Goal: Task Accomplishment & Management: Manage account settings

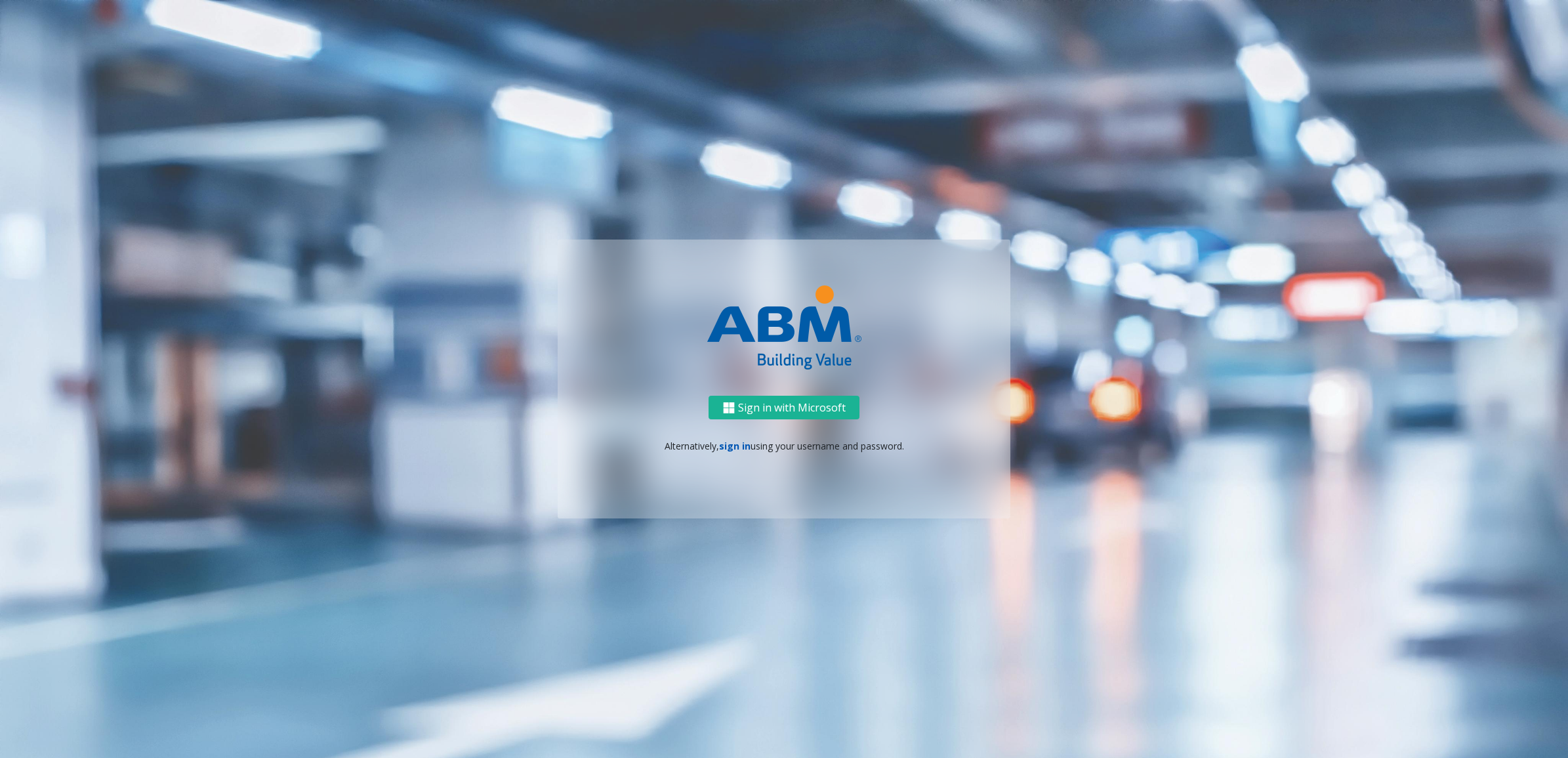
click at [729, 444] on link "sign in" at bounding box center [734, 446] width 32 height 13
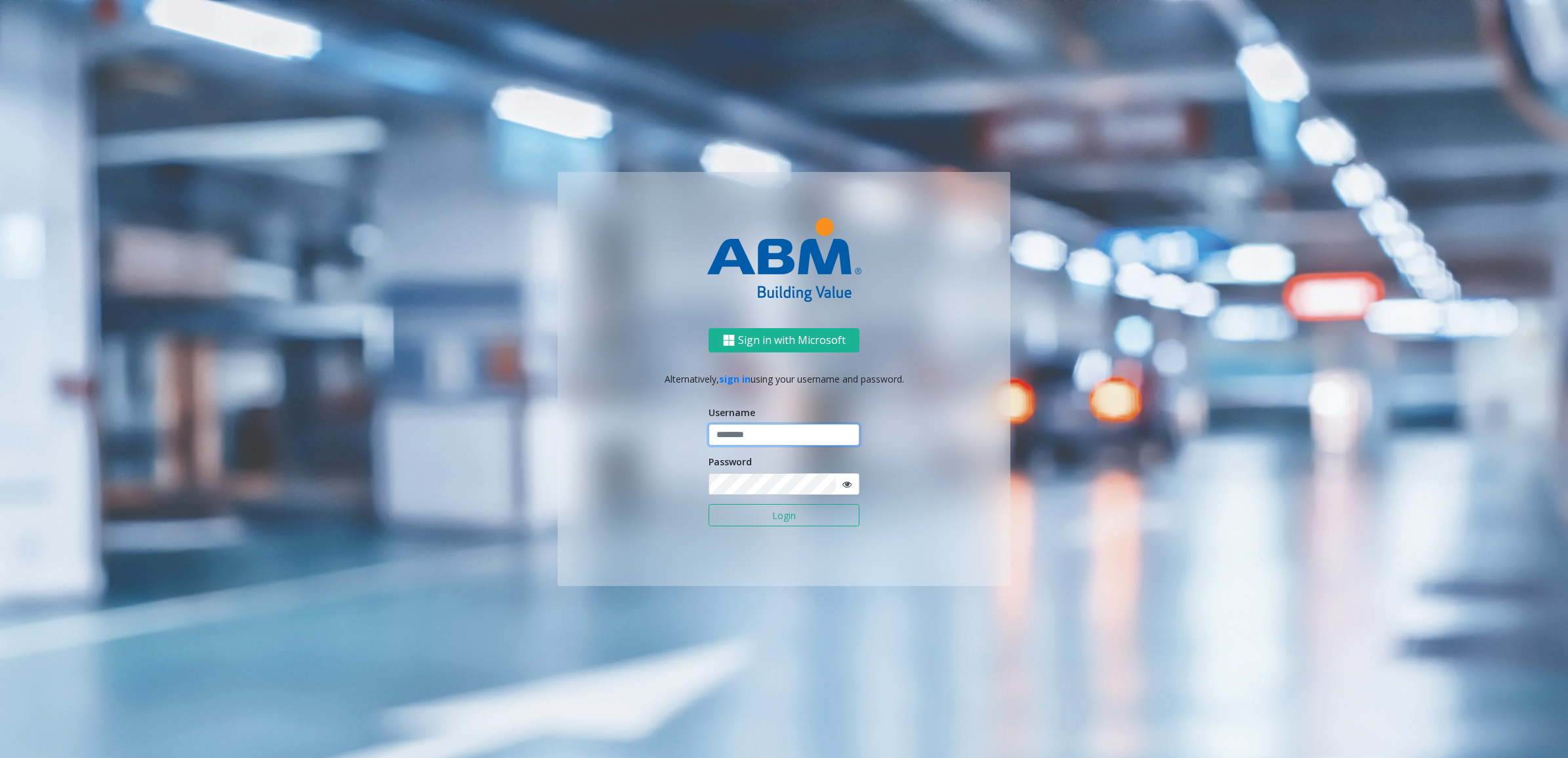
click at [770, 435] on input "text" at bounding box center [784, 435] width 151 height 23
type input "********"
click at [768, 465] on div "Password" at bounding box center [784, 475] width 151 height 40
click at [782, 512] on button "Login" at bounding box center [784, 515] width 151 height 23
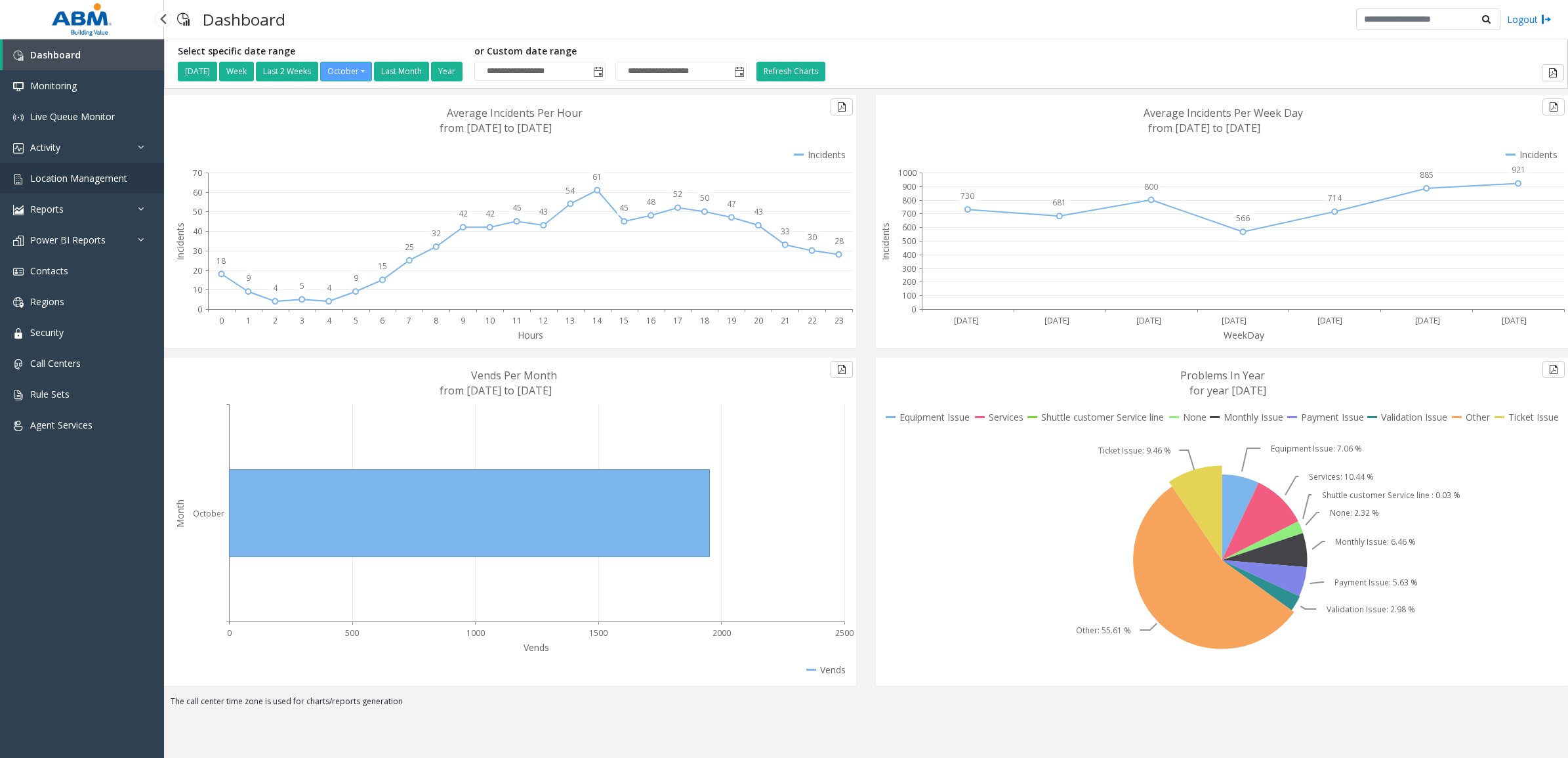
click at [36, 179] on span "Location Management" at bounding box center [78, 178] width 97 height 13
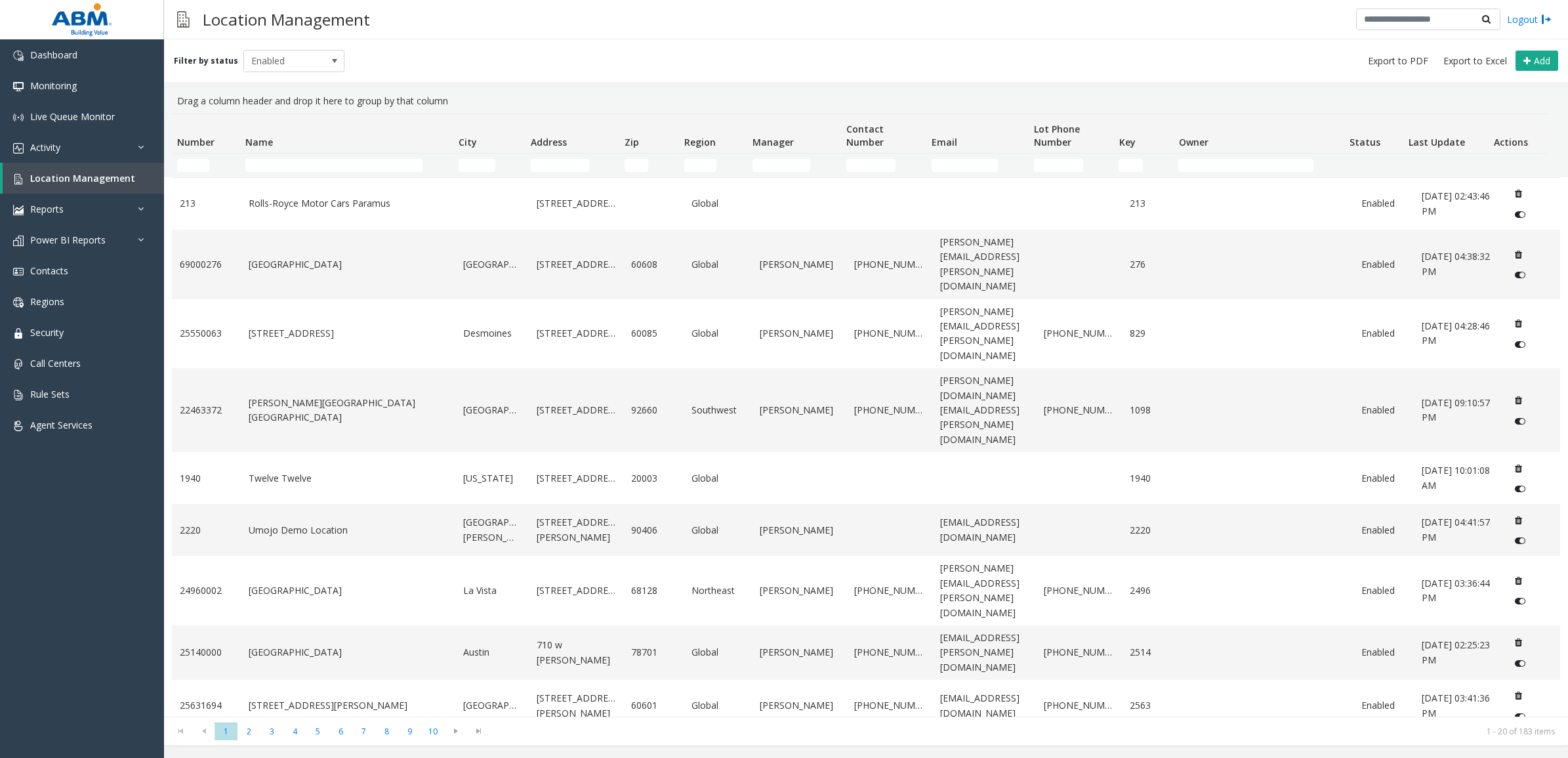
click at [289, 172] on td "Name Filter" at bounding box center [347, 165] width 213 height 24
click at [289, 169] on input "Name Filter" at bounding box center [333, 165] width 177 height 13
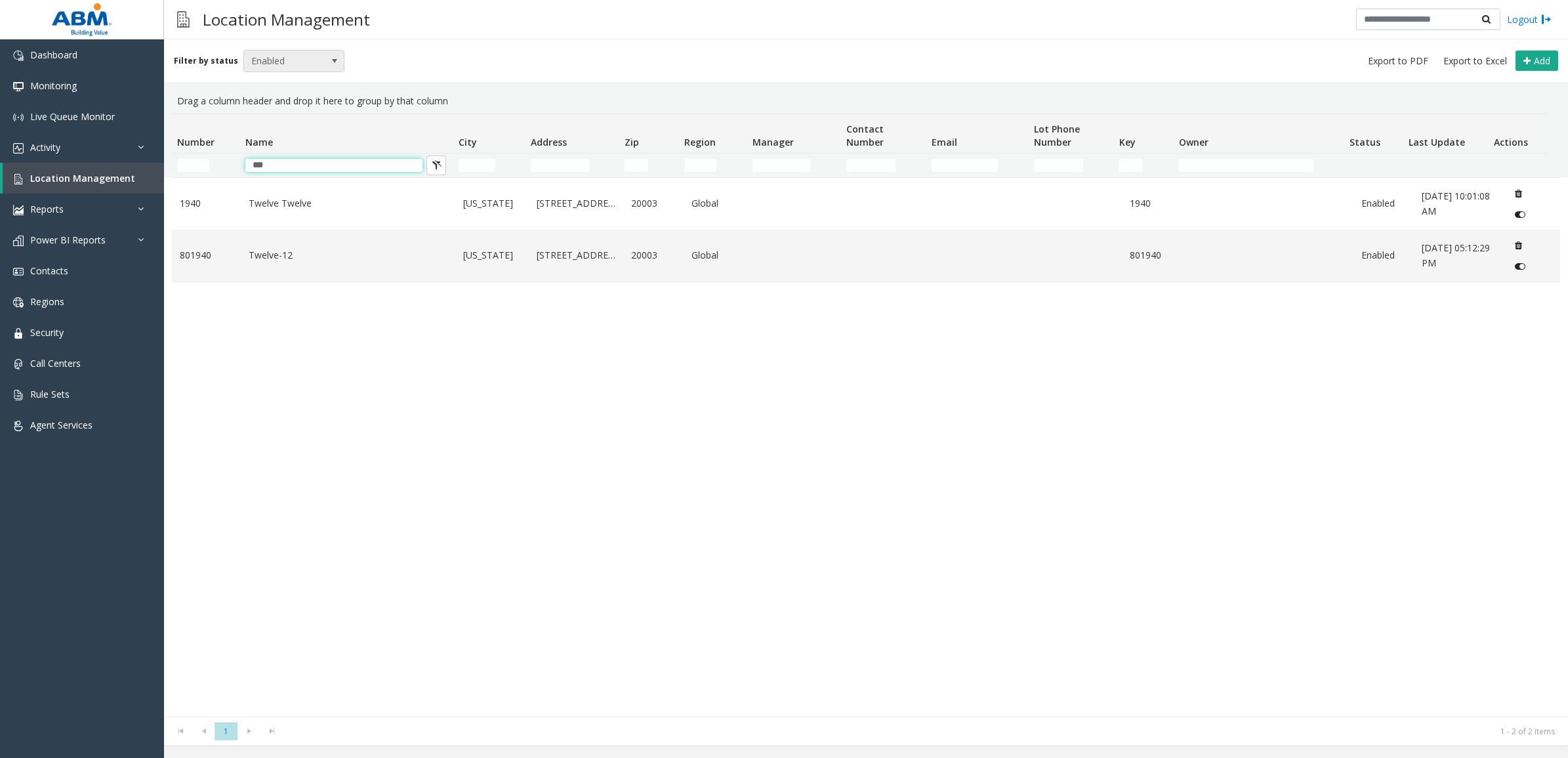
type input "***"
click at [295, 60] on span "Enabled" at bounding box center [284, 61] width 80 height 21
click at [290, 80] on li "All" at bounding box center [288, 83] width 97 height 18
drag, startPoint x: 280, startPoint y: 162, endPoint x: 178, endPoint y: 160, distance: 102.0
click at [178, 160] on tr "***" at bounding box center [859, 165] width 1376 height 24
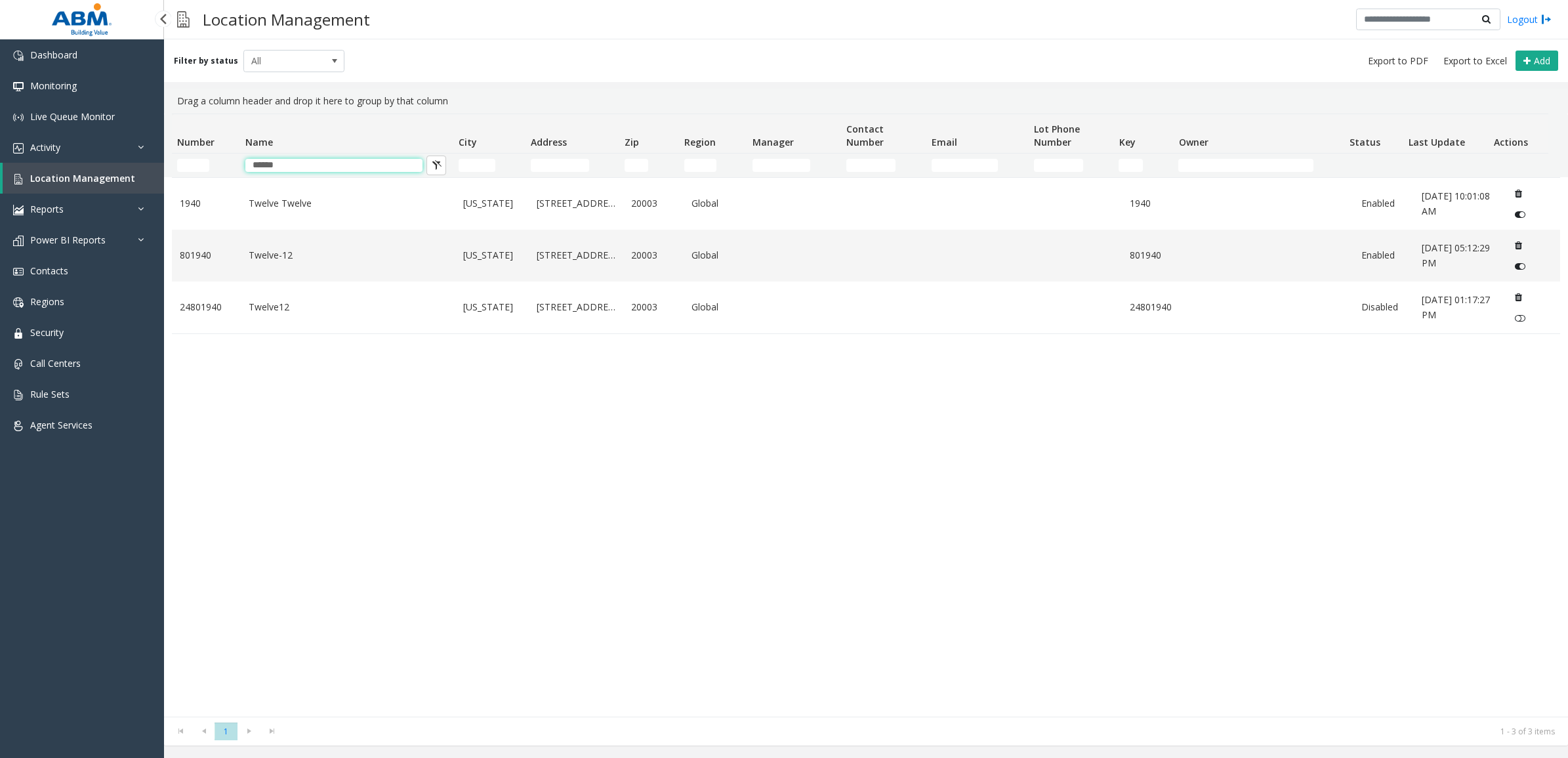
click at [295, 153] on th "Name" at bounding box center [347, 133] width 213 height 39
drag, startPoint x: 295, startPoint y: 157, endPoint x: 201, endPoint y: 165, distance: 94.3
click at [202, 165] on tr "******" at bounding box center [859, 165] width 1376 height 24
drag, startPoint x: 342, startPoint y: 155, endPoint x: 231, endPoint y: 164, distance: 111.4
click at [233, 164] on tr "******" at bounding box center [859, 165] width 1376 height 24
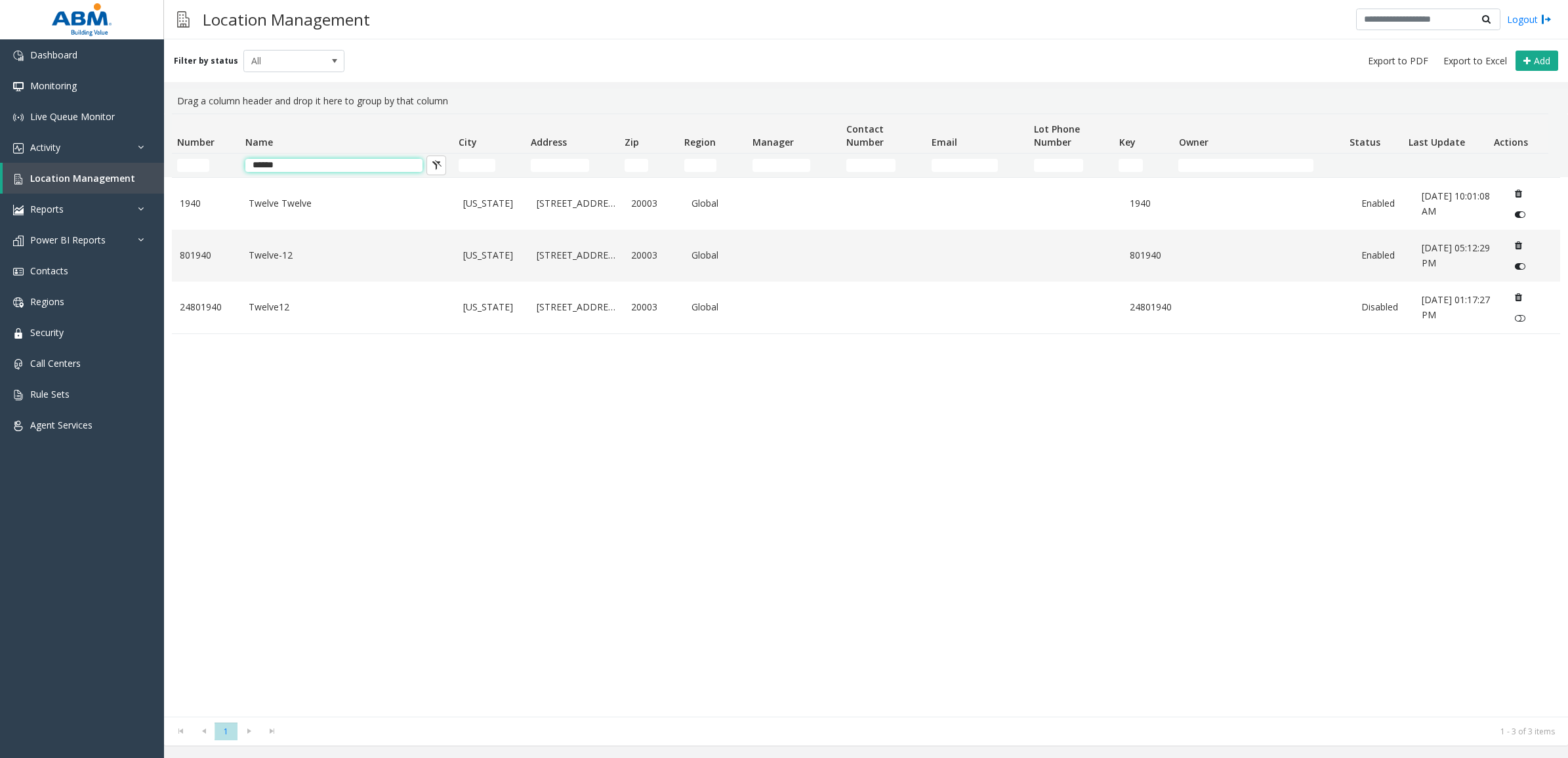
click at [314, 160] on input "******" at bounding box center [333, 165] width 177 height 13
drag, startPoint x: 304, startPoint y: 164, endPoint x: 194, endPoint y: 176, distance: 110.7
click at [194, 175] on tr "******" at bounding box center [859, 165] width 1376 height 24
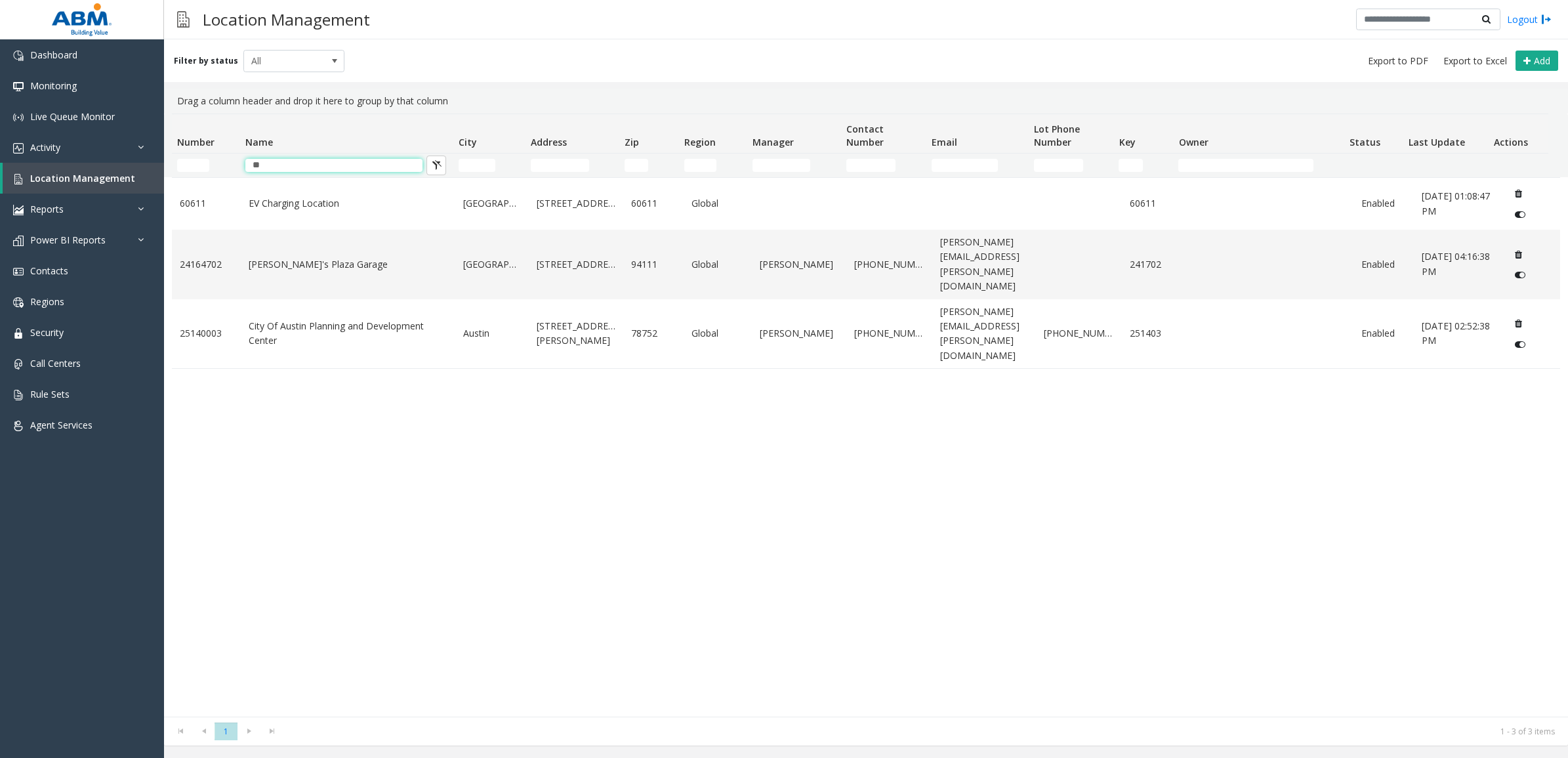
type input "**"
drag, startPoint x: 389, startPoint y: 416, endPoint x: 395, endPoint y: 401, distance: 16.2
click at [389, 417] on div "60611 EV Charging Location [GEOGRAPHIC_DATA] [STREET_ADDRESS] Enabled [DATE] 01…" at bounding box center [865, 447] width 1387 height 539
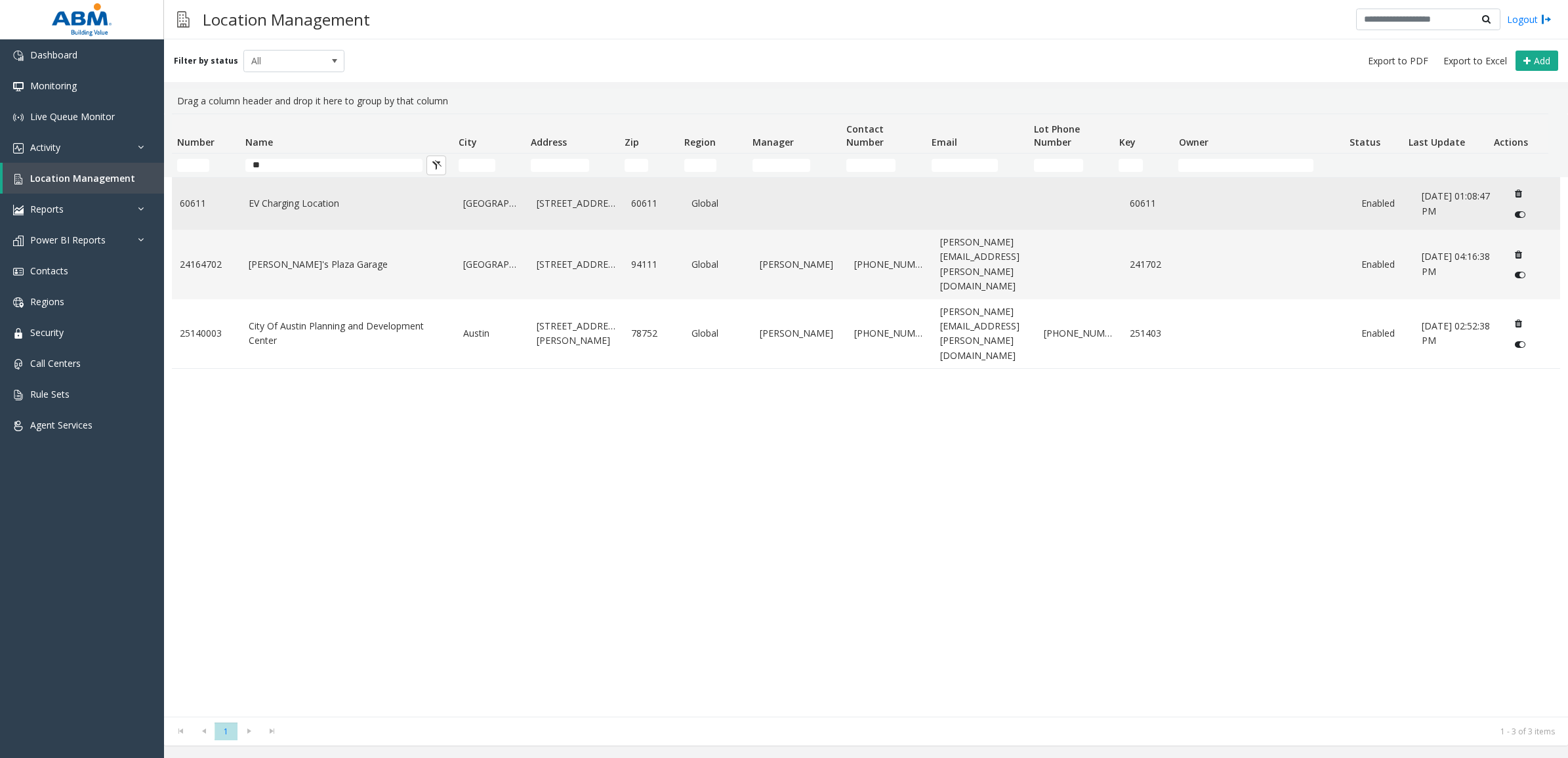
click at [386, 200] on link "EV Charging Location" at bounding box center [348, 203] width 200 height 15
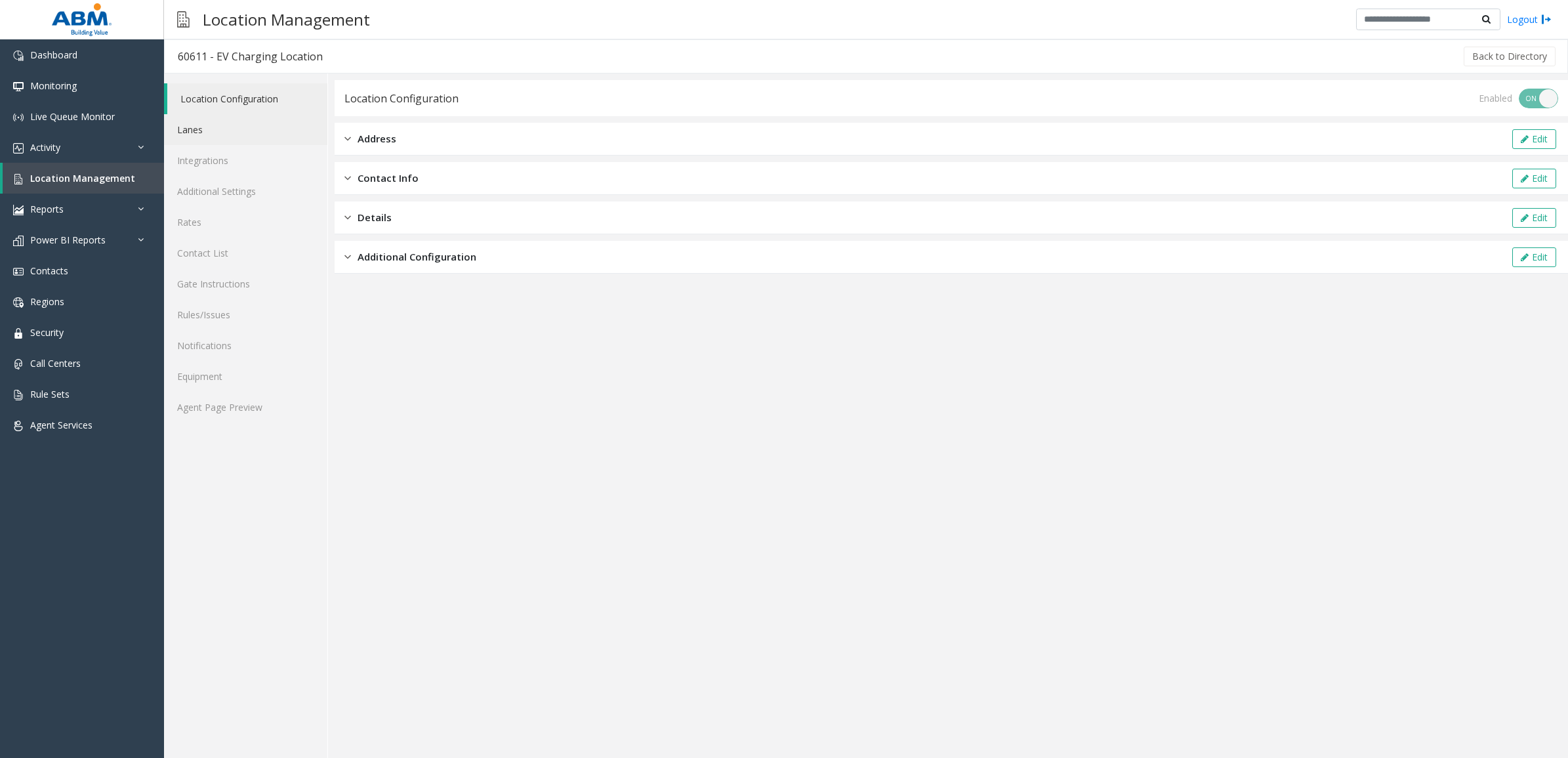
click at [228, 133] on link "Lanes" at bounding box center [246, 130] width 163 height 31
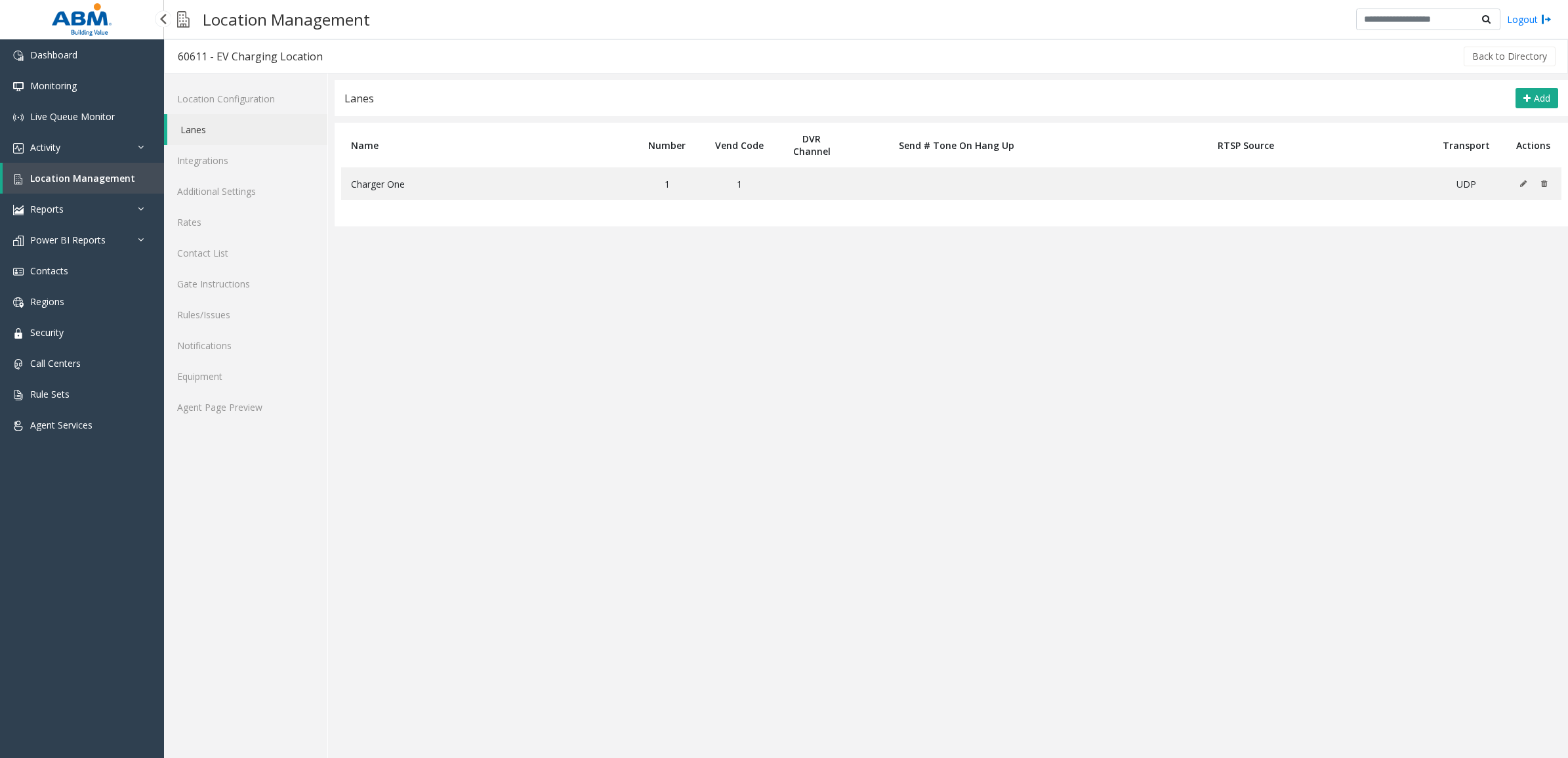
click at [73, 179] on span "Location Management" at bounding box center [83, 178] width 105 height 13
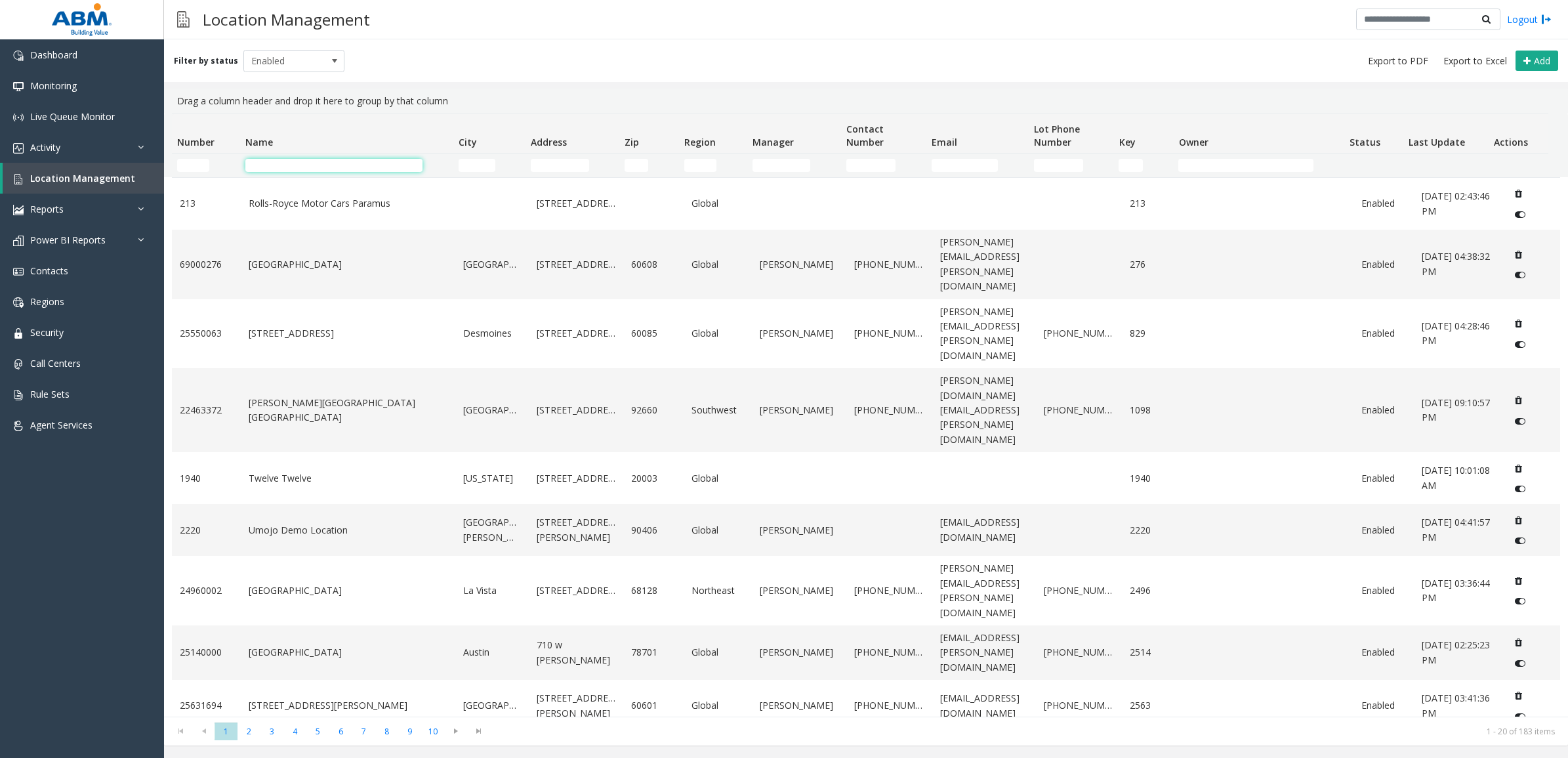
click at [276, 164] on input "Name Filter" at bounding box center [333, 165] width 177 height 13
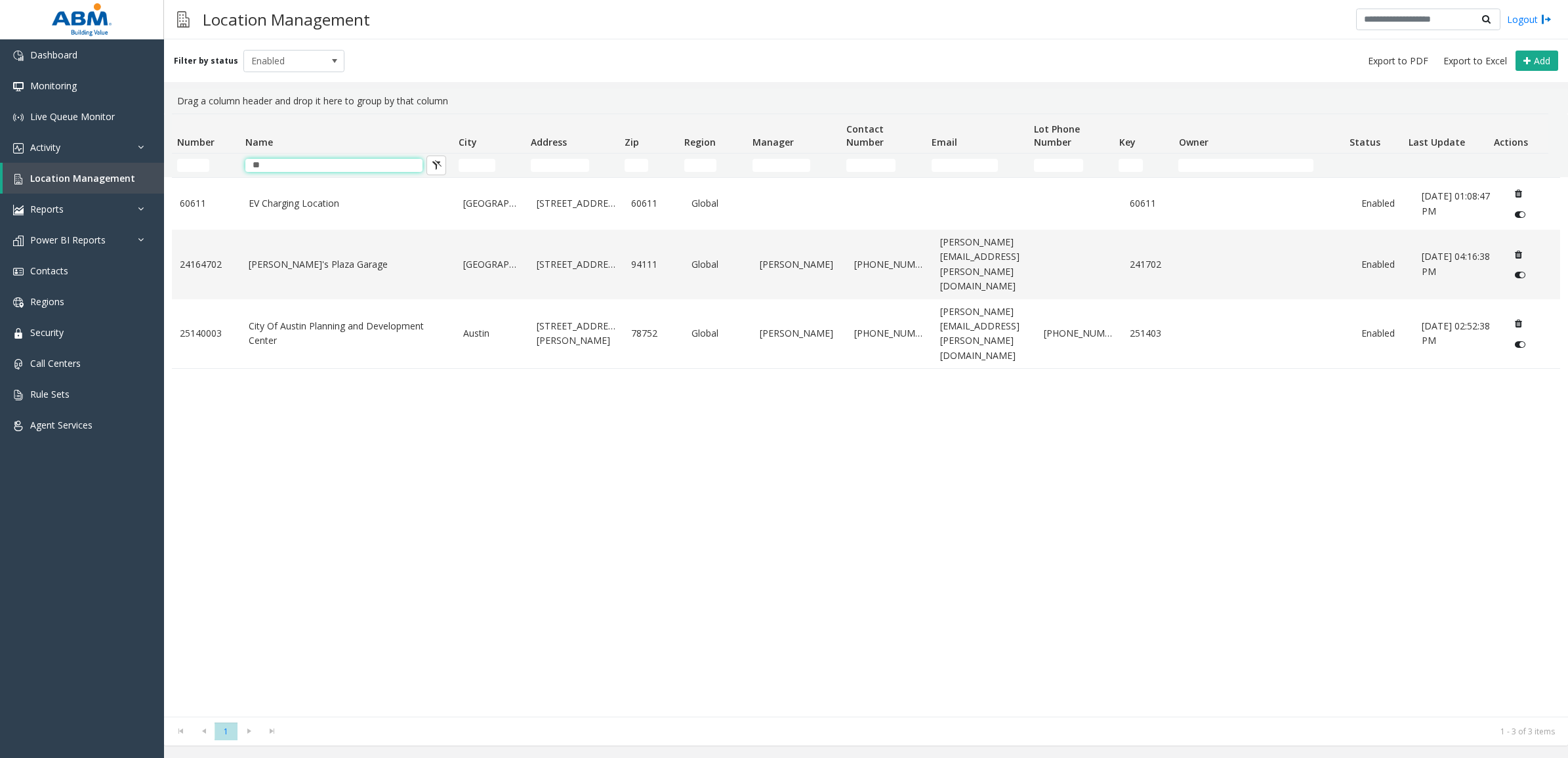
type input "**"
click at [410, 586] on div "60611 EV Charging Location [GEOGRAPHIC_DATA] [STREET_ADDRESS] Enabled [DATE] 01…" at bounding box center [865, 447] width 1387 height 539
drag, startPoint x: 280, startPoint y: 156, endPoint x: 214, endPoint y: 164, distance: 66.5
click at [214, 162] on tr "**" at bounding box center [859, 165] width 1376 height 24
drag, startPoint x: 297, startPoint y: 159, endPoint x: 181, endPoint y: 167, distance: 116.3
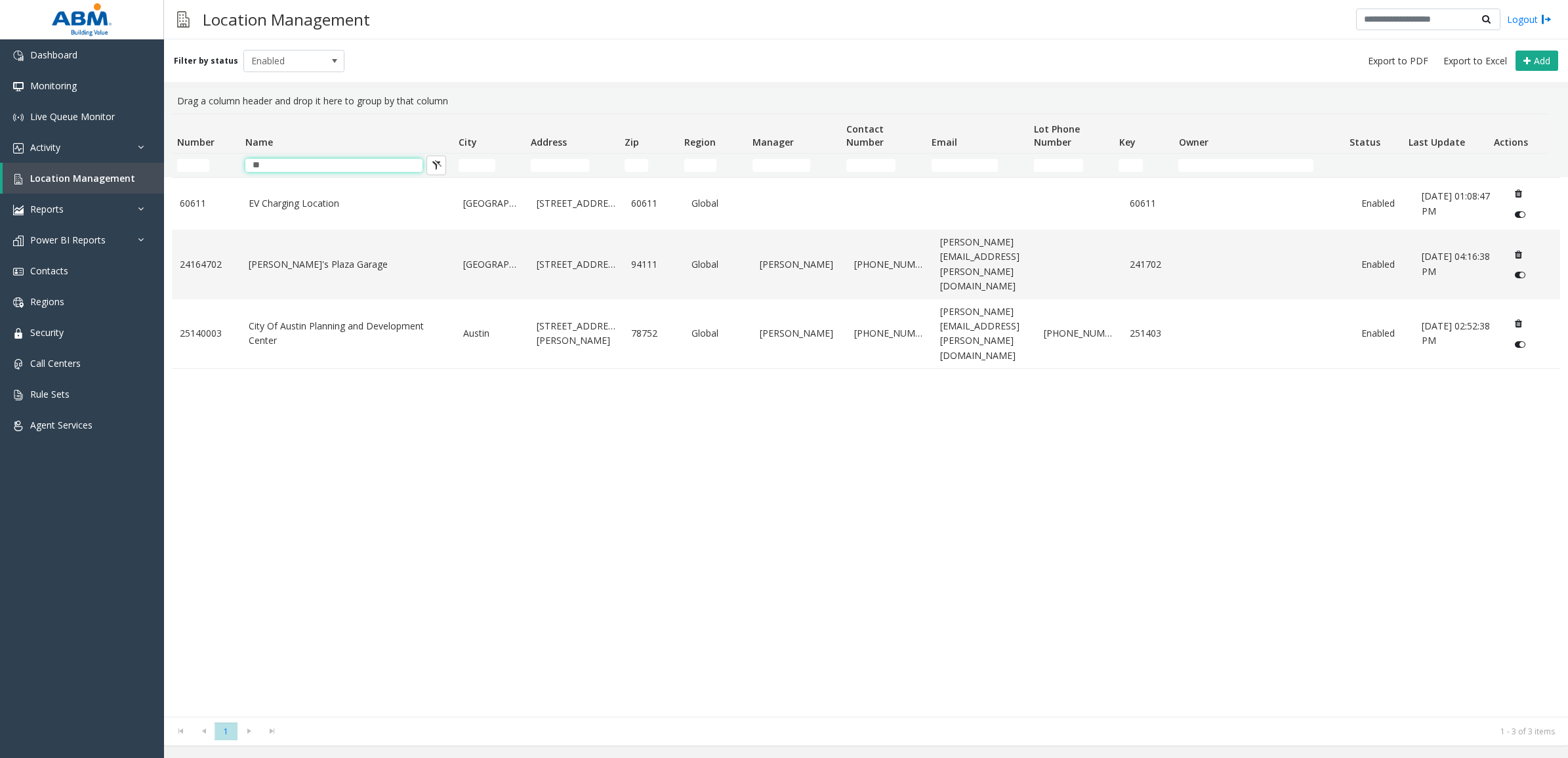
click at [181, 167] on tr "**" at bounding box center [859, 165] width 1376 height 24
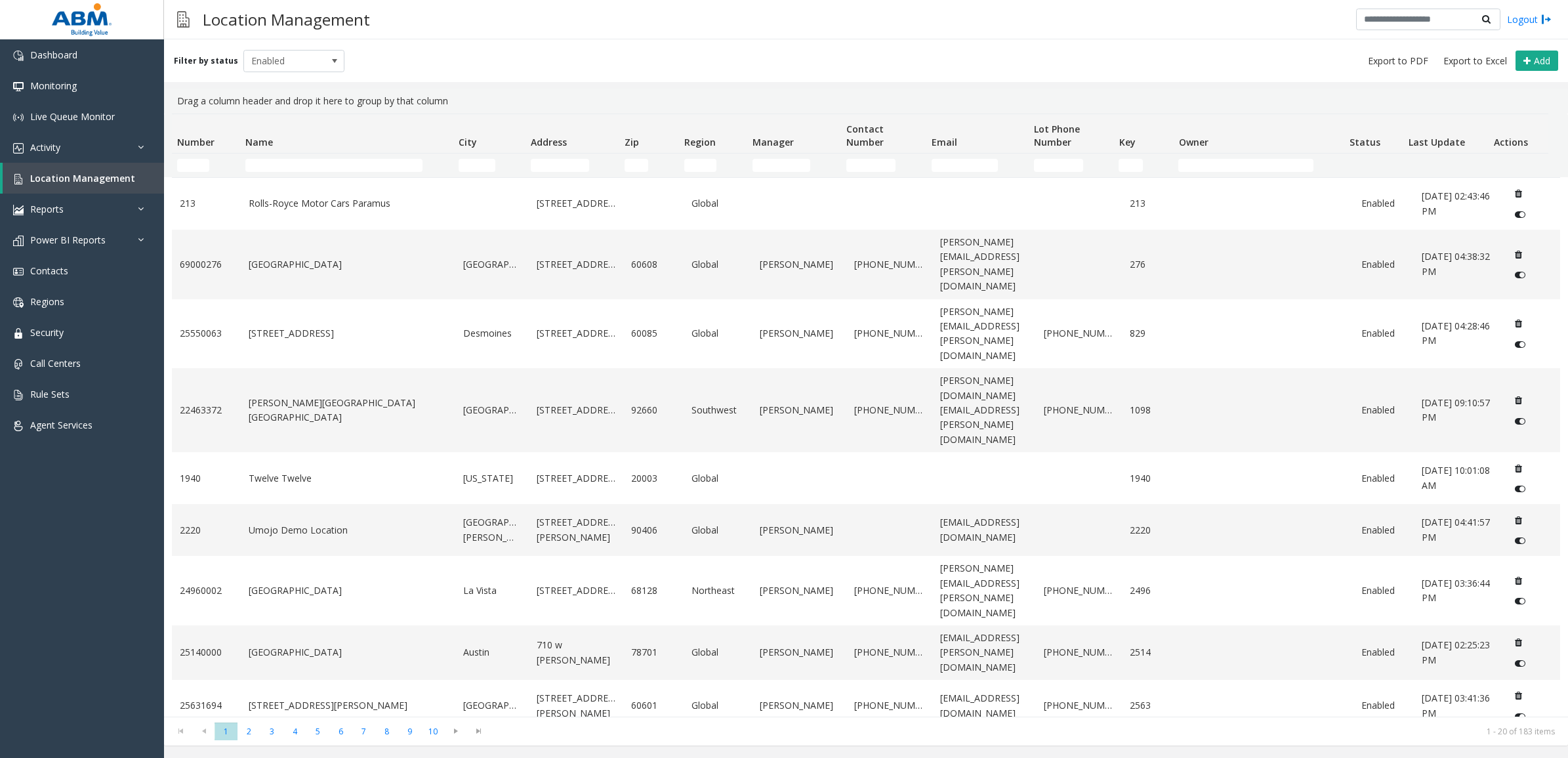
click at [556, 155] on td "Address Filter" at bounding box center [572, 165] width 93 height 24
click at [556, 159] on input "Address Filter" at bounding box center [560, 165] width 58 height 13
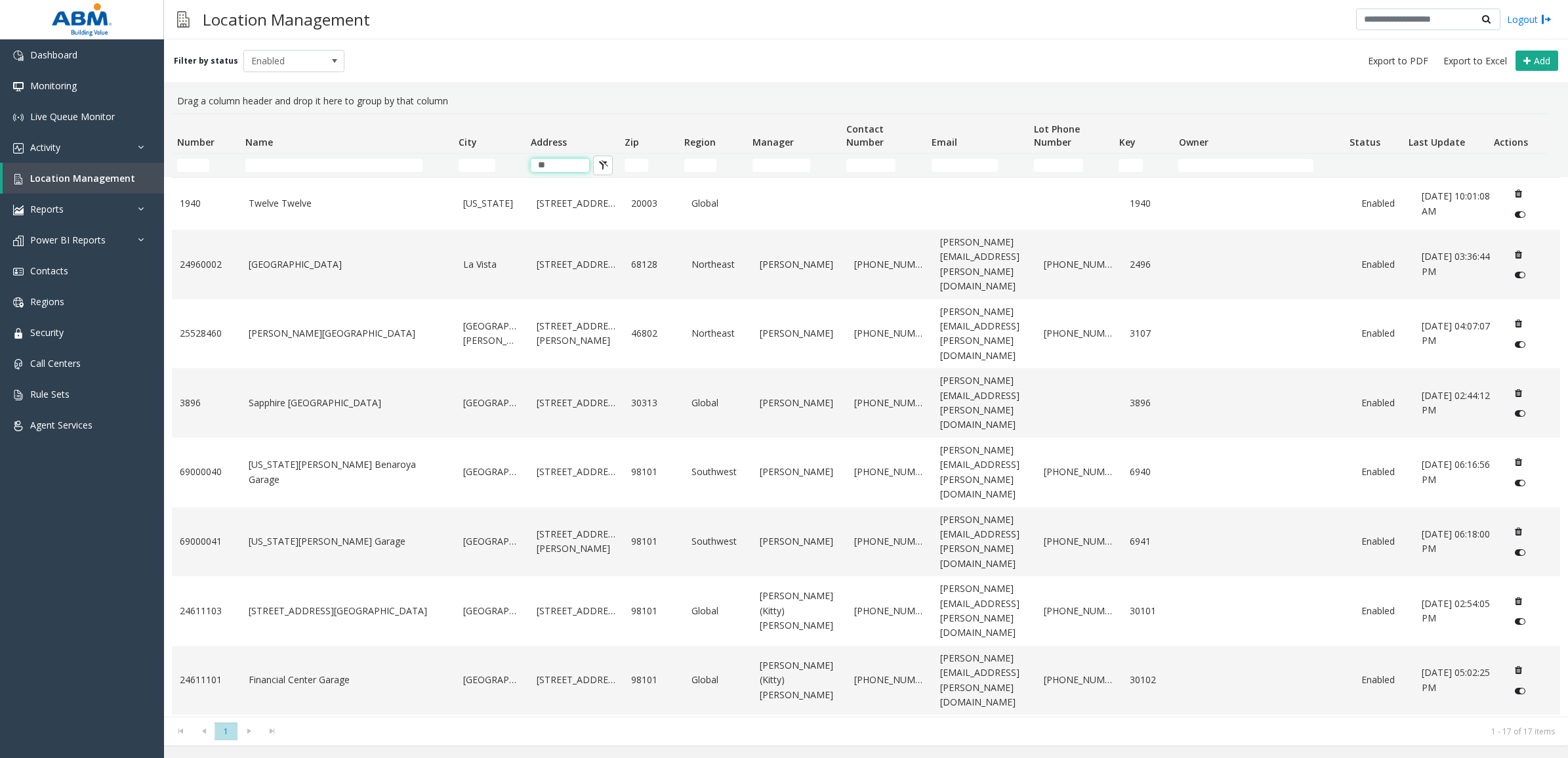
type input "**"
click at [494, 93] on div "Drag a column header and drop it here to group by that column" at bounding box center [865, 101] width 1387 height 25
click at [328, 165] on input "Name Filter" at bounding box center [333, 165] width 177 height 13
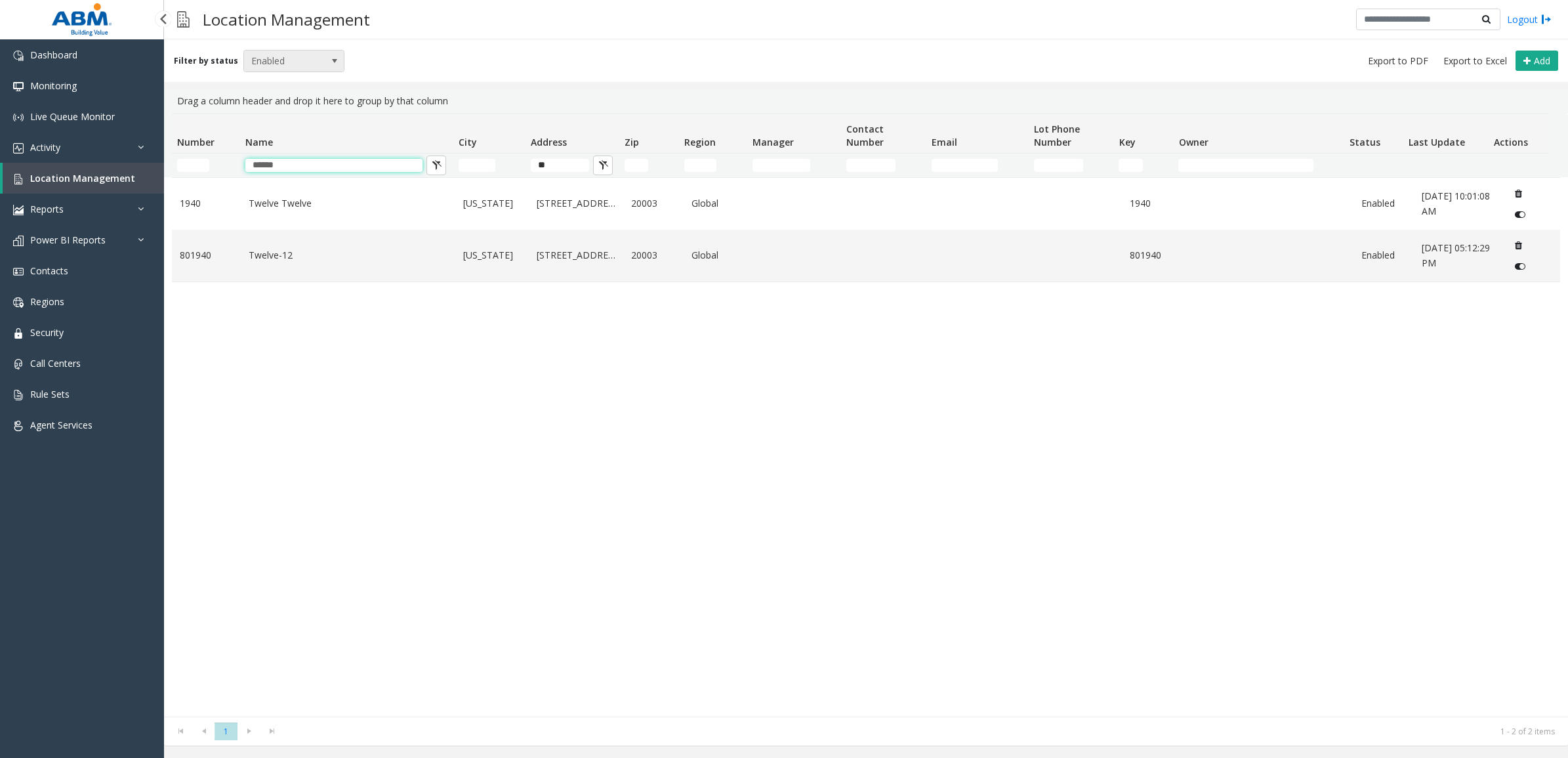
type input "******"
click at [273, 59] on span "Enabled" at bounding box center [284, 61] width 80 height 21
click at [276, 81] on li "All" at bounding box center [288, 83] width 97 height 18
drag, startPoint x: 543, startPoint y: 169, endPoint x: 512, endPoint y: 172, distance: 31.1
click at [514, 172] on tr "****** **" at bounding box center [859, 165] width 1376 height 24
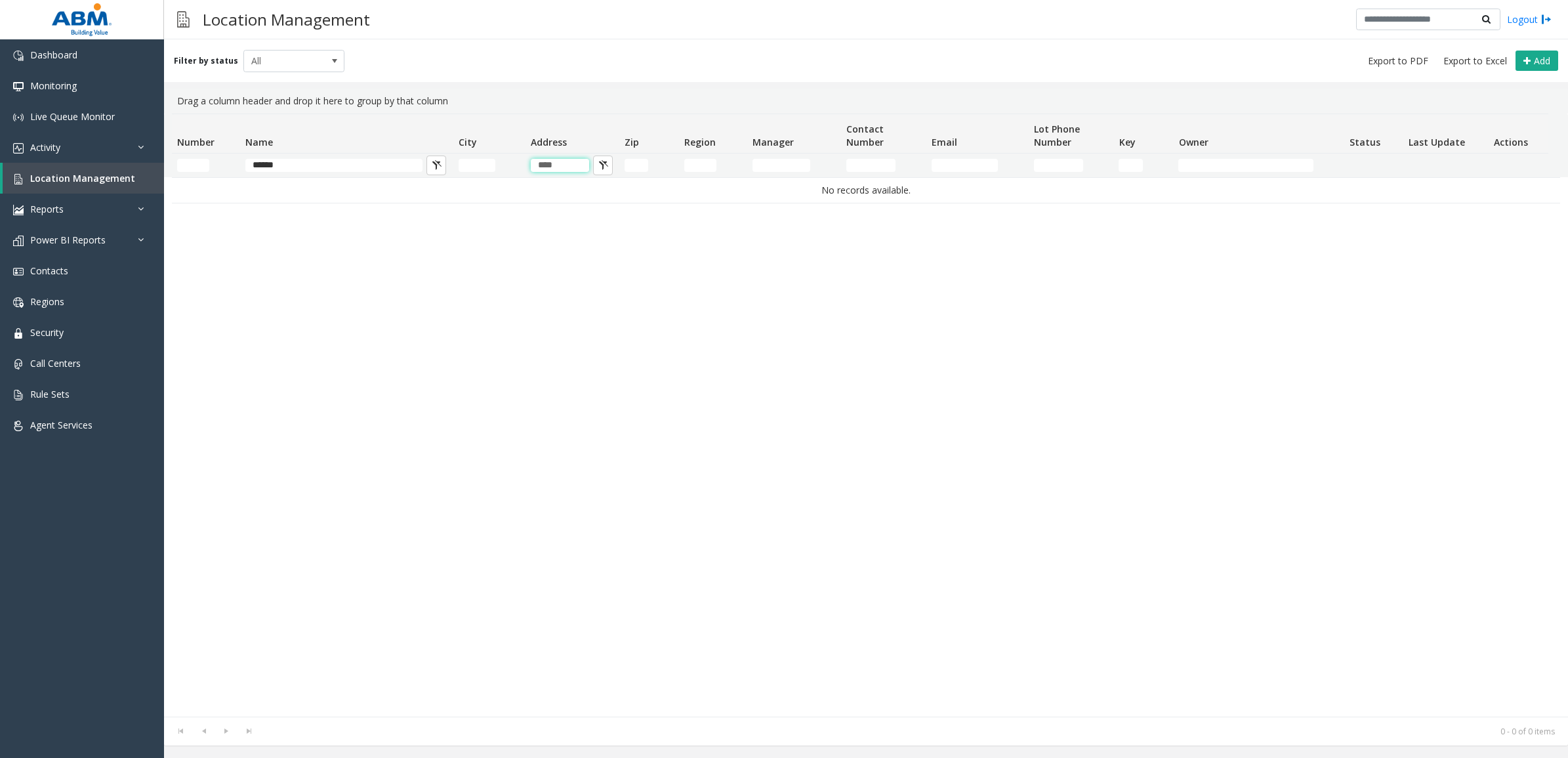
type input "****"
drag, startPoint x: 297, startPoint y: 166, endPoint x: 160, endPoint y: 162, distance: 137.1
click at [139, 159] on app-root "Dashboard Monitoring Live Queue Monitor Activity Daily Activity Lane Activity A…" at bounding box center [784, 379] width 1568 height 758
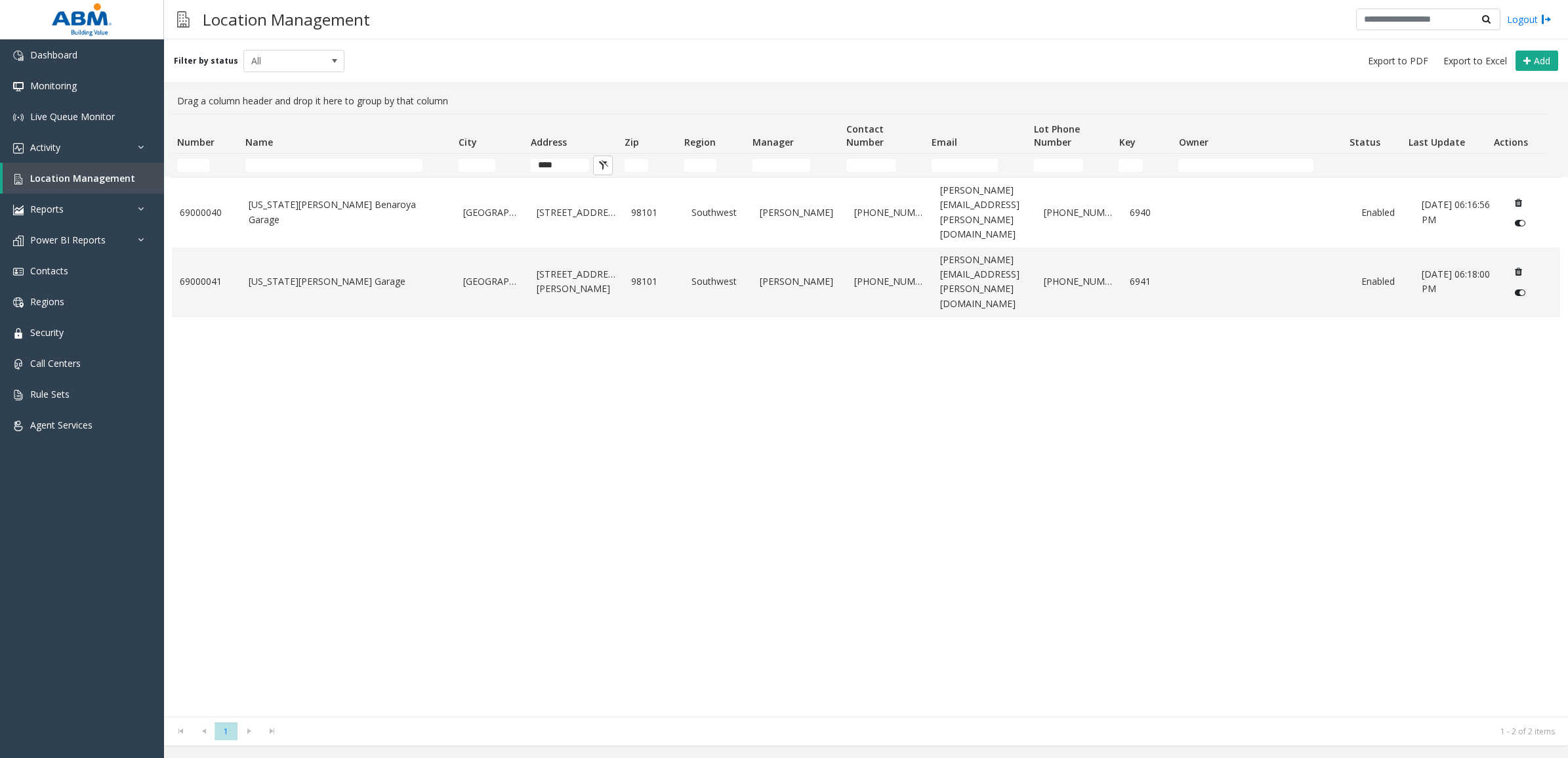
click at [499, 297] on div "69000040 [US_STATE][PERSON_NAME][GEOGRAPHIC_DATA] [GEOGRAPHIC_DATA] [STREET_ADD…" at bounding box center [865, 447] width 1387 height 539
click at [273, 159] on input "Name Filter" at bounding box center [333, 165] width 177 height 13
drag, startPoint x: 577, startPoint y: 172, endPoint x: 560, endPoint y: 169, distance: 17.3
click at [560, 169] on td "****" at bounding box center [572, 165] width 93 height 24
drag, startPoint x: 566, startPoint y: 162, endPoint x: 443, endPoint y: 167, distance: 123.1
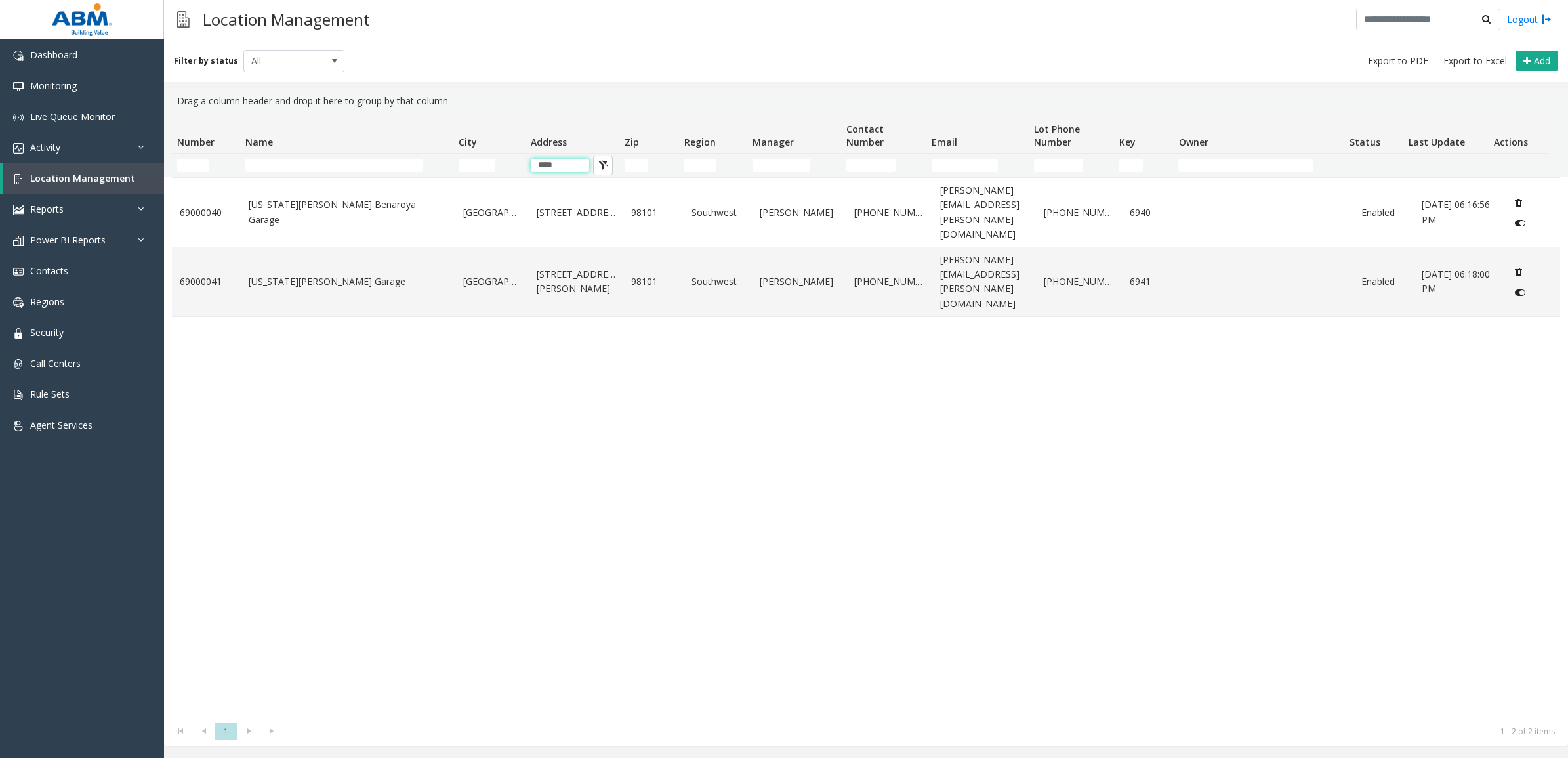
click at [446, 164] on tr "****" at bounding box center [859, 165] width 1376 height 24
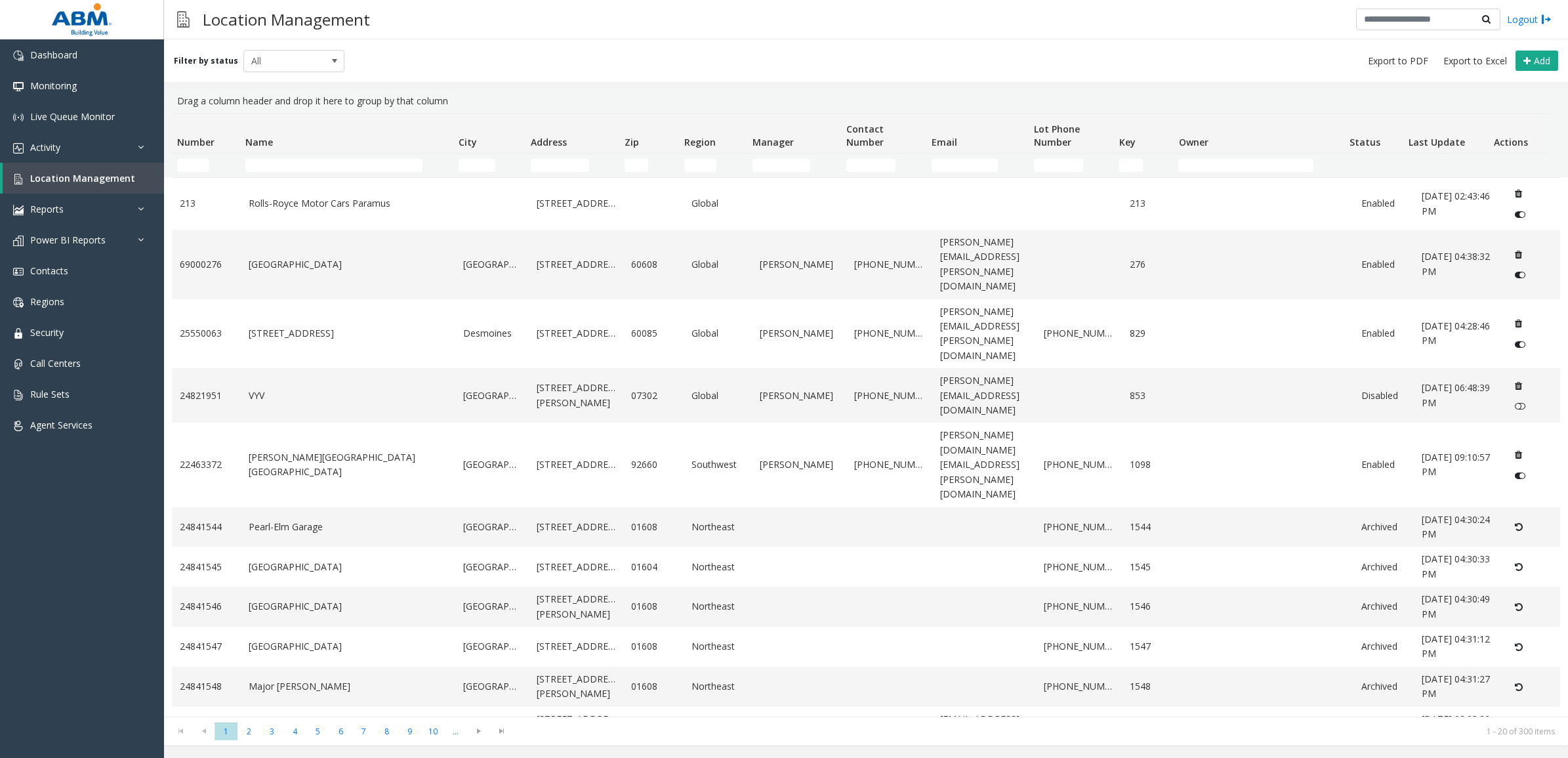
click at [316, 156] on td "Name Filter" at bounding box center [347, 165] width 213 height 24
click at [311, 164] on input "Name Filter" at bounding box center [333, 165] width 177 height 13
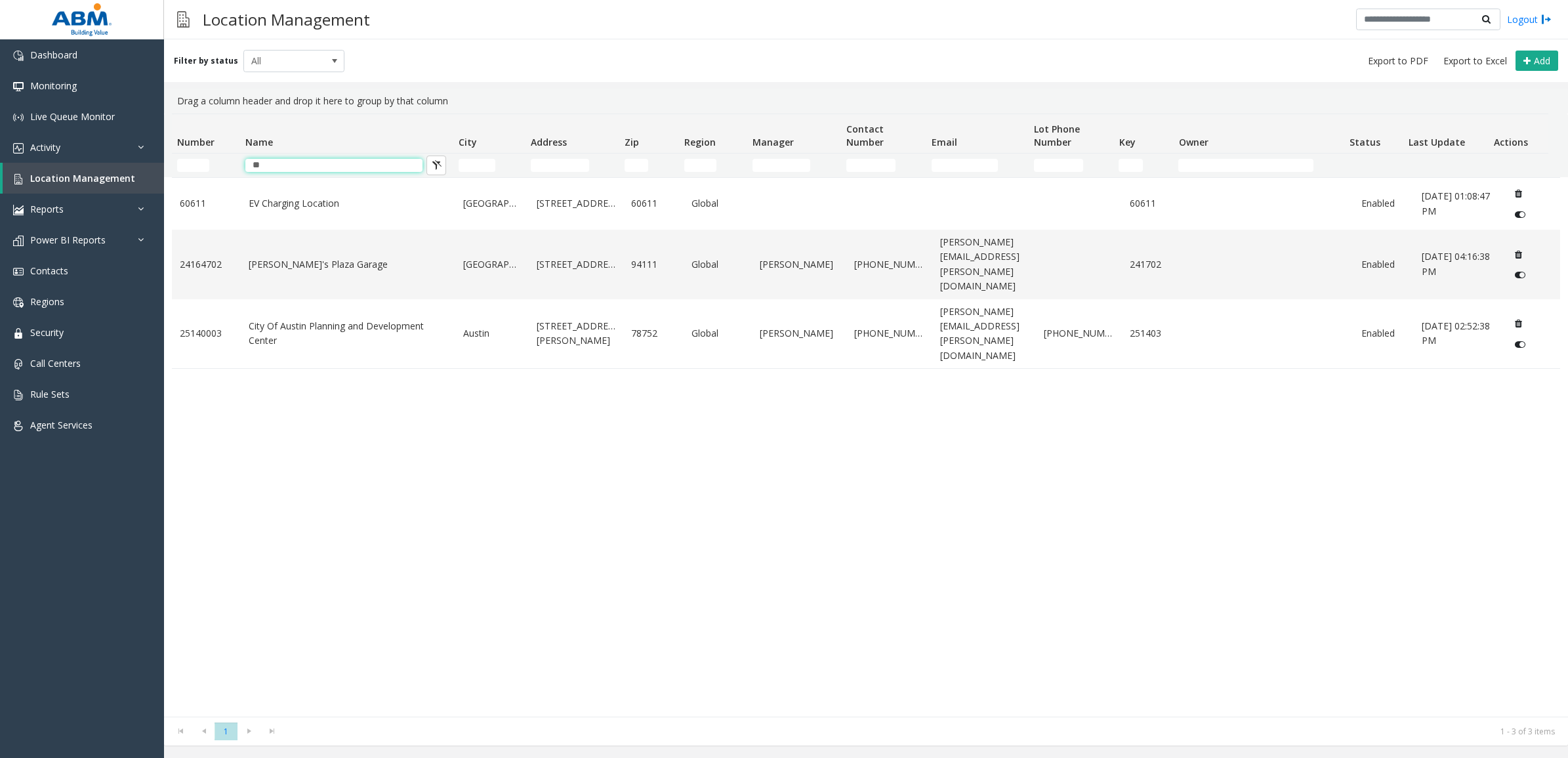
type input "**"
click at [653, 448] on div "60611 EV Charging Location [GEOGRAPHIC_DATA] [STREET_ADDRESS] Enabled [DATE] 01…" at bounding box center [865, 447] width 1387 height 539
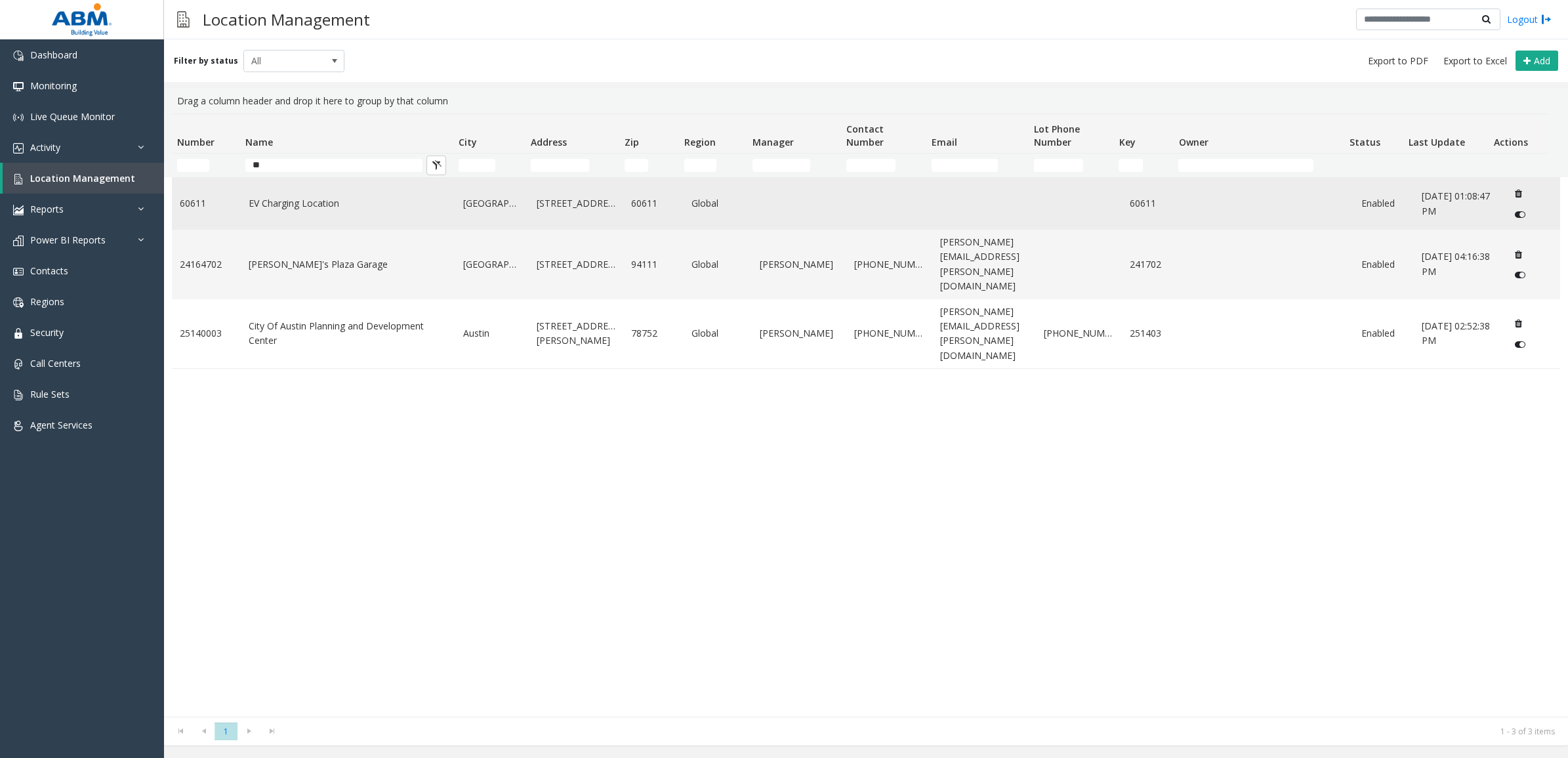
click at [302, 207] on link "EV Charging Location" at bounding box center [348, 203] width 200 height 15
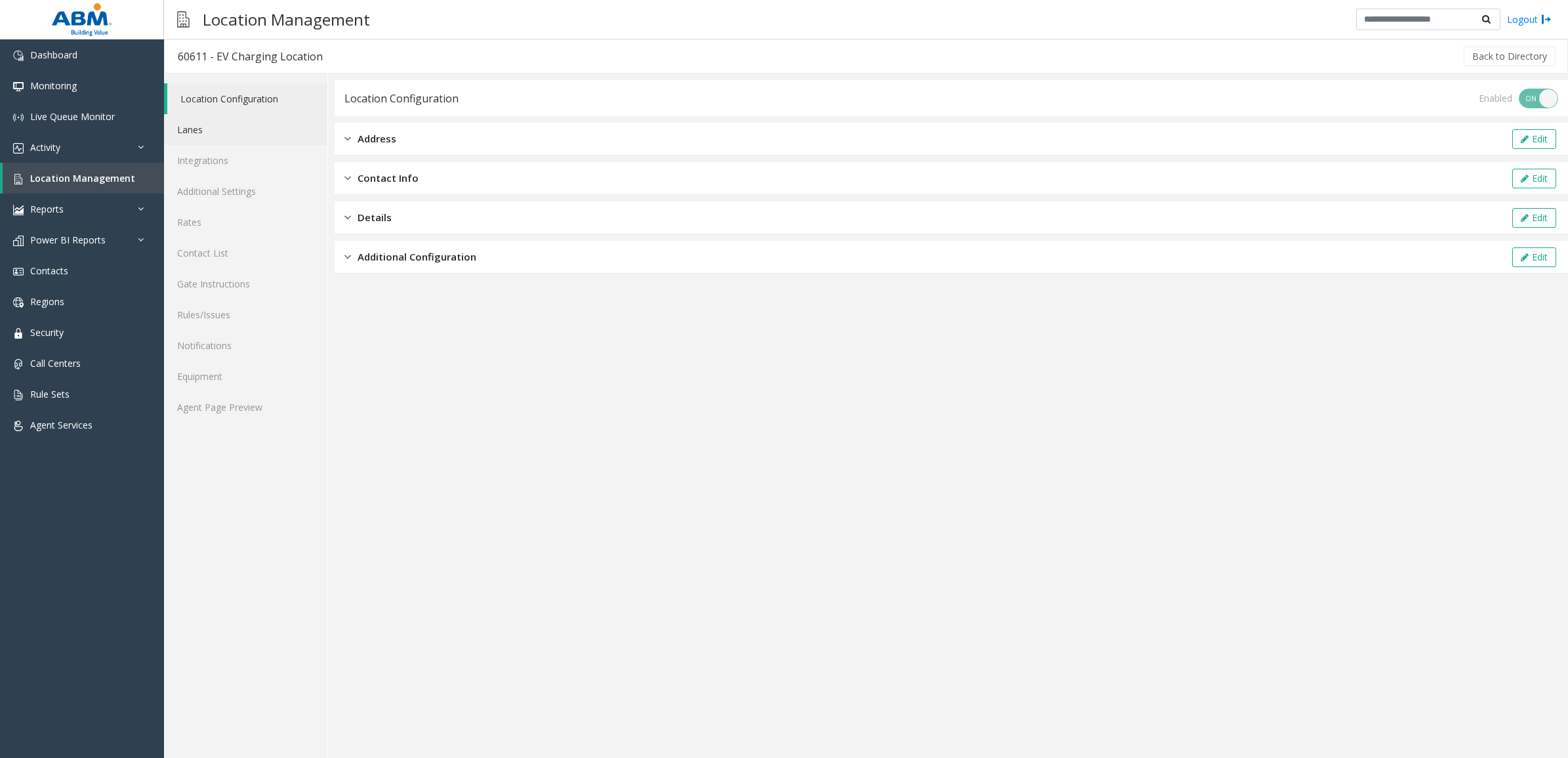
click at [220, 129] on link "Lanes" at bounding box center [246, 130] width 163 height 31
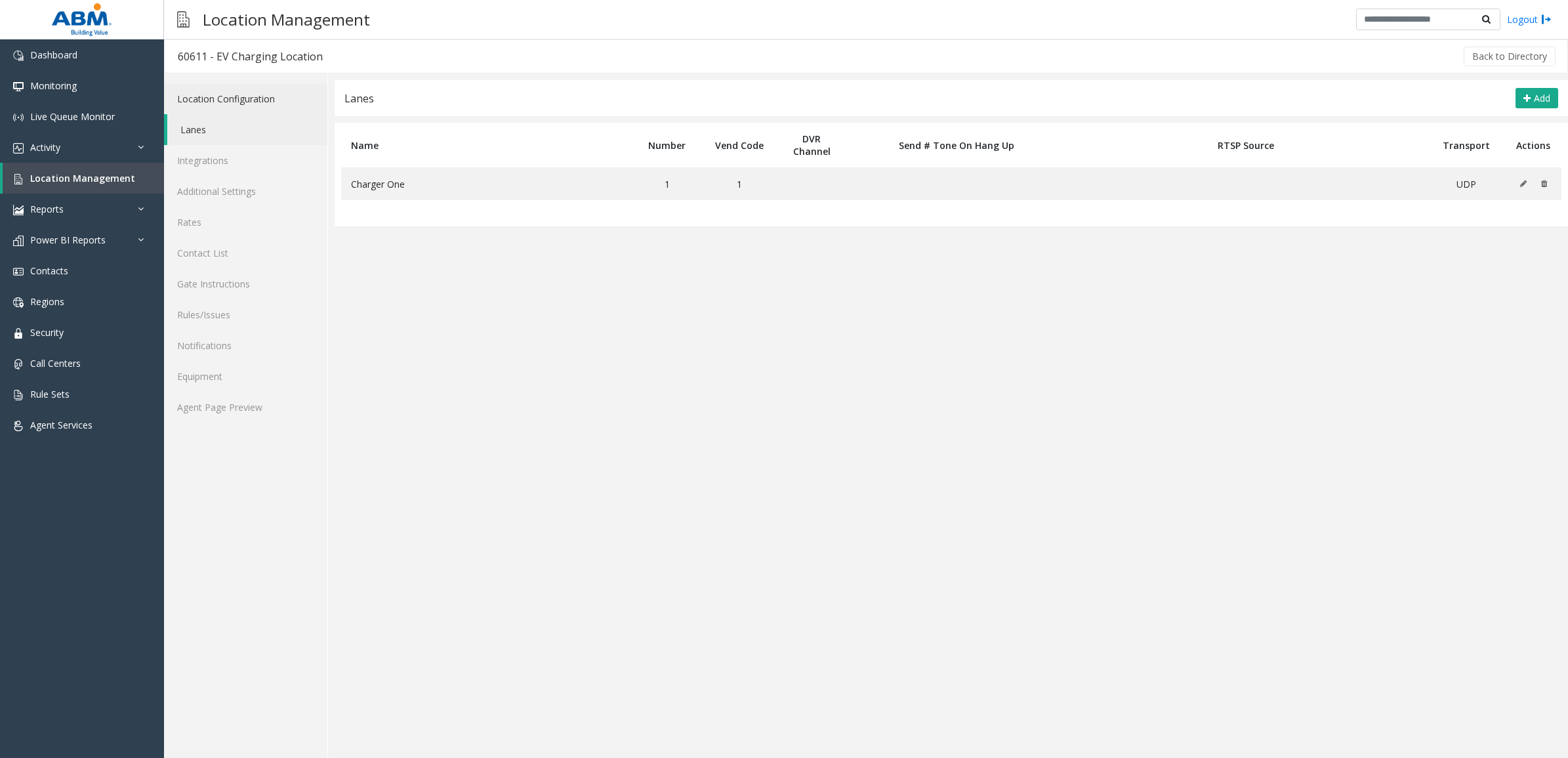
click at [233, 105] on link "Location Configuration" at bounding box center [246, 99] width 163 height 31
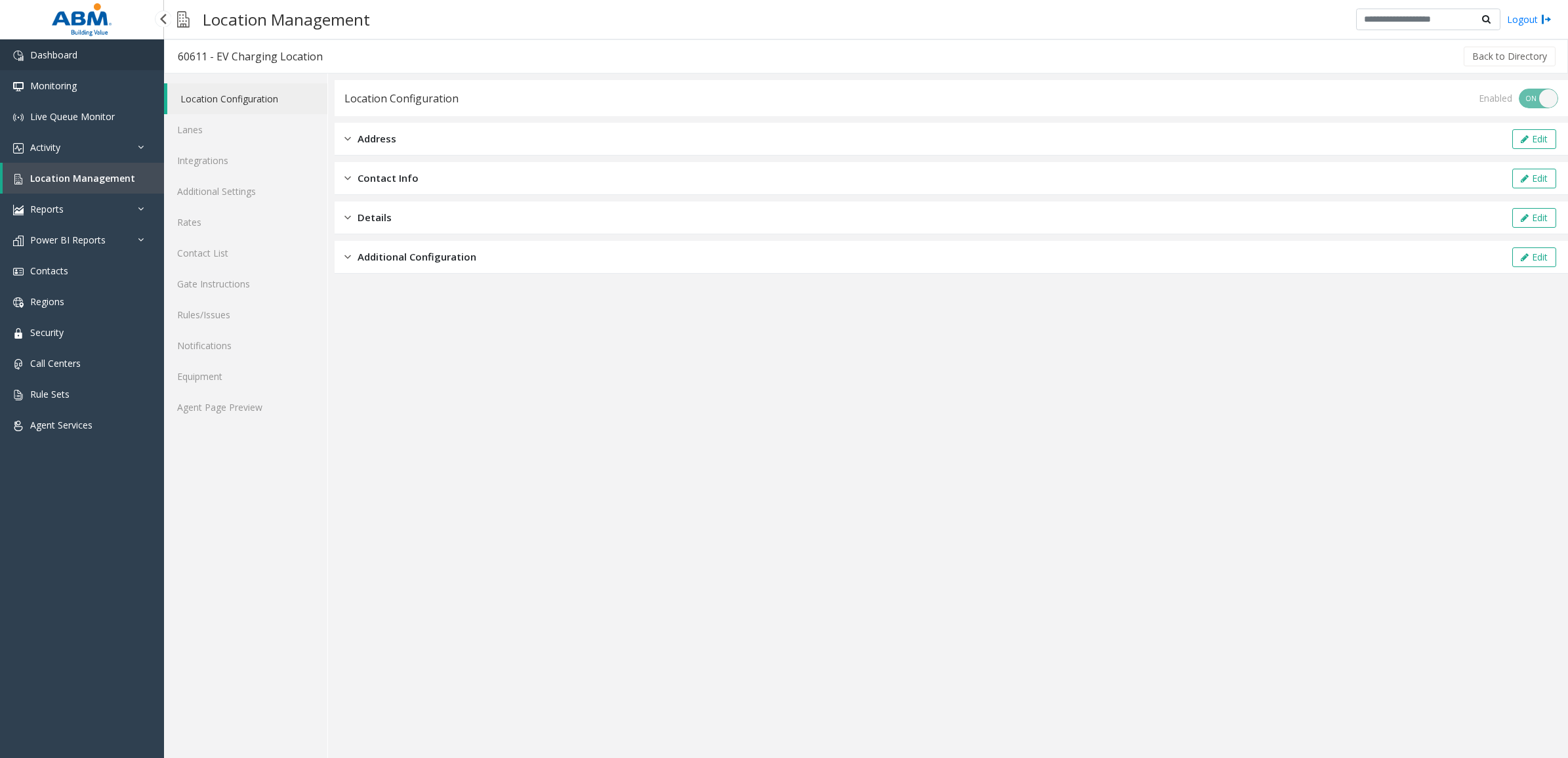
drag, startPoint x: 320, startPoint y: 57, endPoint x: 162, endPoint y: 61, distance: 158.1
click at [162, 61] on app-root "Dashboard Monitoring Live Queue Monitor Activity Daily Activity Lane Activity A…" at bounding box center [784, 379] width 1568 height 758
copy app-root "Monitoring Live Queue Monitor Activity Daily Activity Lane Activity Agent Activ…"
click at [217, 57] on div "60611 - EV Charging Location" at bounding box center [250, 56] width 145 height 17
click at [267, 400] on link "Agent Page Preview" at bounding box center [246, 408] width 163 height 31
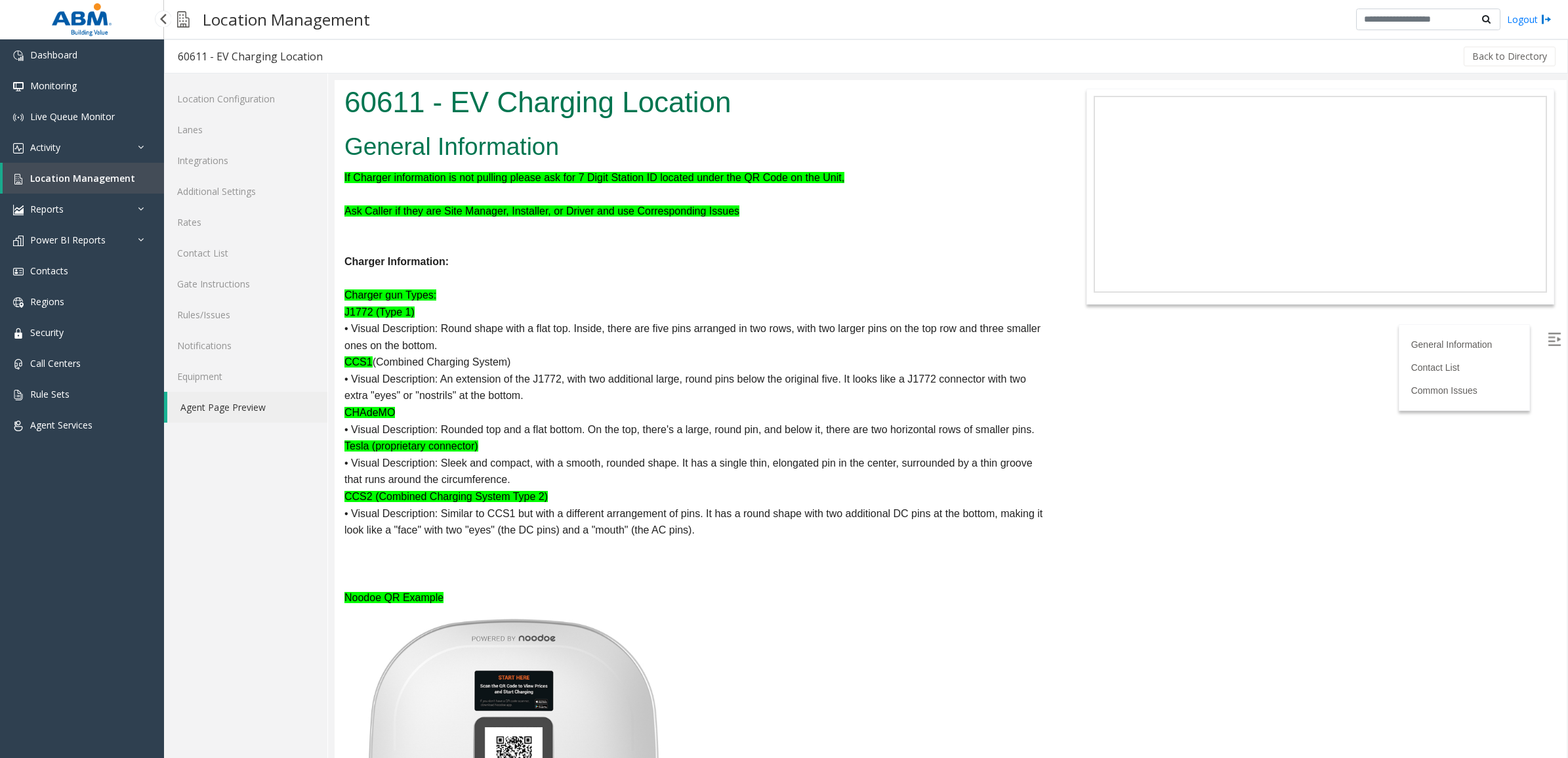
click at [96, 172] on span "Location Management" at bounding box center [83, 178] width 105 height 13
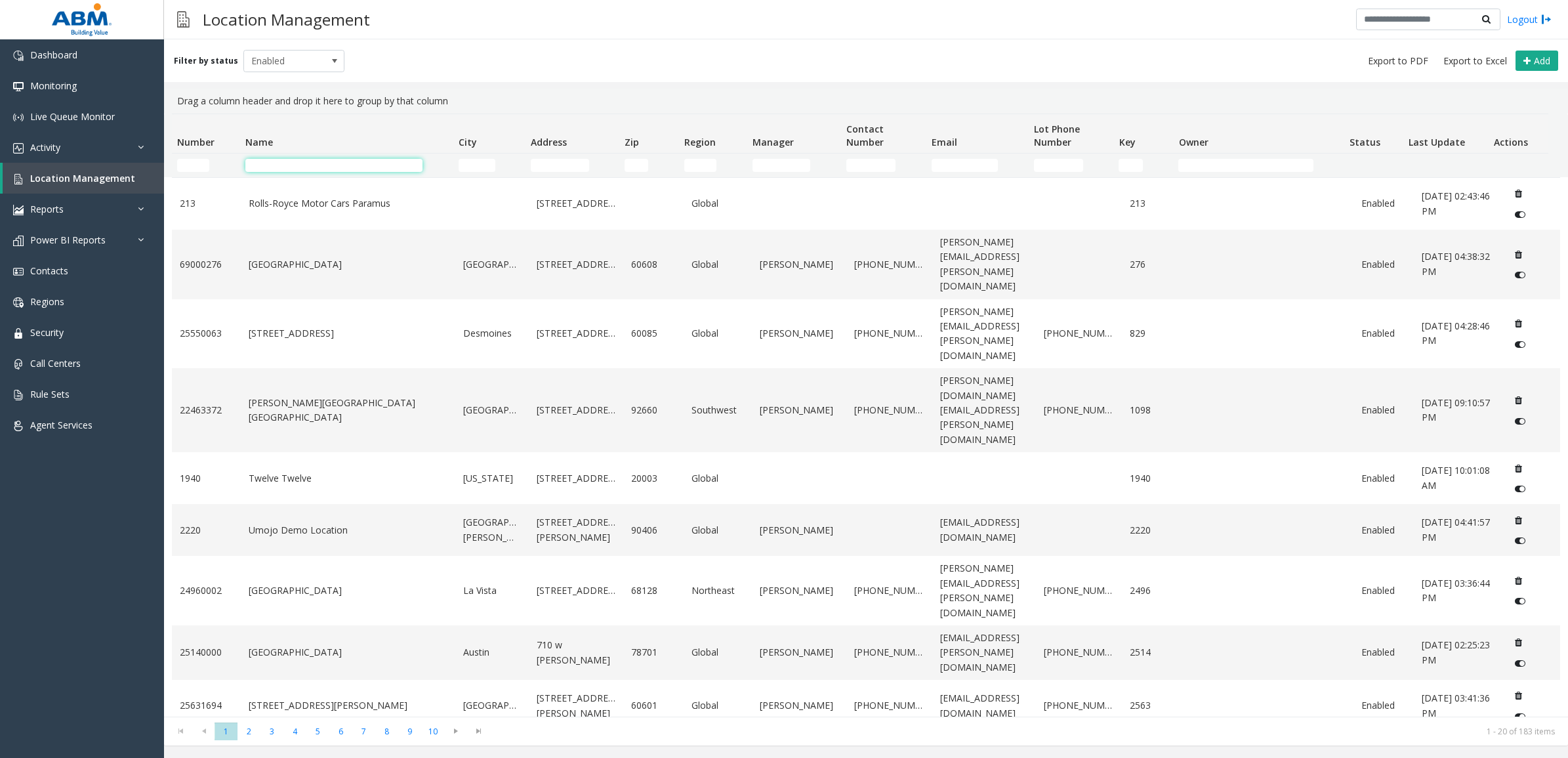
click at [283, 168] on input "Name Filter" at bounding box center [333, 165] width 177 height 13
type input "*"
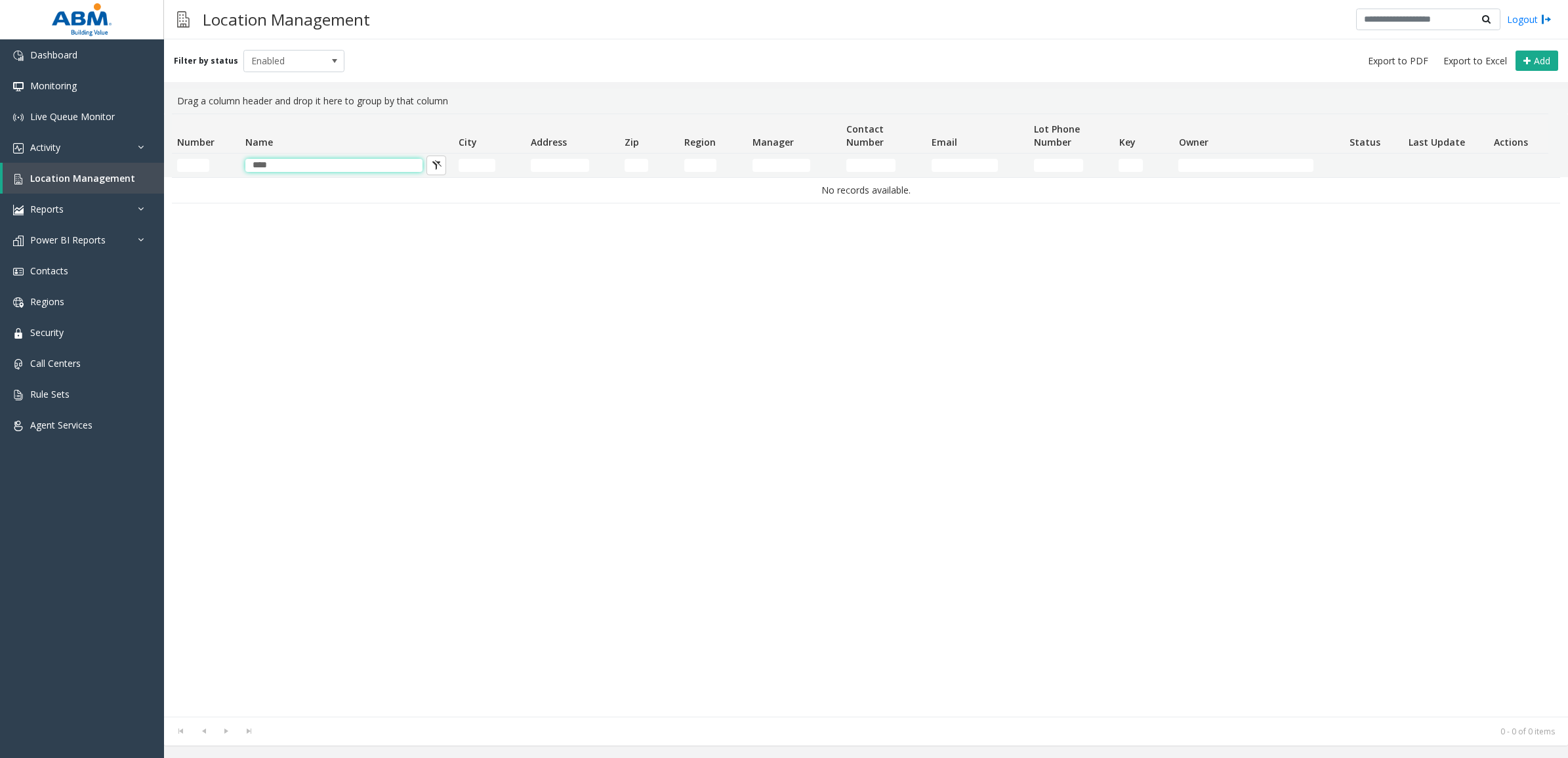
drag, startPoint x: 292, startPoint y: 164, endPoint x: 186, endPoint y: 172, distance: 106.3
click at [186, 171] on tr "****" at bounding box center [859, 165] width 1376 height 24
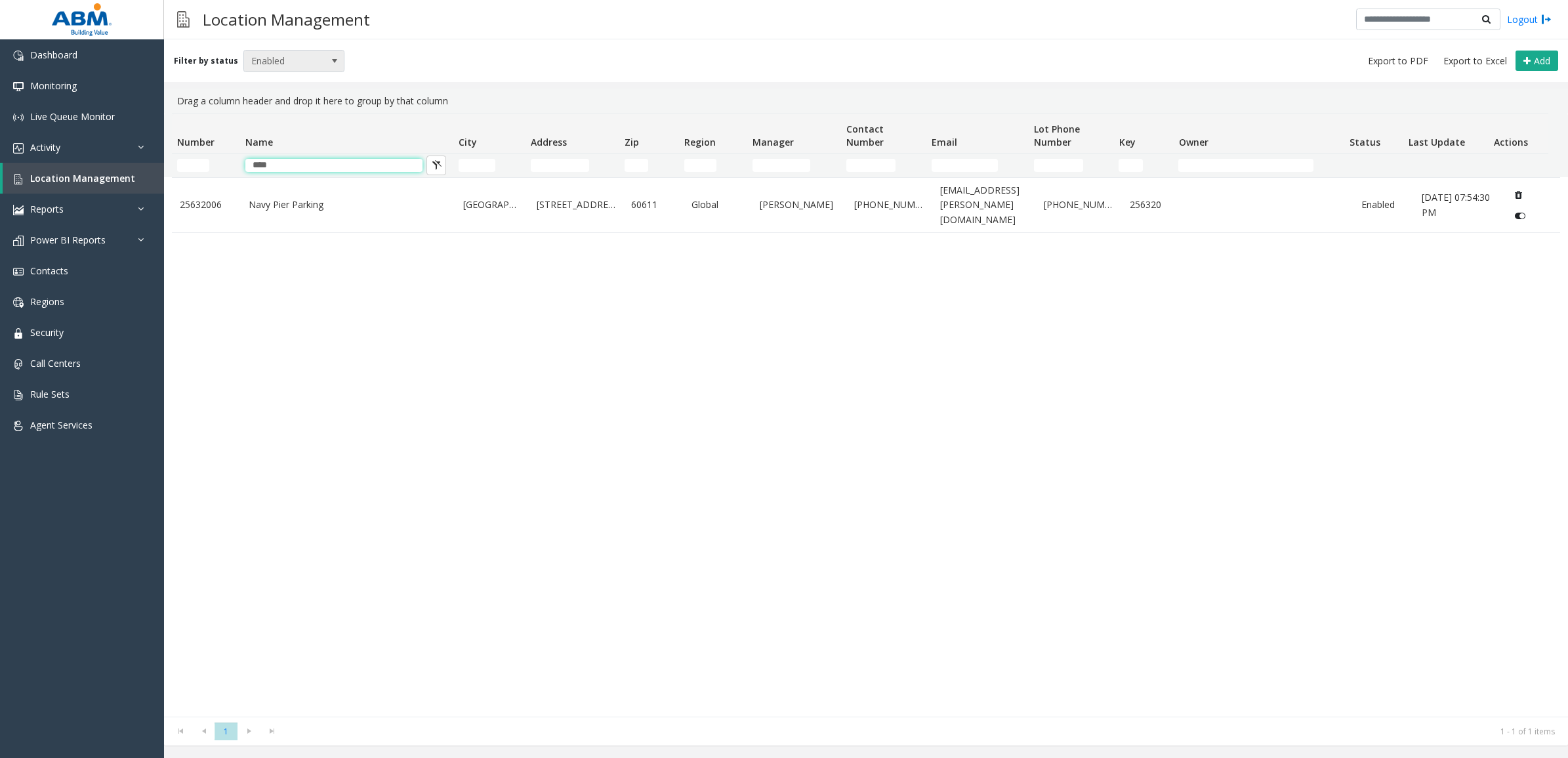
type input "****"
click at [300, 61] on span "Enabled" at bounding box center [284, 61] width 80 height 21
click at [296, 79] on li "All" at bounding box center [288, 83] width 97 height 18
click at [297, 54] on span "All" at bounding box center [284, 61] width 80 height 21
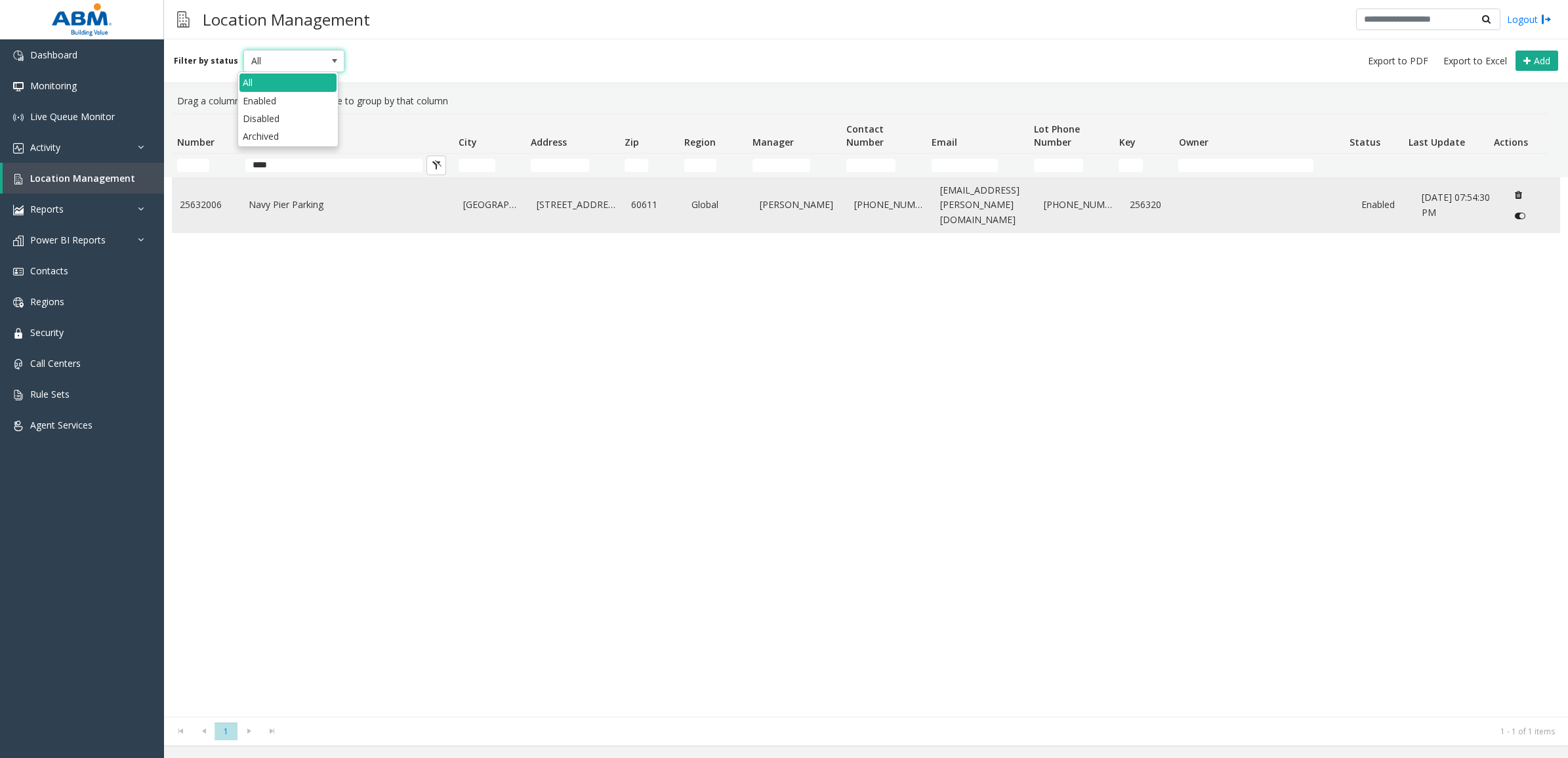
click at [338, 181] on td "Navy Pier Parking" at bounding box center [348, 205] width 215 height 54
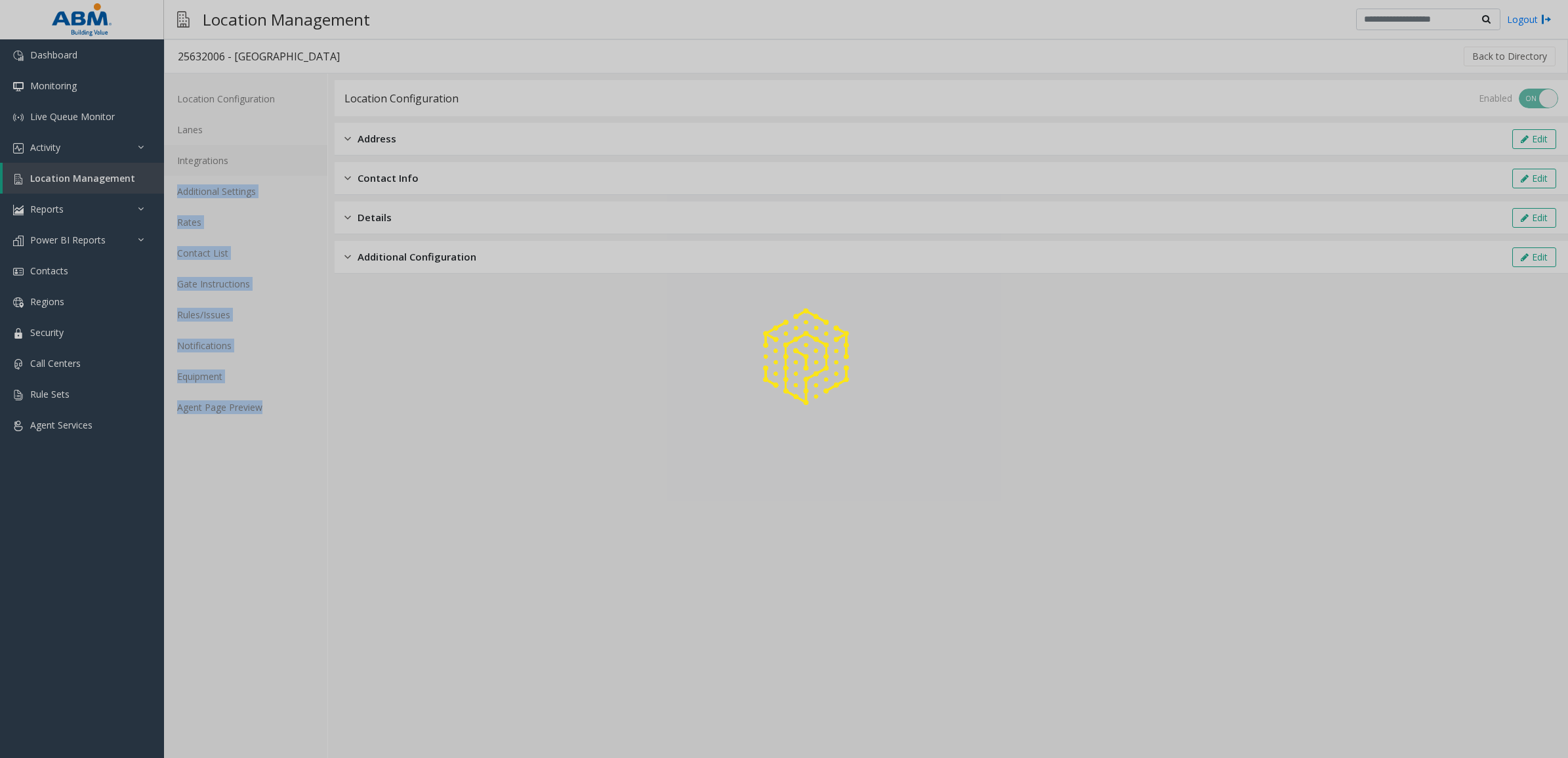
drag, startPoint x: 329, startPoint y: 162, endPoint x: 316, endPoint y: 164, distance: 13.2
click at [316, 164] on div "Location Configuration Lanes Integrations Additional Settings Rates Contact Lis…" at bounding box center [866, 416] width 1404 height 684
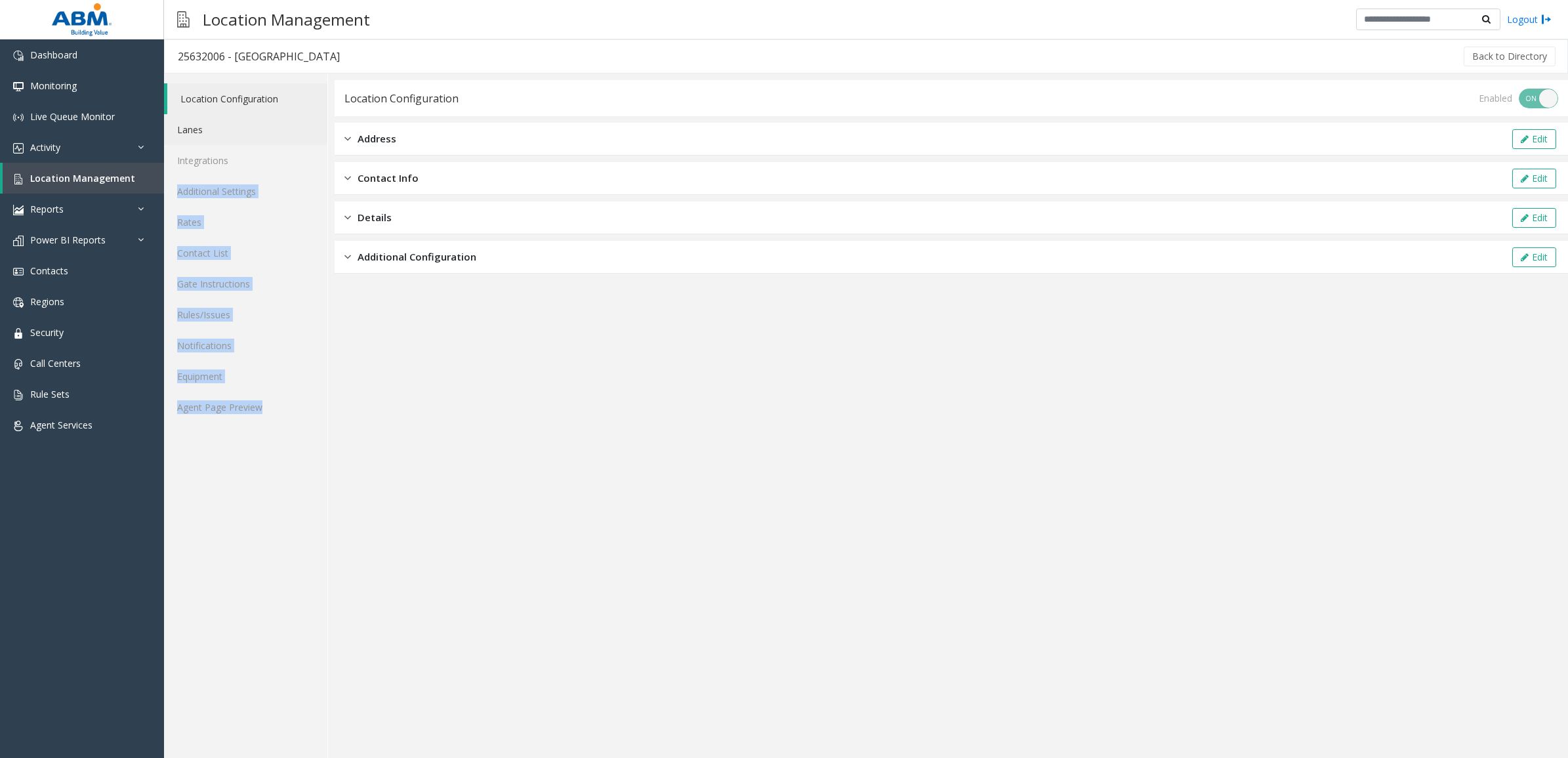
click at [230, 129] on link "Lanes" at bounding box center [246, 130] width 163 height 31
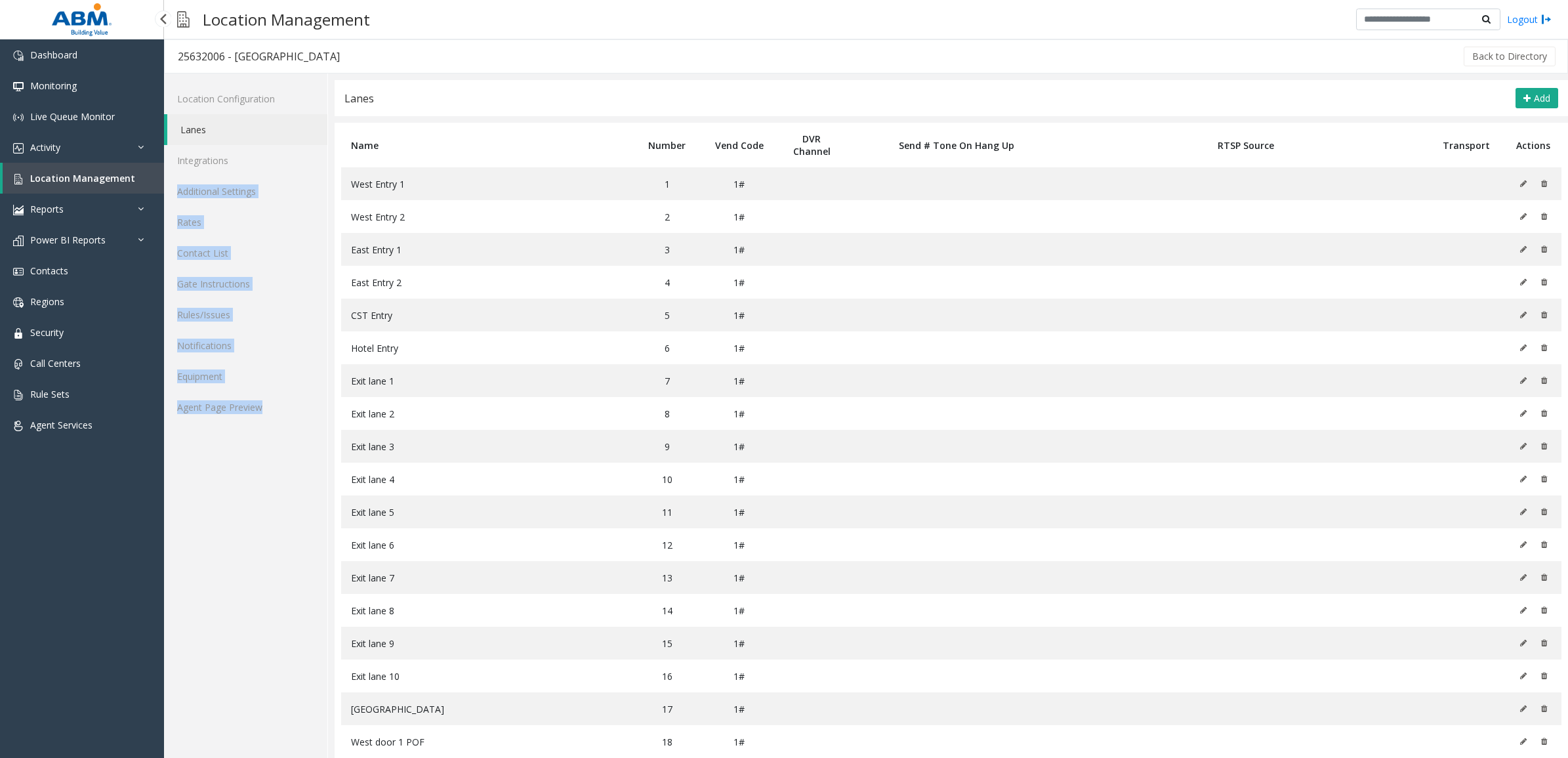
click at [77, 174] on span "Location Management" at bounding box center [83, 178] width 105 height 13
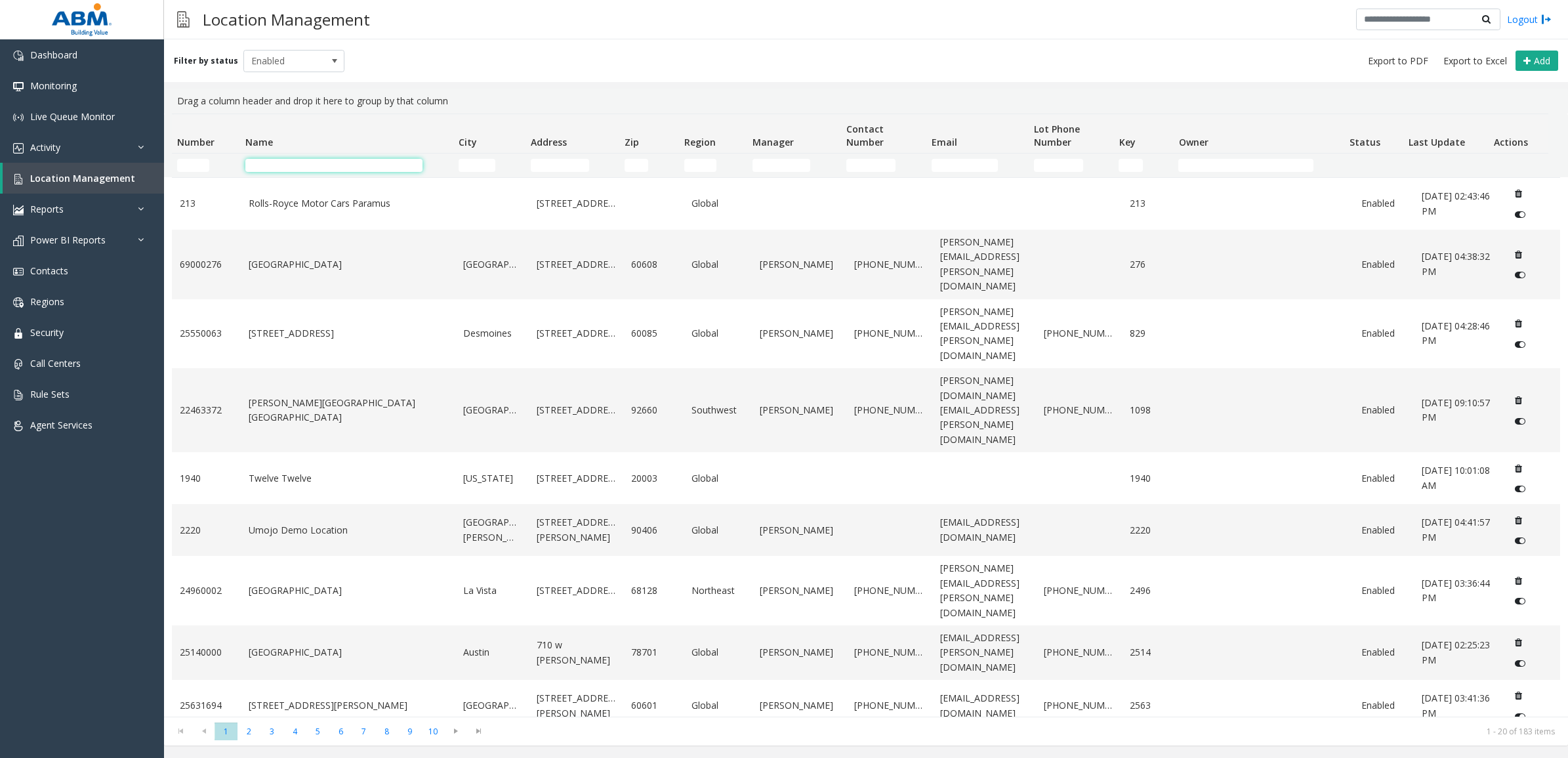
click at [299, 164] on input "Name Filter" at bounding box center [333, 165] width 177 height 13
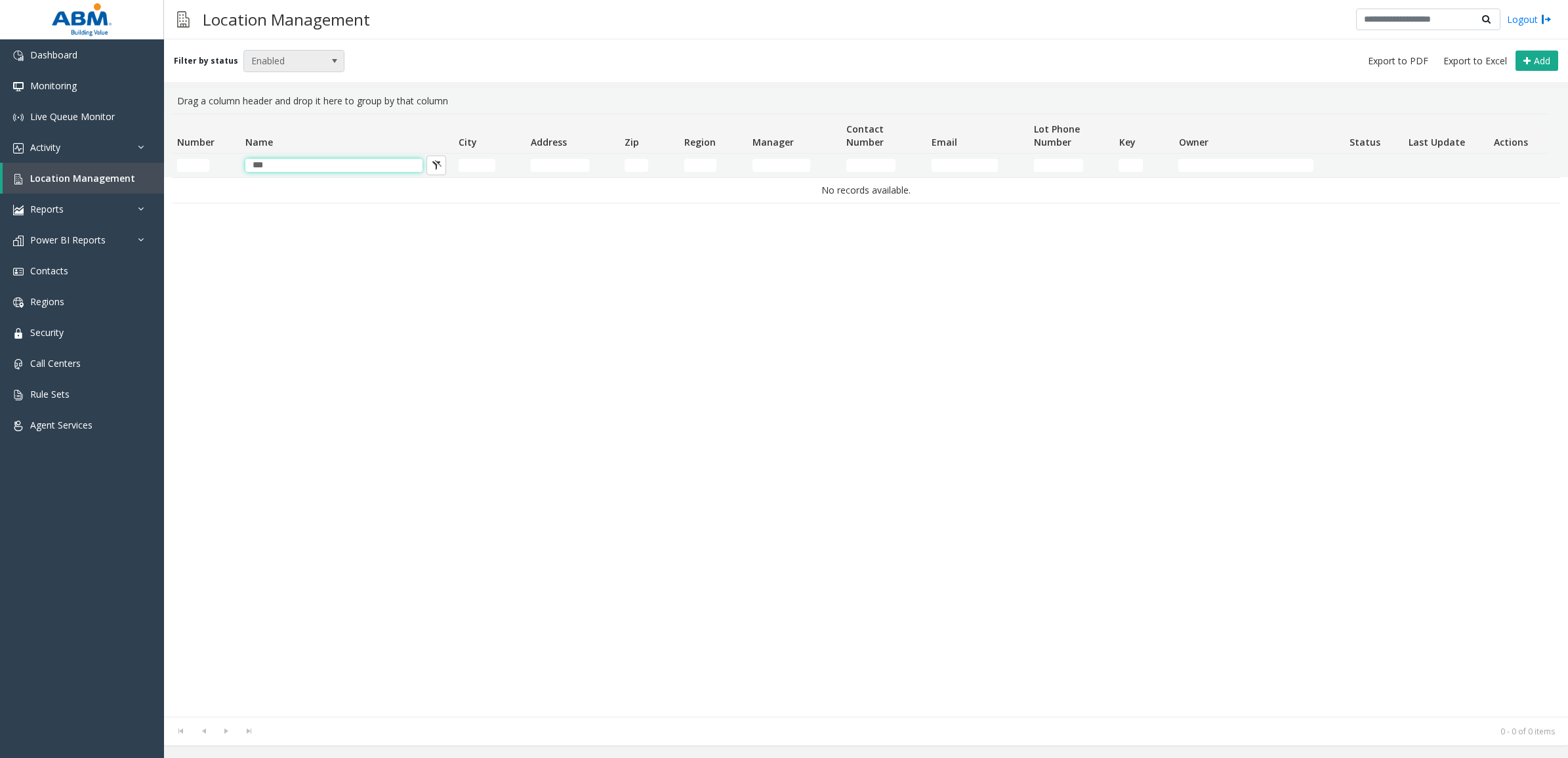
type input "***"
click at [290, 63] on span "Enabled" at bounding box center [284, 61] width 80 height 21
click at [295, 89] on li "All" at bounding box center [288, 83] width 97 height 18
click at [79, 145] on link "Activity" at bounding box center [82, 147] width 164 height 31
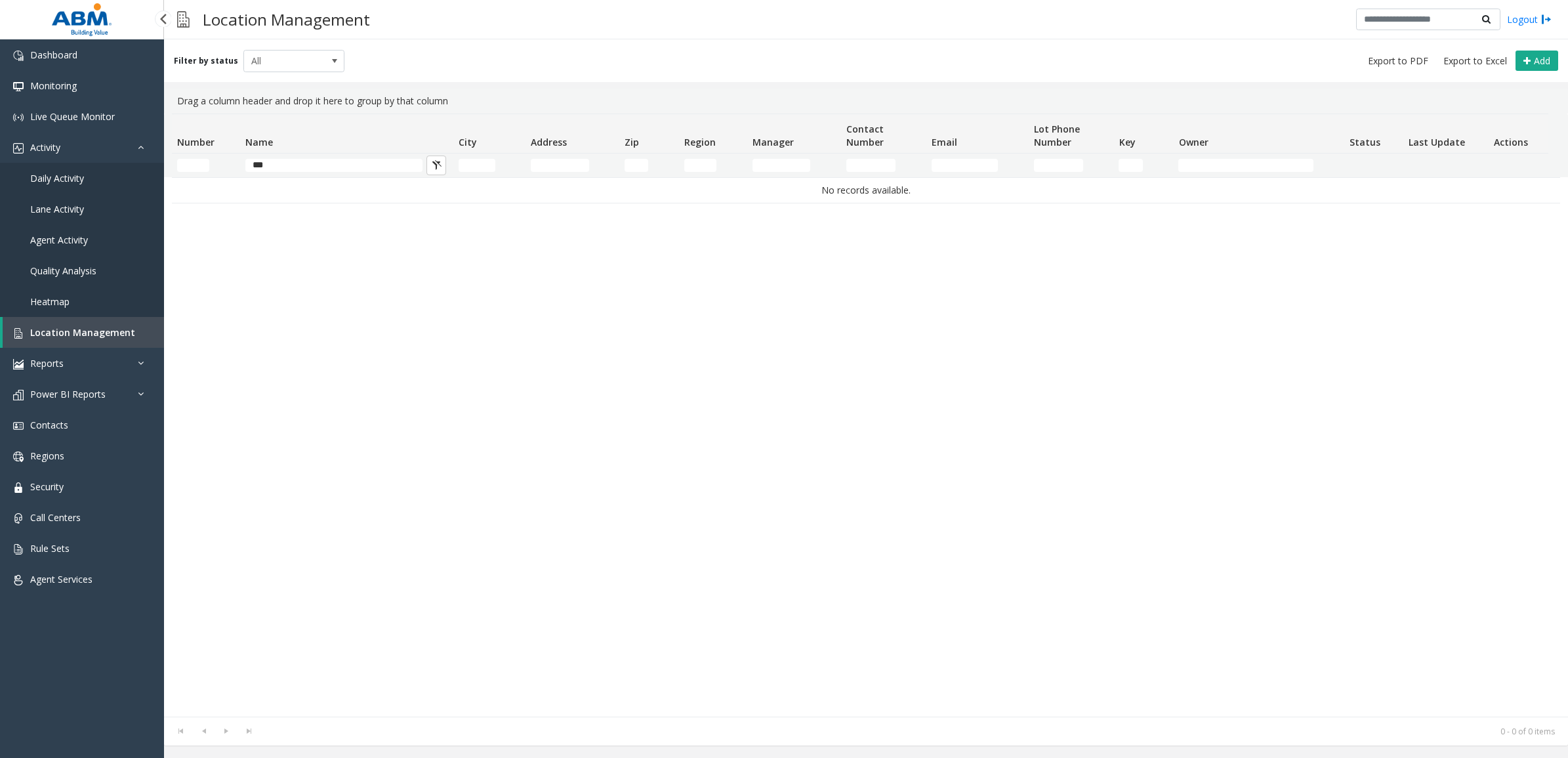
click at [81, 181] on span "Daily Activity" at bounding box center [56, 178] width 54 height 13
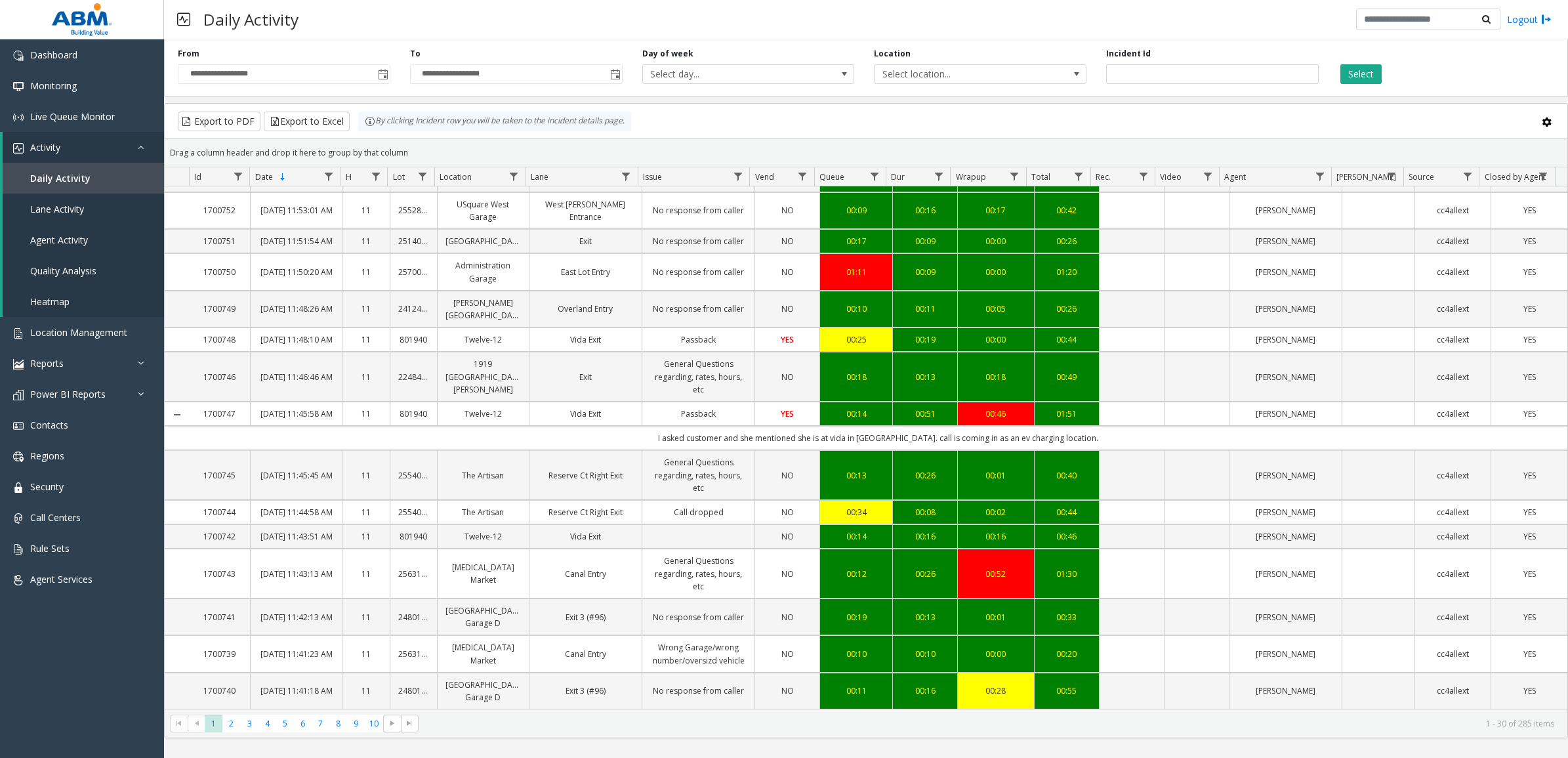
scroll to position [738, 0]
click at [533, 328] on td "Vida Exit" at bounding box center [585, 340] width 113 height 25
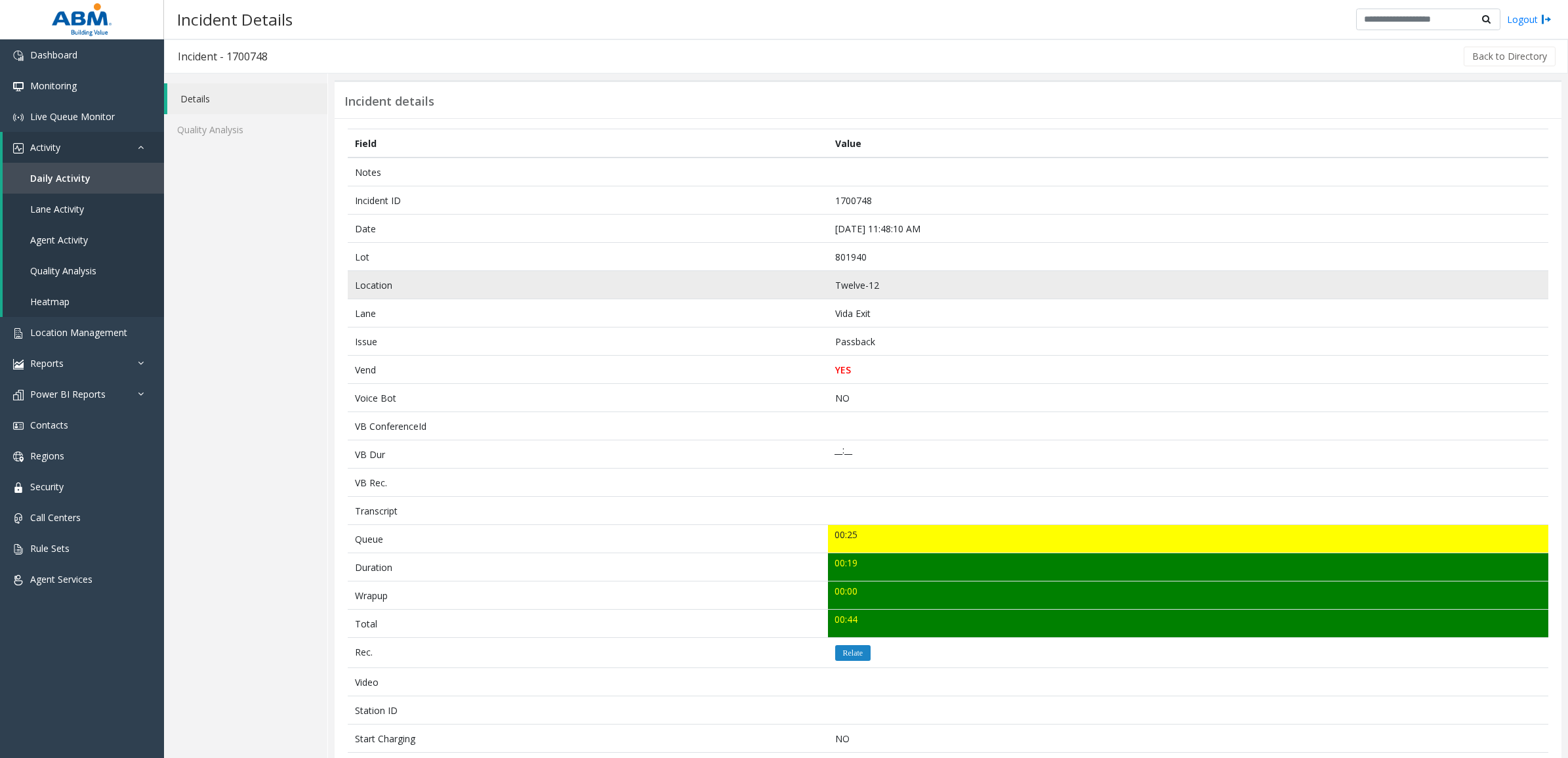
drag, startPoint x: 858, startPoint y: 279, endPoint x: 863, endPoint y: 284, distance: 7.1
click at [861, 283] on td "Twelve-12" at bounding box center [1188, 285] width 720 height 28
click at [858, 284] on td "Twelve-12" at bounding box center [1188, 285] width 720 height 28
click at [848, 276] on td "Twelve-12" at bounding box center [1188, 285] width 720 height 28
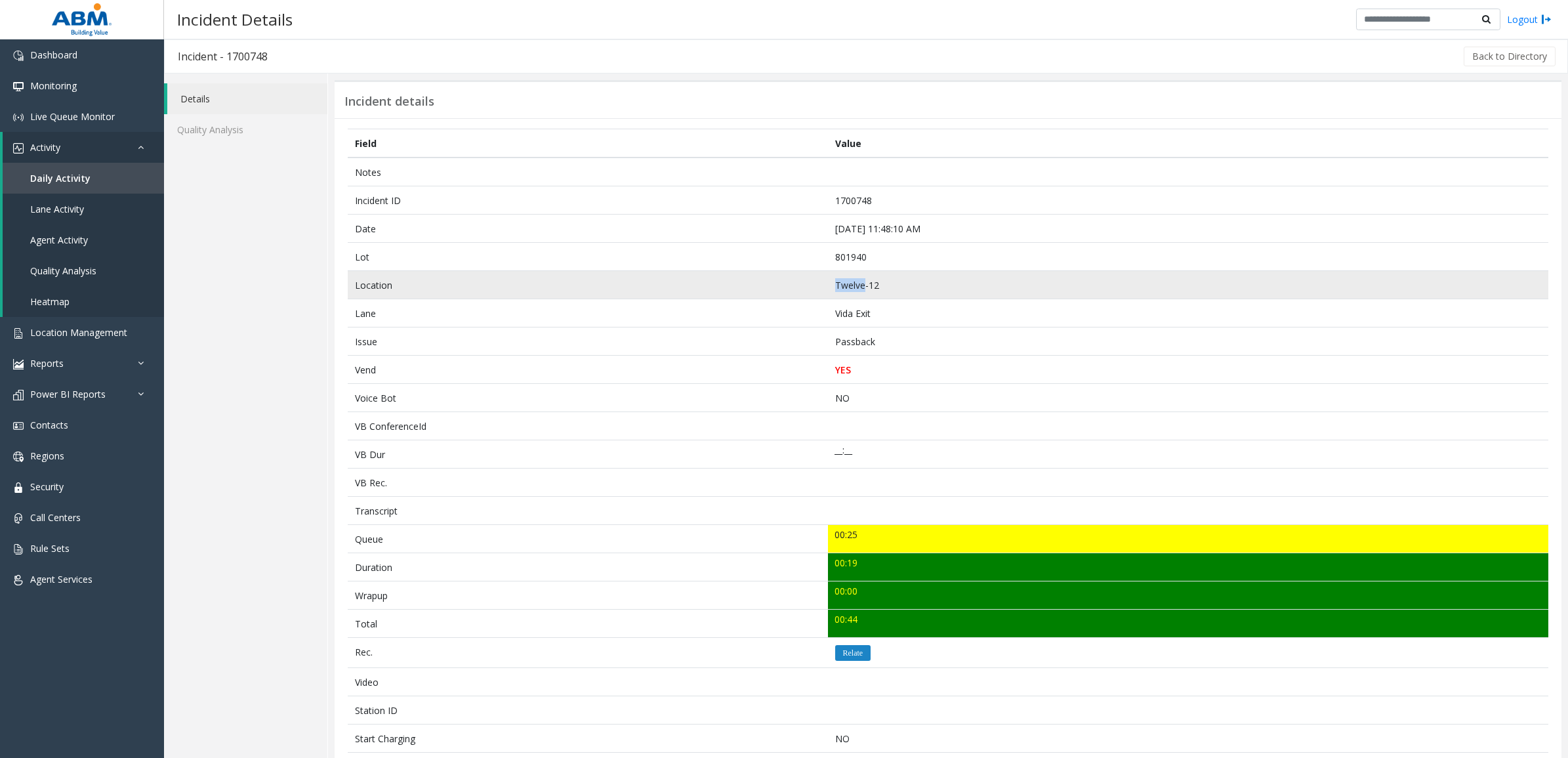
click at [848, 276] on td "Twelve-12" at bounding box center [1188, 285] width 720 height 28
click at [853, 281] on td "Twelve-12" at bounding box center [1188, 285] width 720 height 28
click at [853, 280] on td "Twelve-12" at bounding box center [1188, 285] width 720 height 28
click at [851, 285] on td "Twelve-12" at bounding box center [1188, 285] width 720 height 28
click at [853, 287] on td "Twelve-12" at bounding box center [1188, 285] width 720 height 28
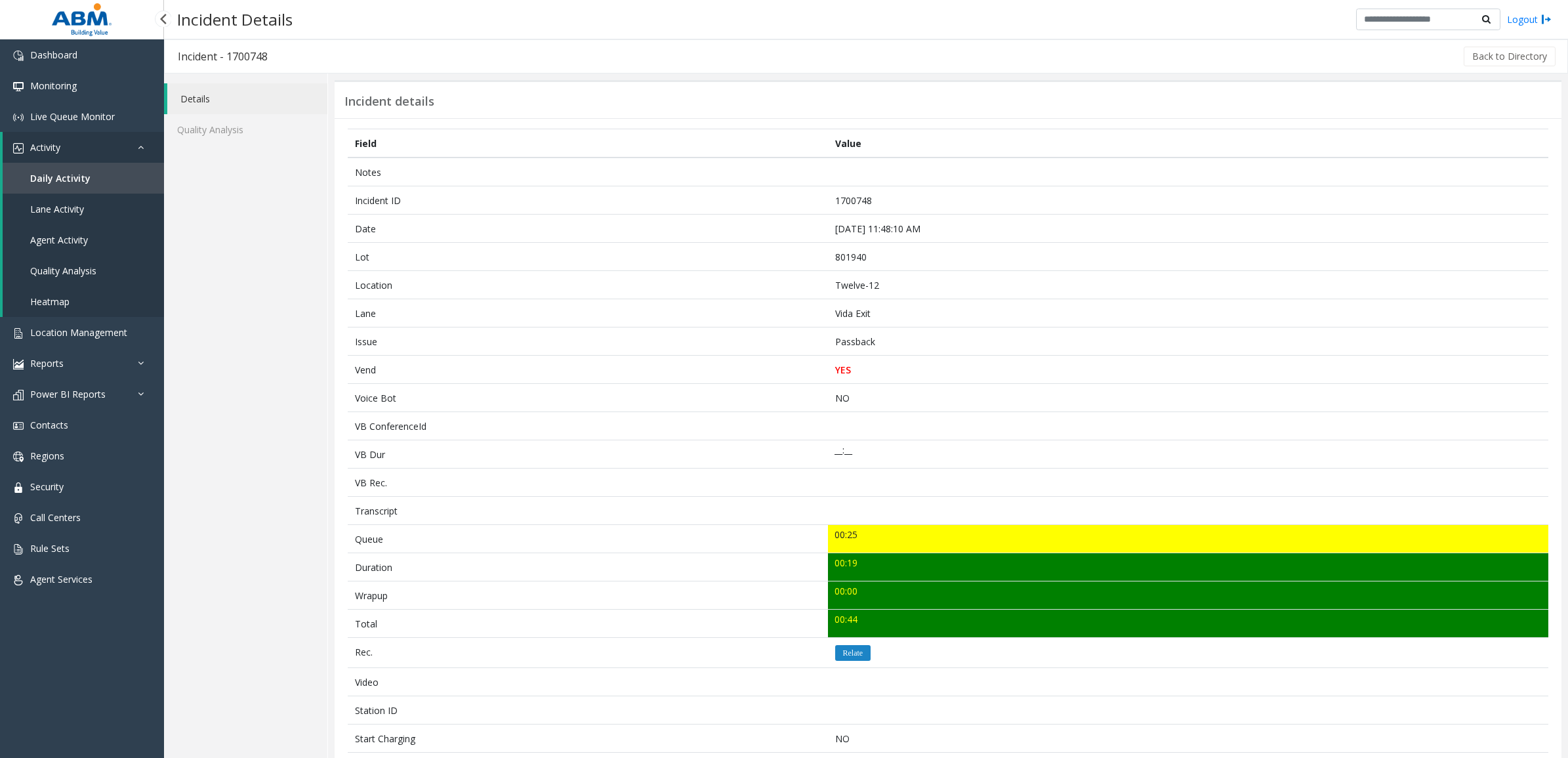
click at [63, 142] on link "Activity" at bounding box center [83, 147] width 162 height 31
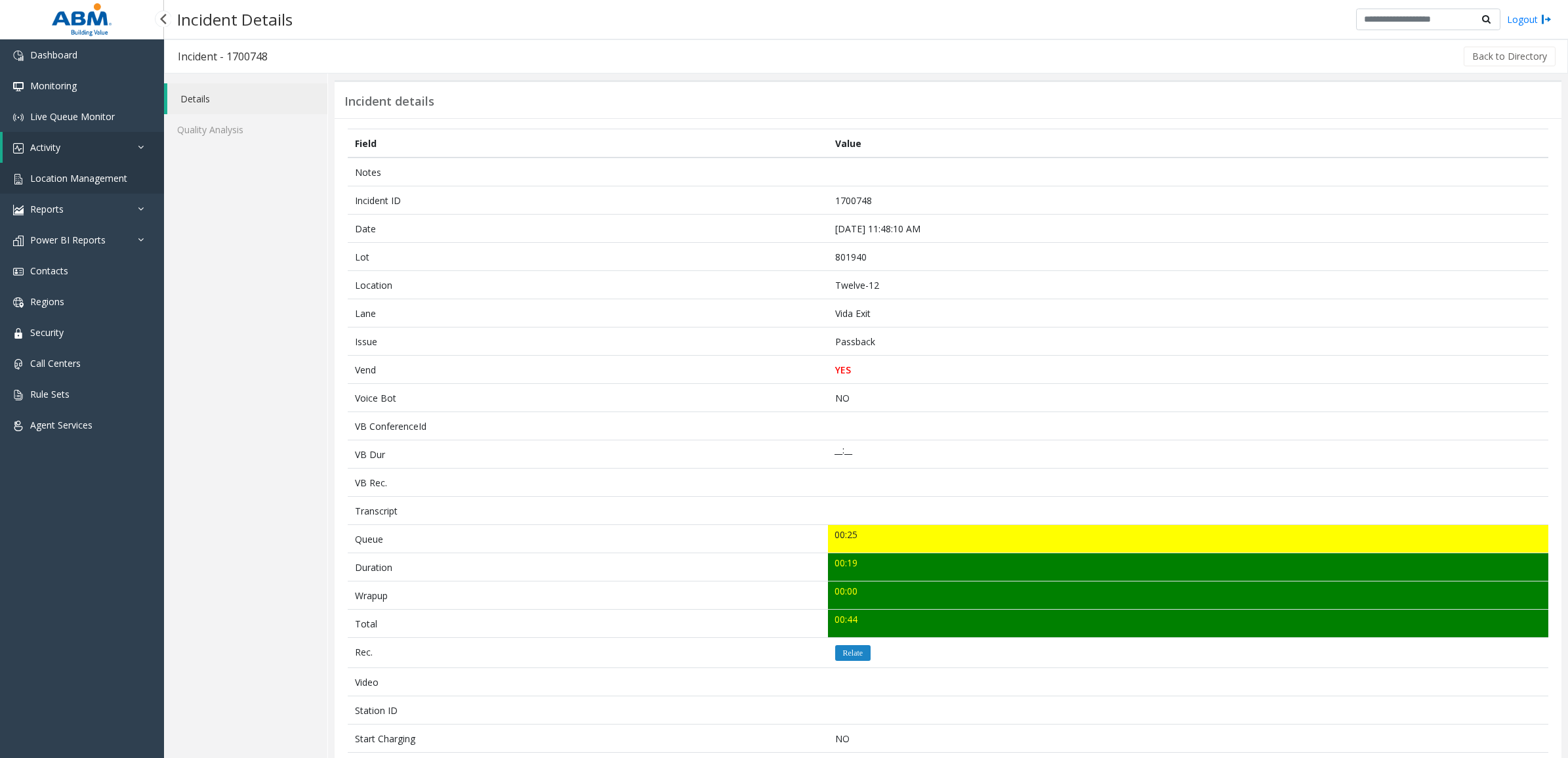
click at [71, 184] on link "Location Management" at bounding box center [82, 178] width 164 height 31
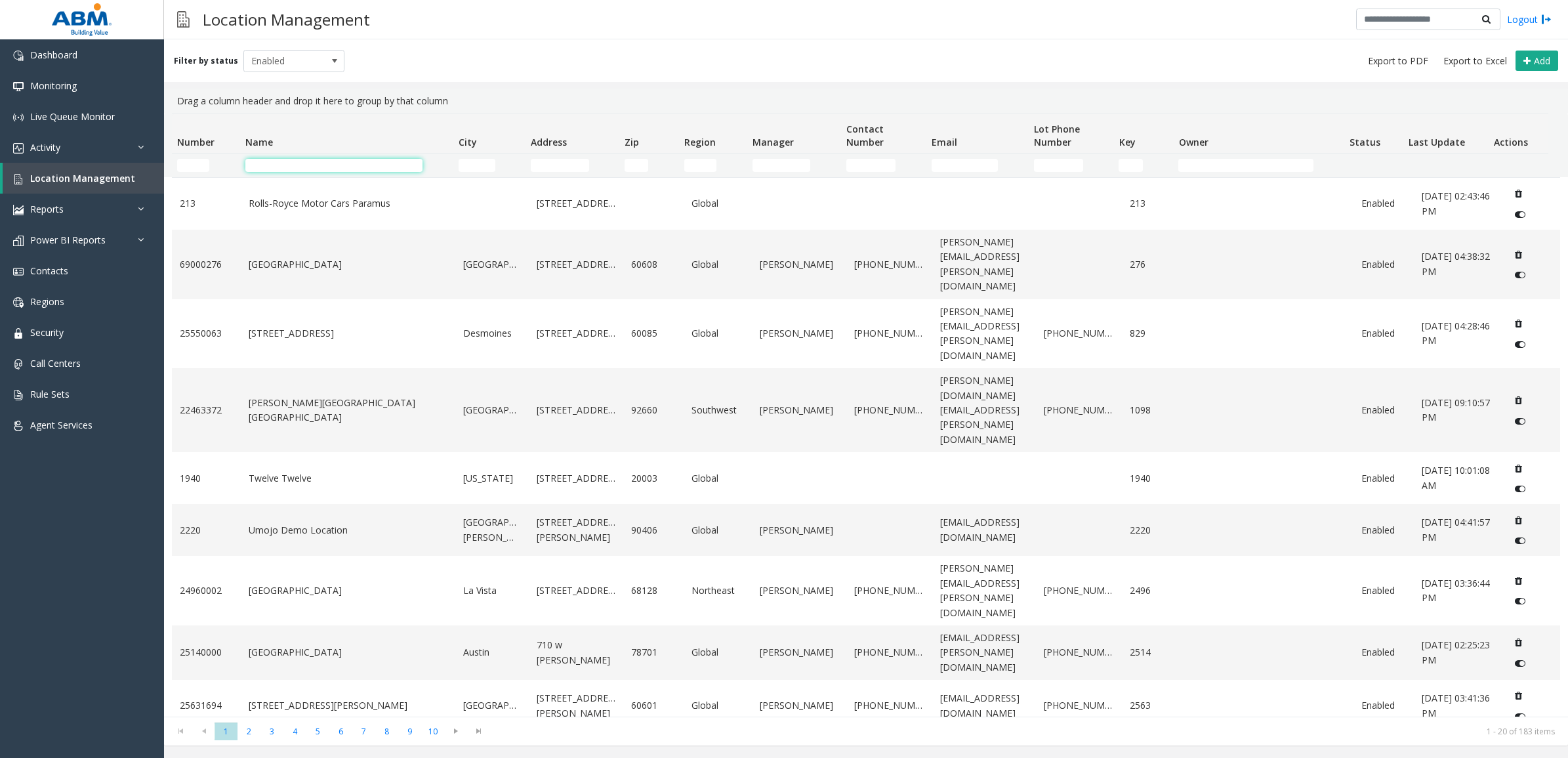
click at [309, 166] on input "Name Filter" at bounding box center [333, 165] width 177 height 13
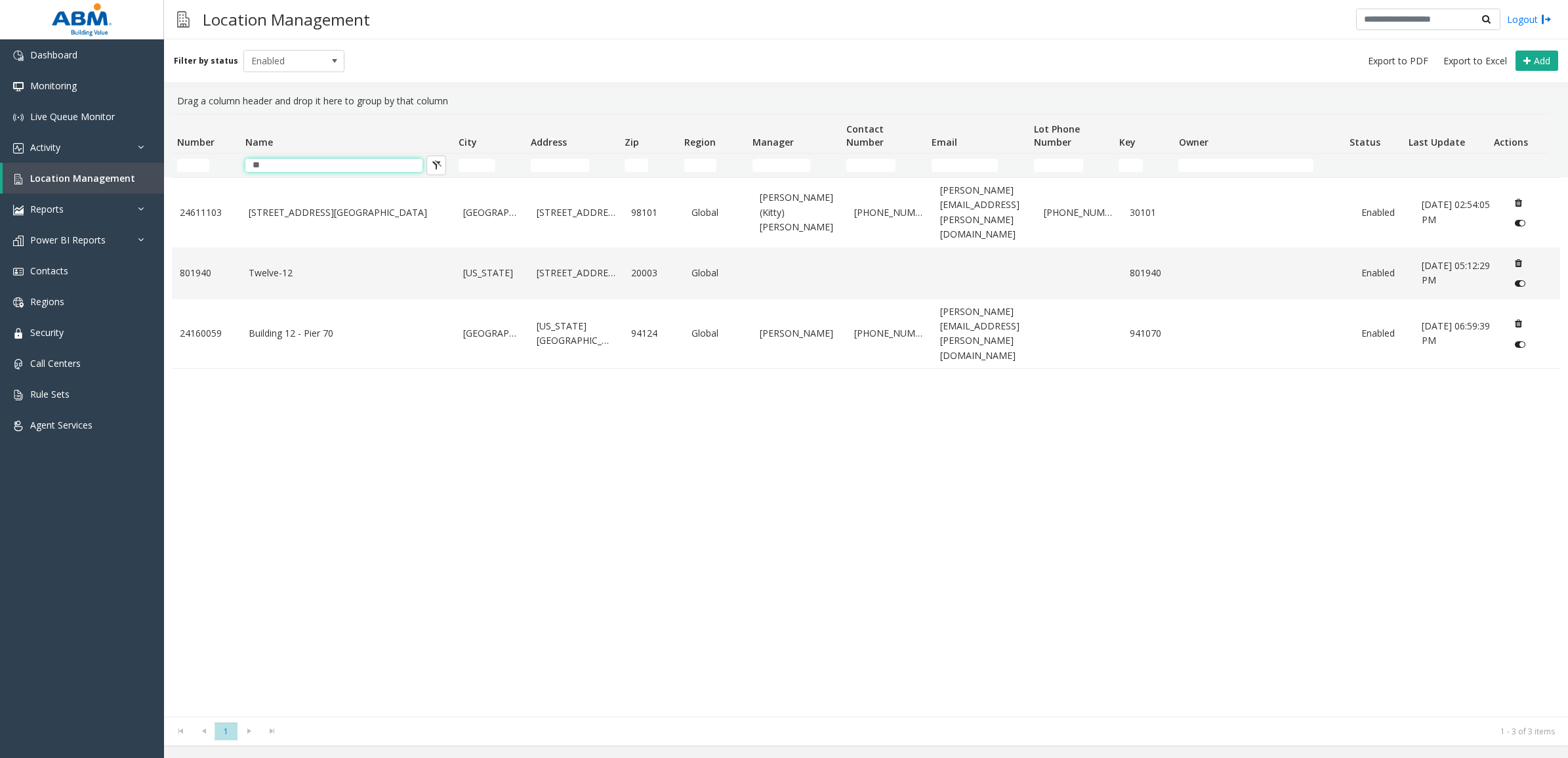
click at [321, 129] on th "Name" at bounding box center [347, 133] width 213 height 39
type input "**"
click at [295, 373] on div "24611103 [STREET_ADDRESS][GEOGRAPHIC_DATA] [STREET_ADDRESS] Global [PERSON_NAME…" at bounding box center [865, 447] width 1387 height 539
click at [359, 266] on link "Twelve-12" at bounding box center [348, 273] width 200 height 15
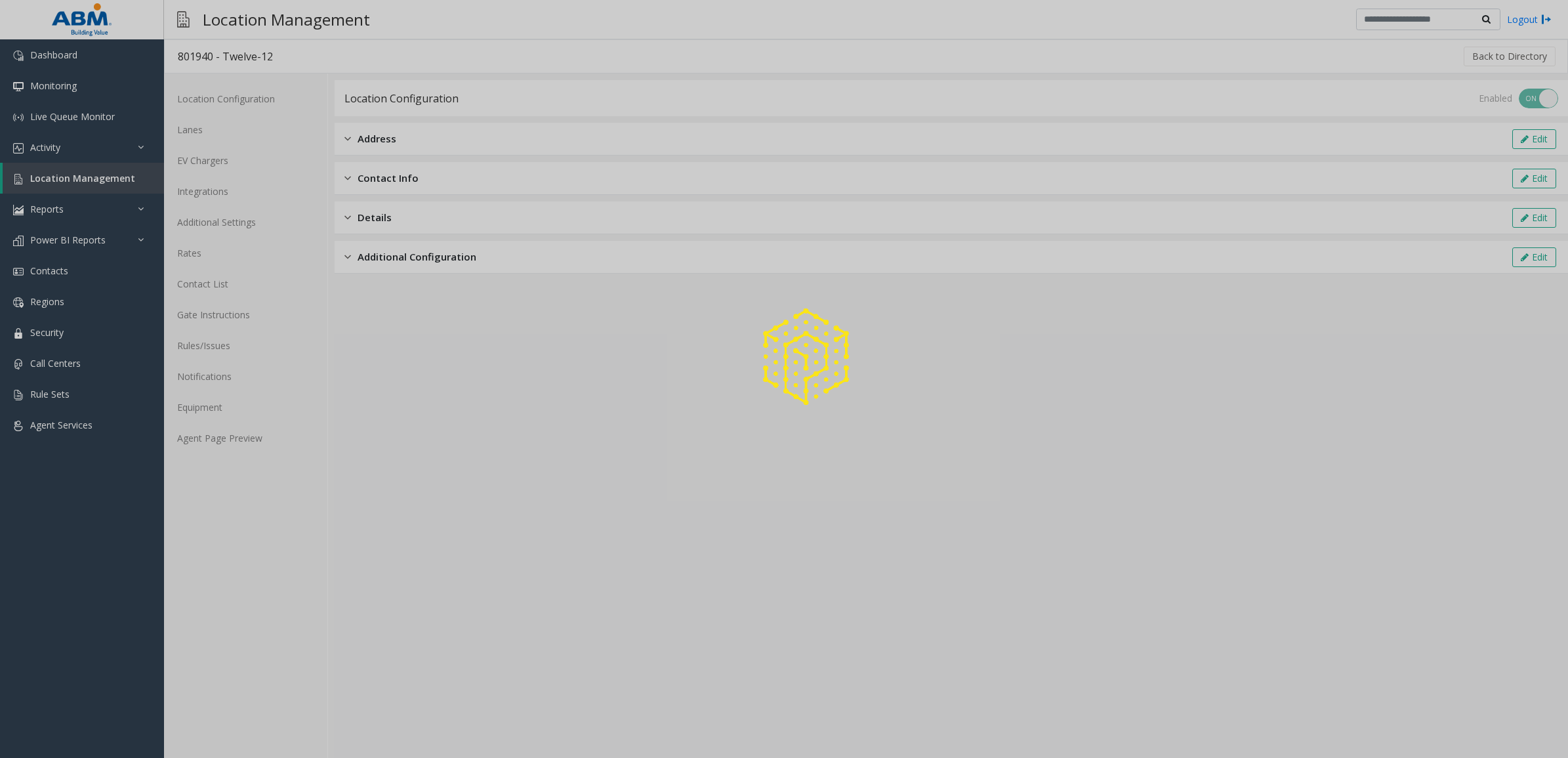
click at [235, 133] on div at bounding box center [784, 379] width 1568 height 758
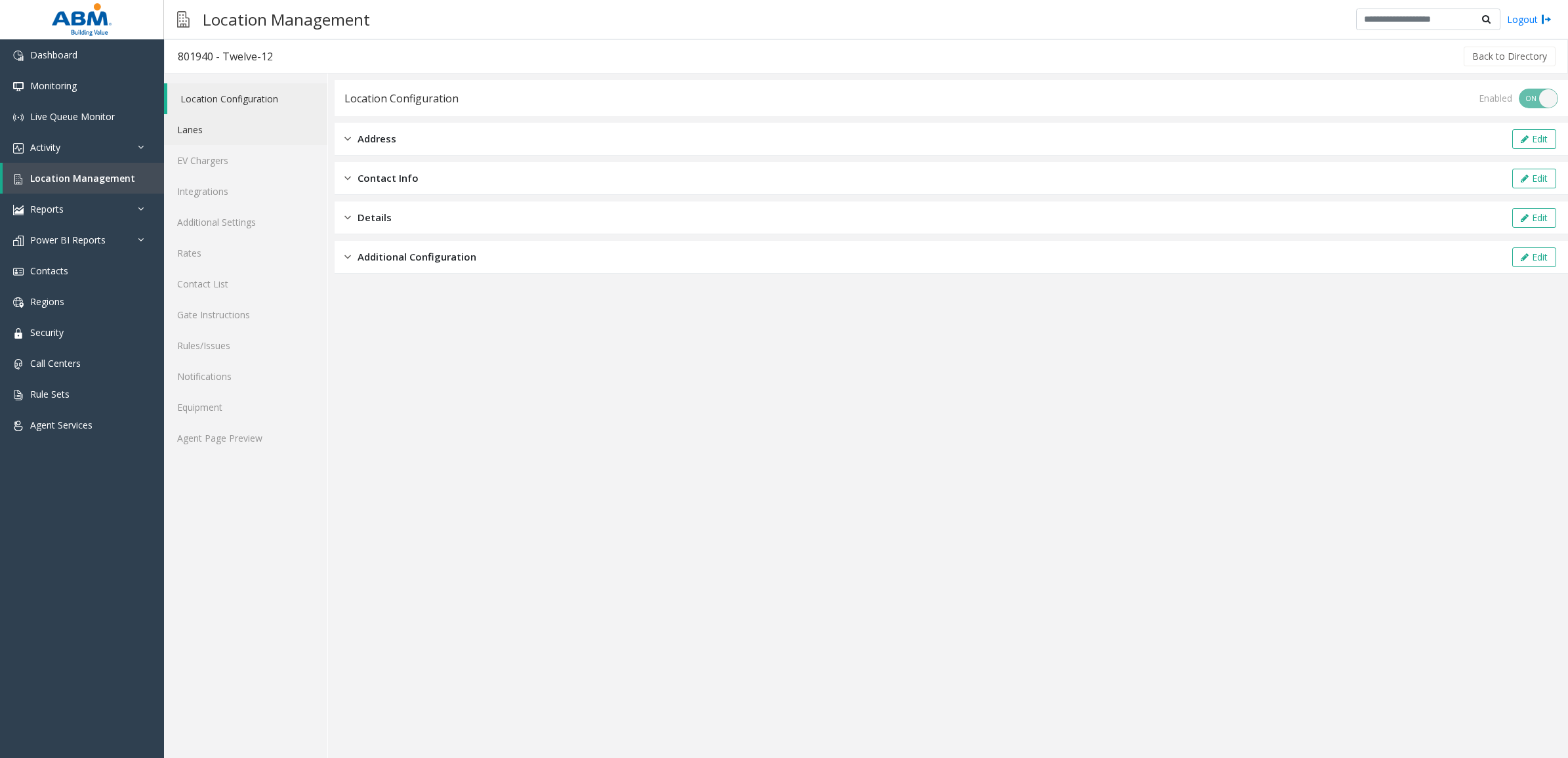
click at [235, 133] on link "Lanes" at bounding box center [246, 130] width 163 height 31
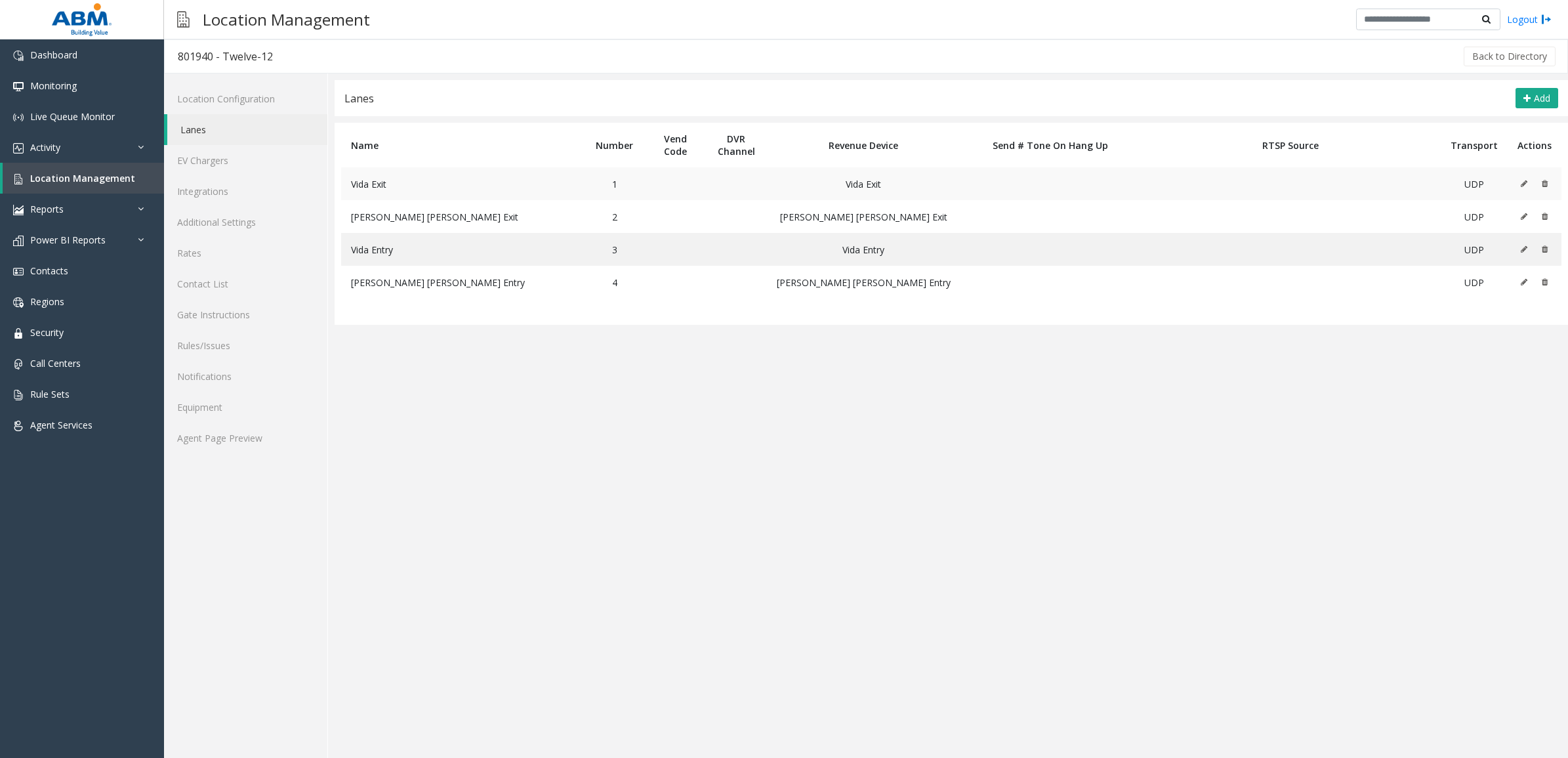
click at [1516, 181] on td at bounding box center [1534, 183] width 54 height 33
click at [1518, 181] on td at bounding box center [1534, 183] width 54 height 33
click at [1525, 181] on icon at bounding box center [1523, 183] width 6 height 8
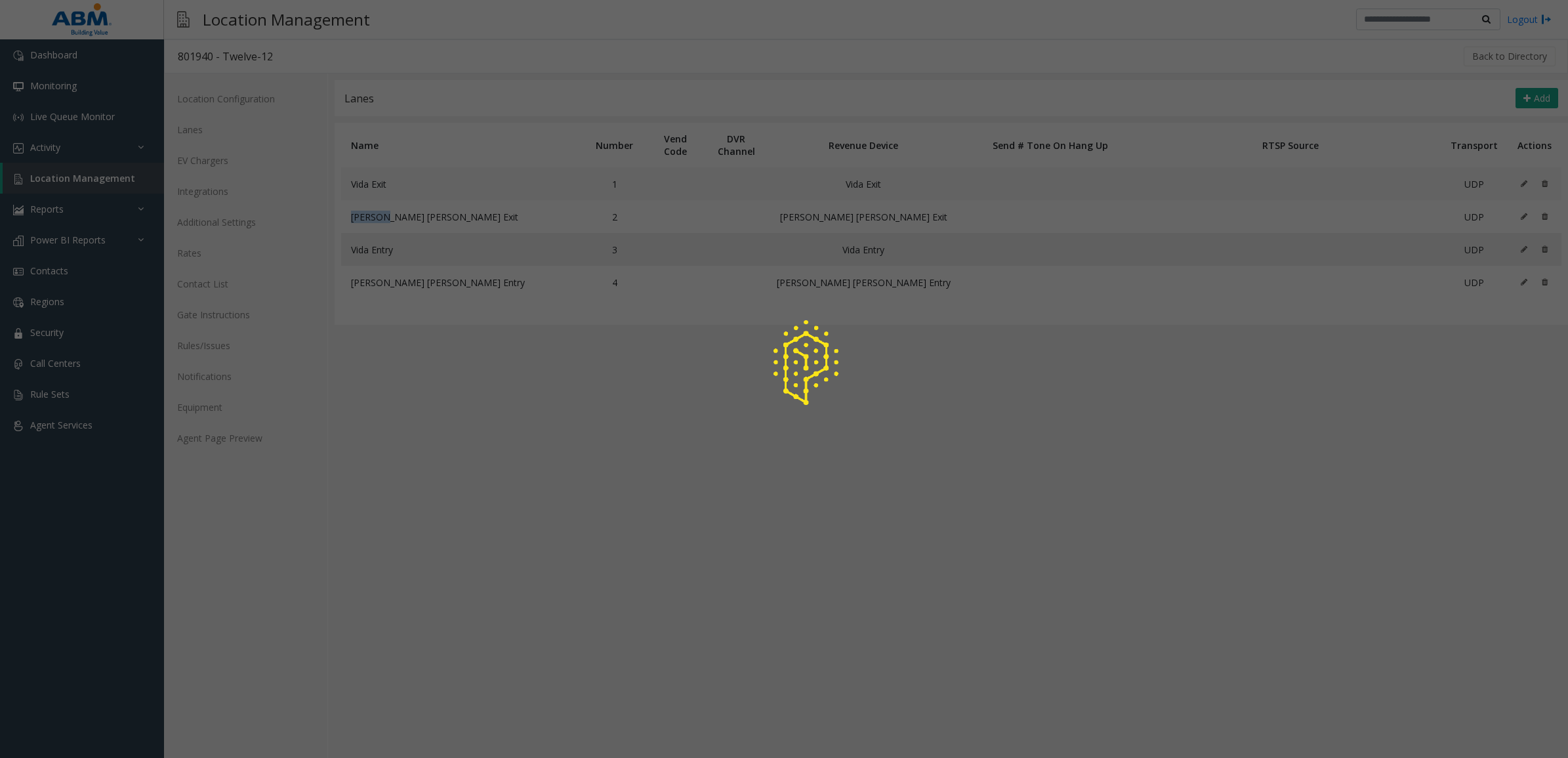
type input "**********"
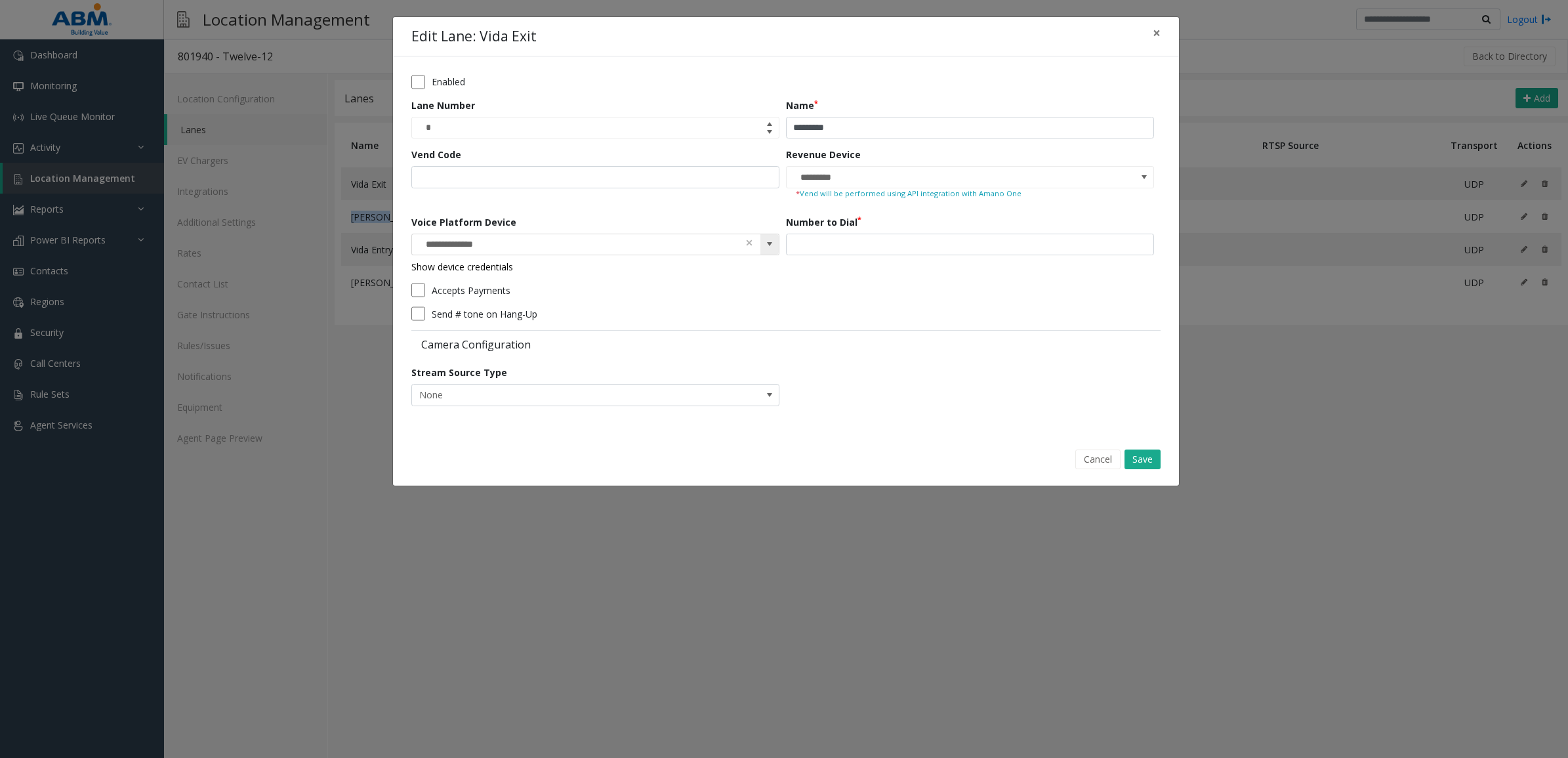
click at [768, 244] on span at bounding box center [769, 244] width 11 height 11
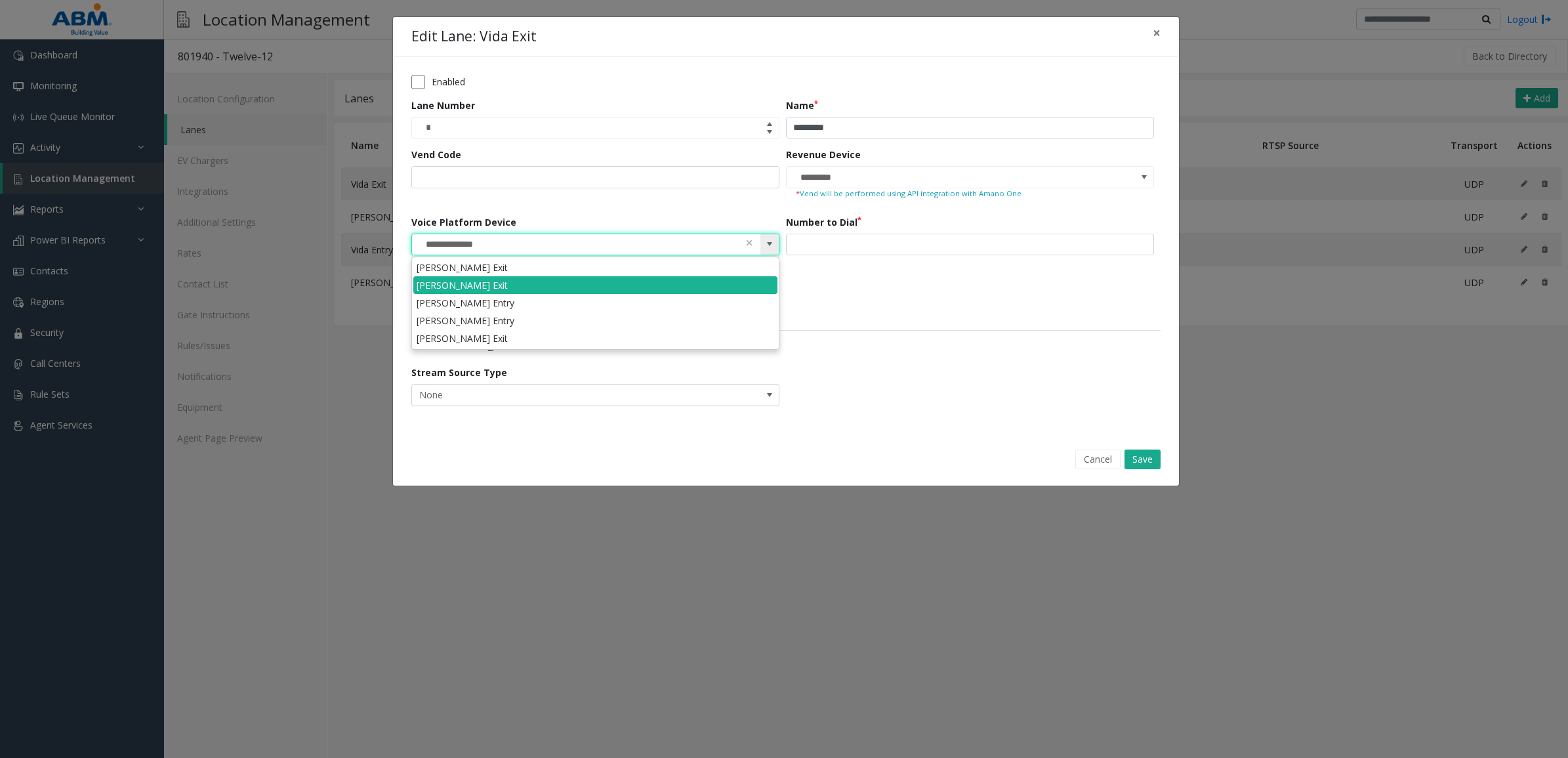
click at [768, 244] on span at bounding box center [769, 244] width 11 height 11
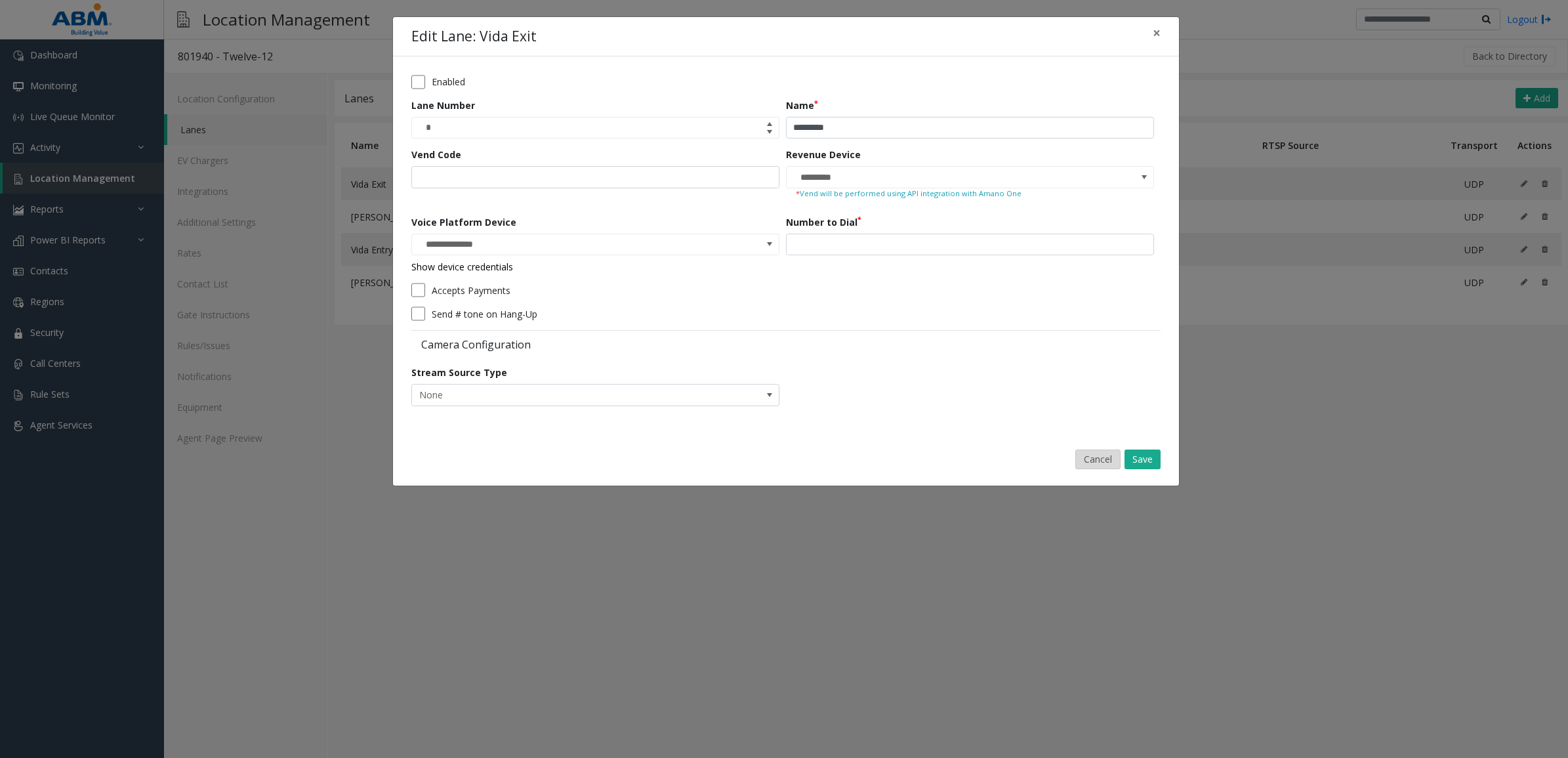
click at [1096, 463] on button "Cancel" at bounding box center [1098, 459] width 45 height 20
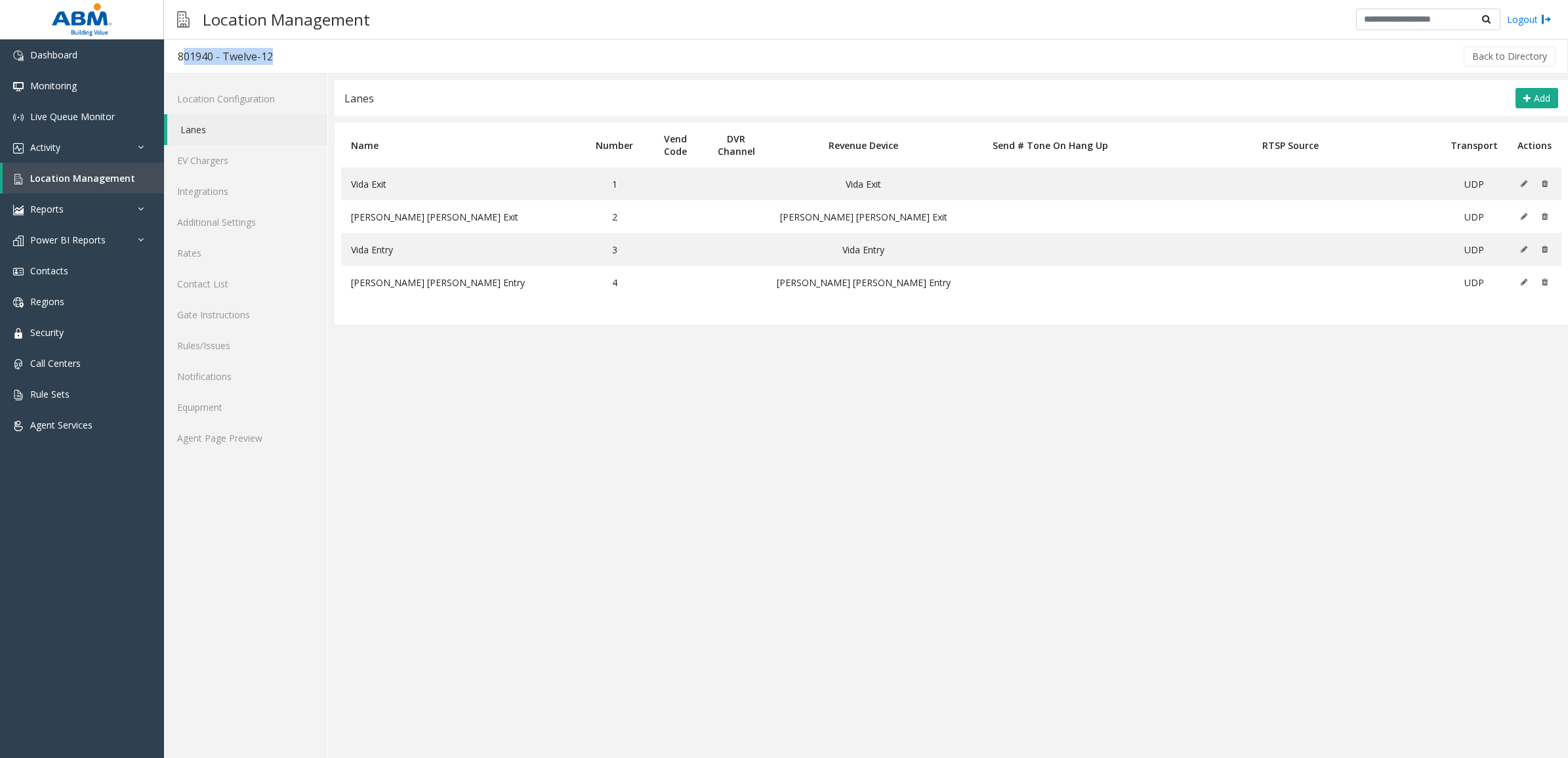
drag, startPoint x: 296, startPoint y: 54, endPoint x: 169, endPoint y: 60, distance: 127.1
click at [169, 60] on div "801940 - Twelve-12 Back to Directory" at bounding box center [866, 56] width 1404 height 34
copy div "801940 - Twelve-12"
click at [248, 441] on link "Agent Page Preview" at bounding box center [246, 438] width 163 height 31
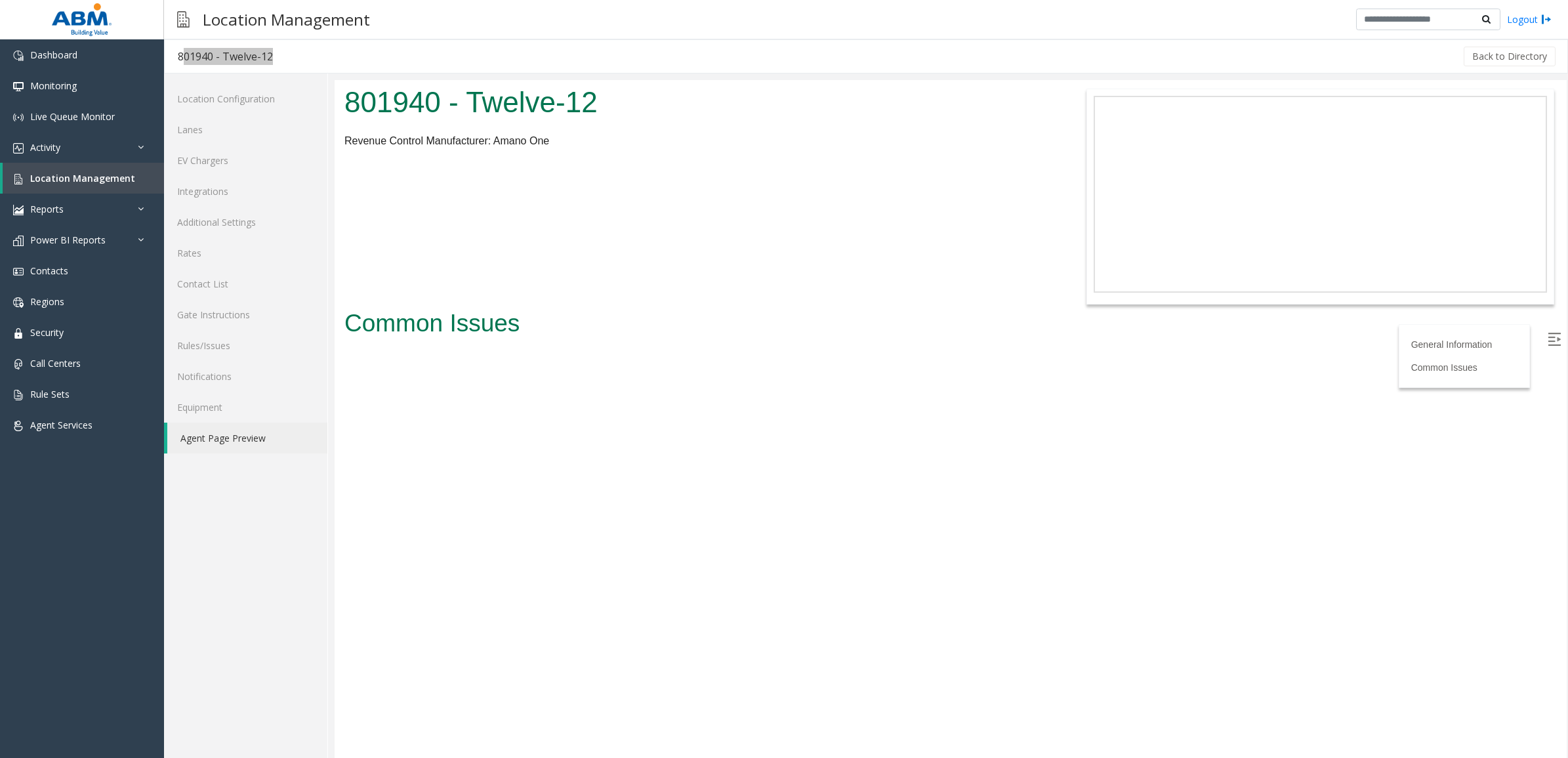
click at [689, 692] on body "801940 - Twelve-12 Revenue Control Manufacturer: Amano One General Information …" at bounding box center [950, 418] width 1231 height 678
click at [274, 59] on h3 "801940 - Twelve-12" at bounding box center [225, 56] width 122 height 30
drag, startPoint x: 224, startPoint y: 59, endPoint x: 172, endPoint y: 59, distance: 52.0
click at [172, 59] on div "801940 - Twelve-12 Back to Directory" at bounding box center [866, 56] width 1404 height 34
copy div "801940 - Twelve-12"
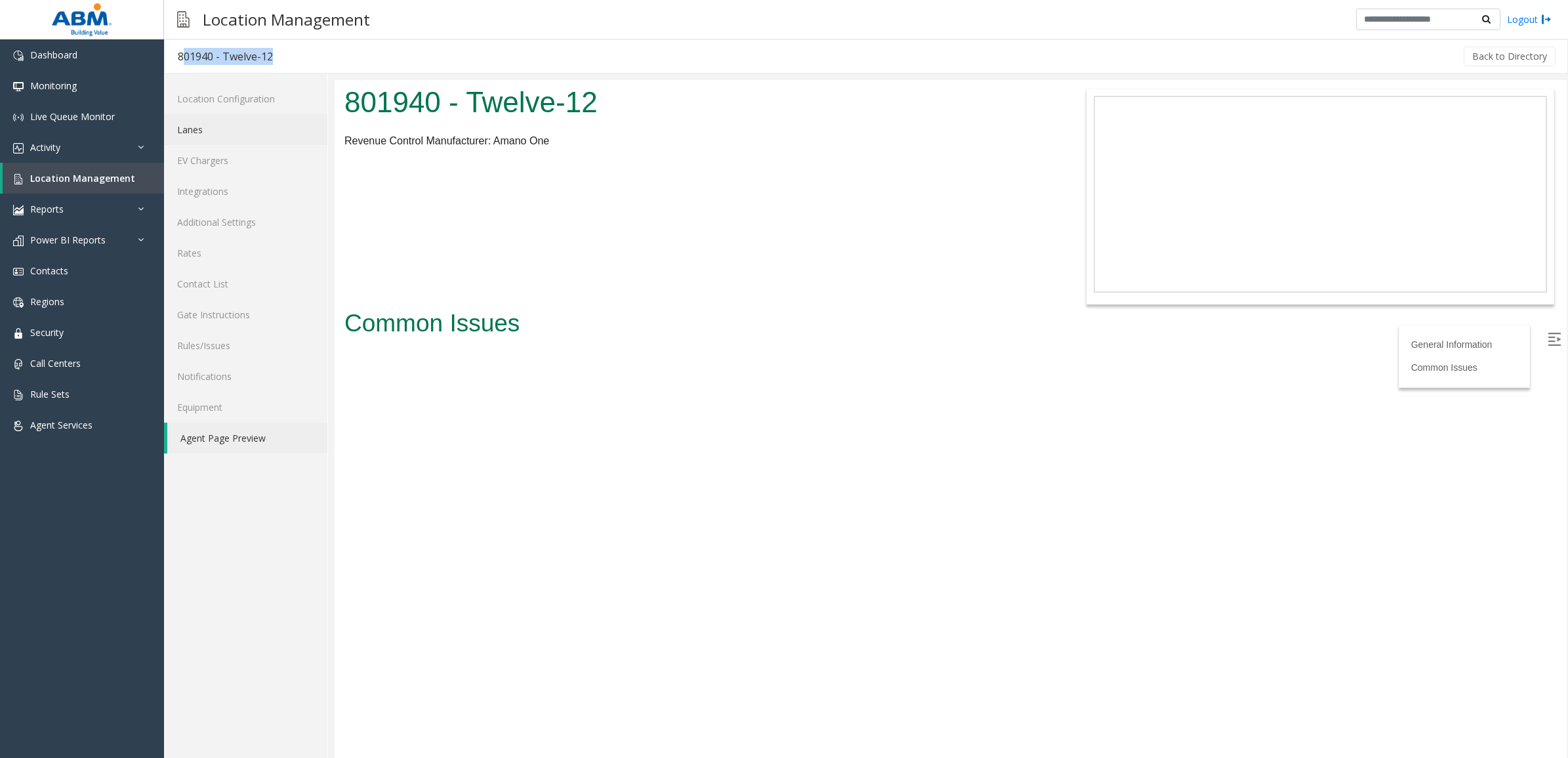
click at [225, 123] on link "Lanes" at bounding box center [246, 130] width 163 height 31
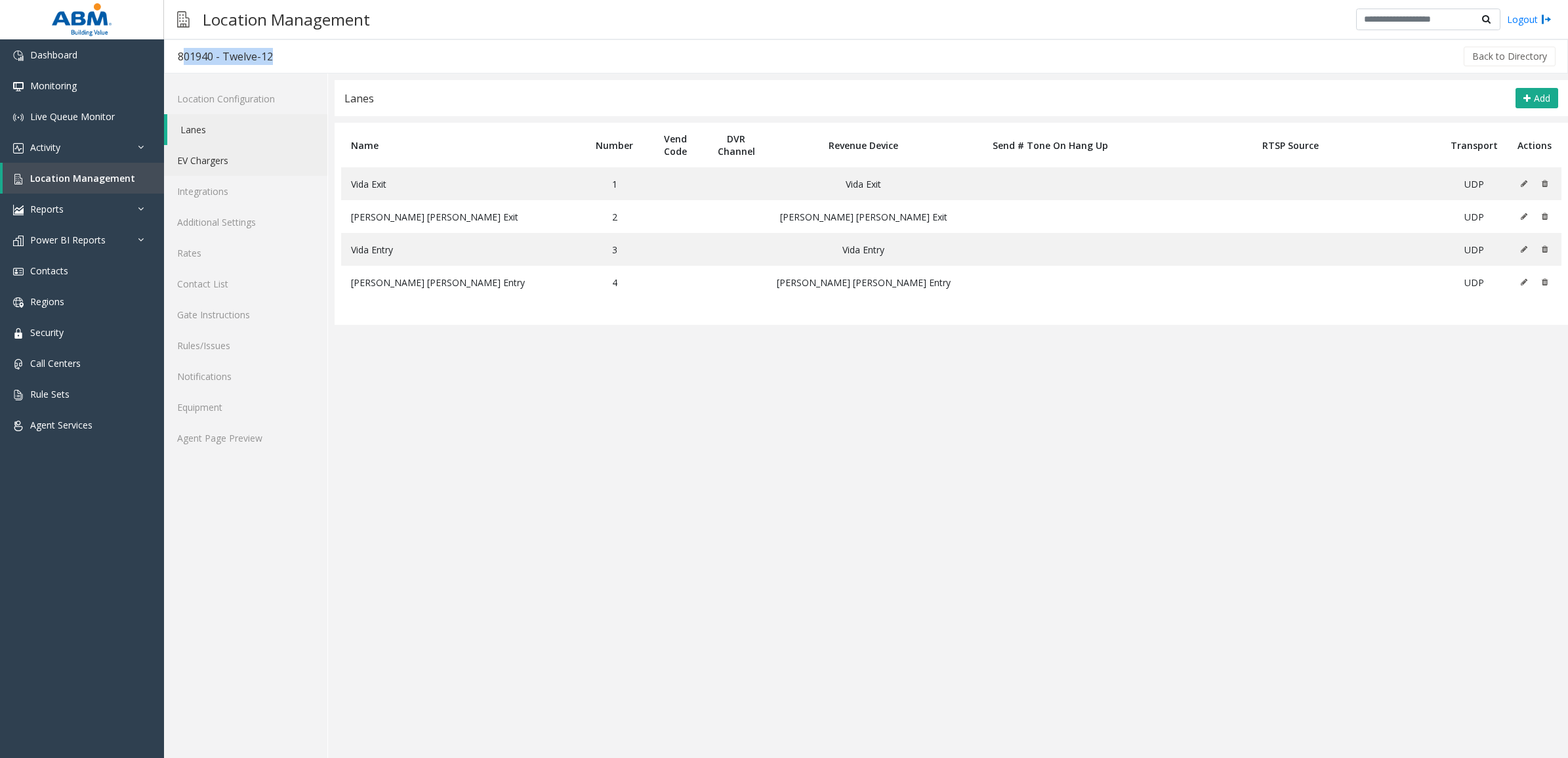
click at [238, 159] on link "EV Chargers" at bounding box center [246, 161] width 163 height 31
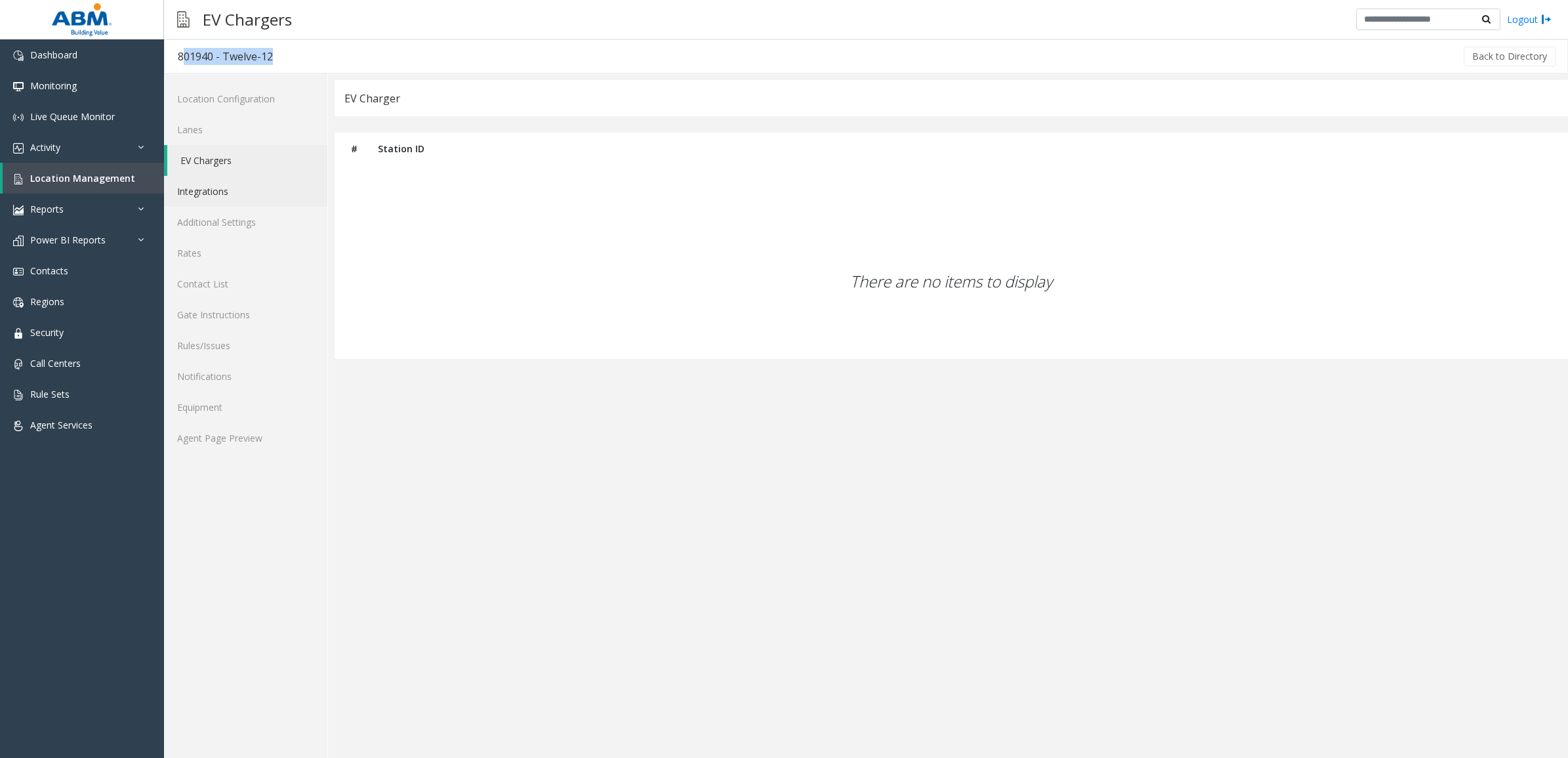
click at [233, 183] on link "Integrations" at bounding box center [246, 192] width 163 height 31
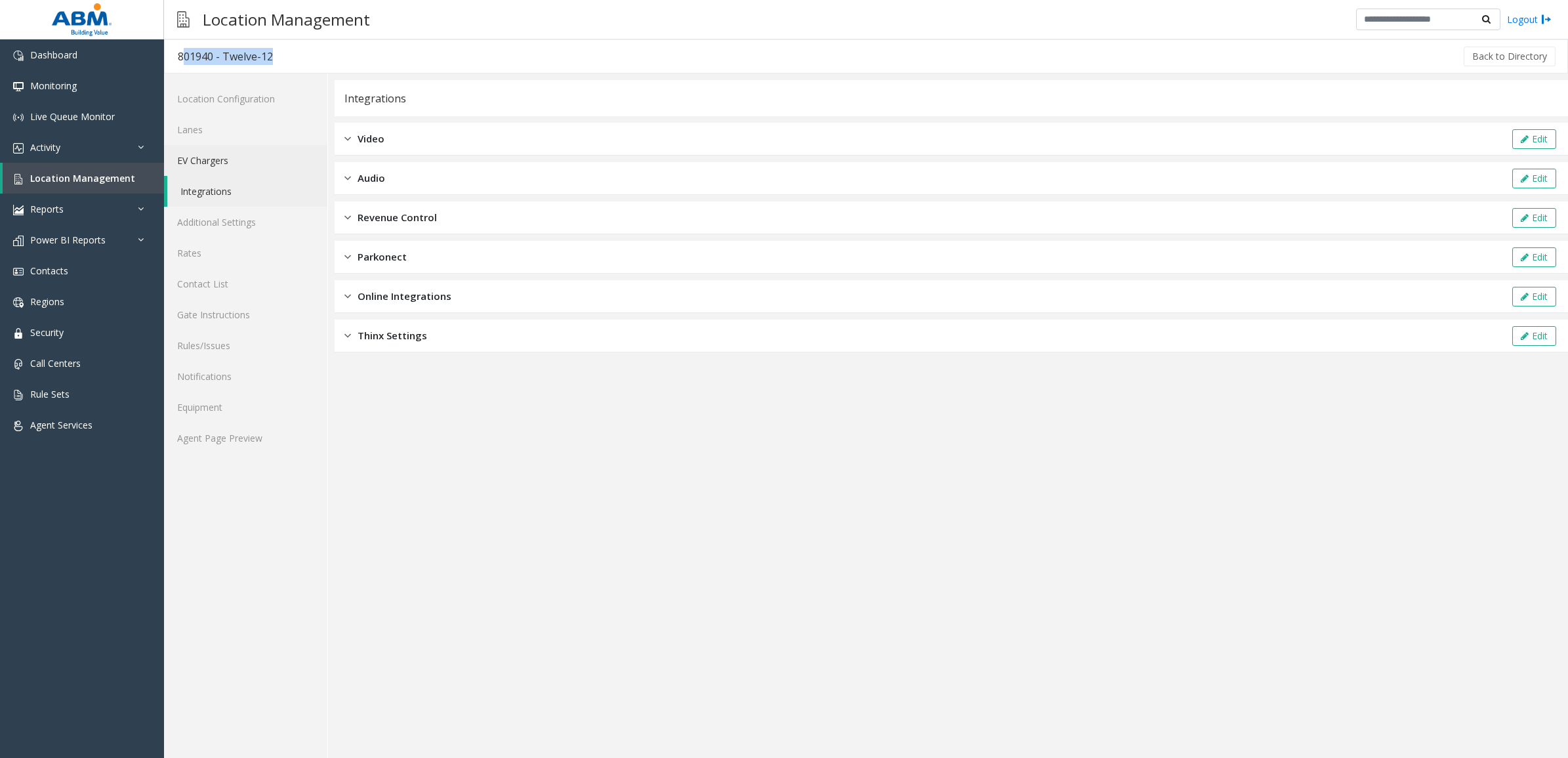
click at [226, 164] on link "EV Chargers" at bounding box center [246, 161] width 163 height 31
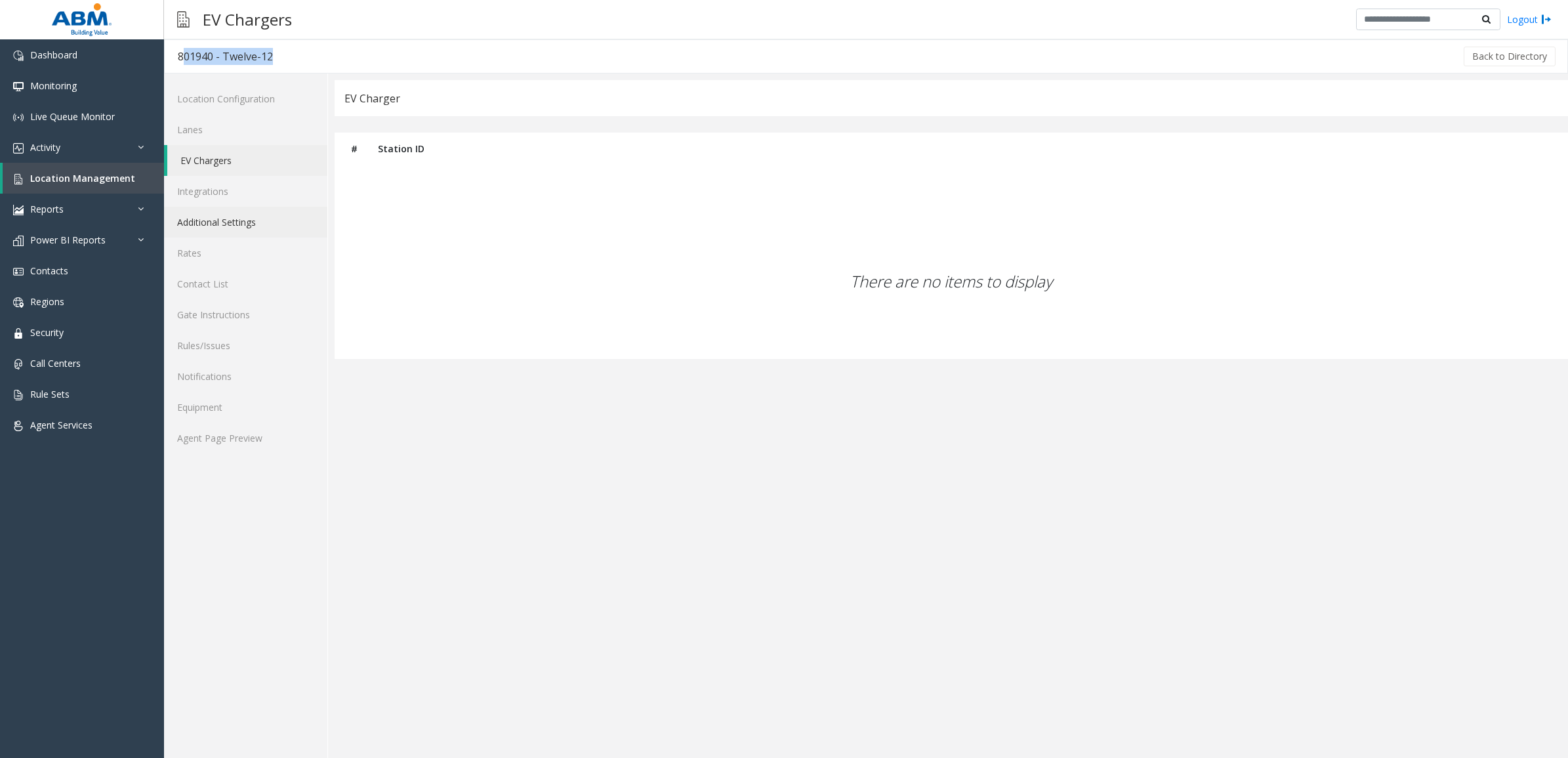
click at [234, 223] on link "Additional Settings" at bounding box center [246, 222] width 163 height 31
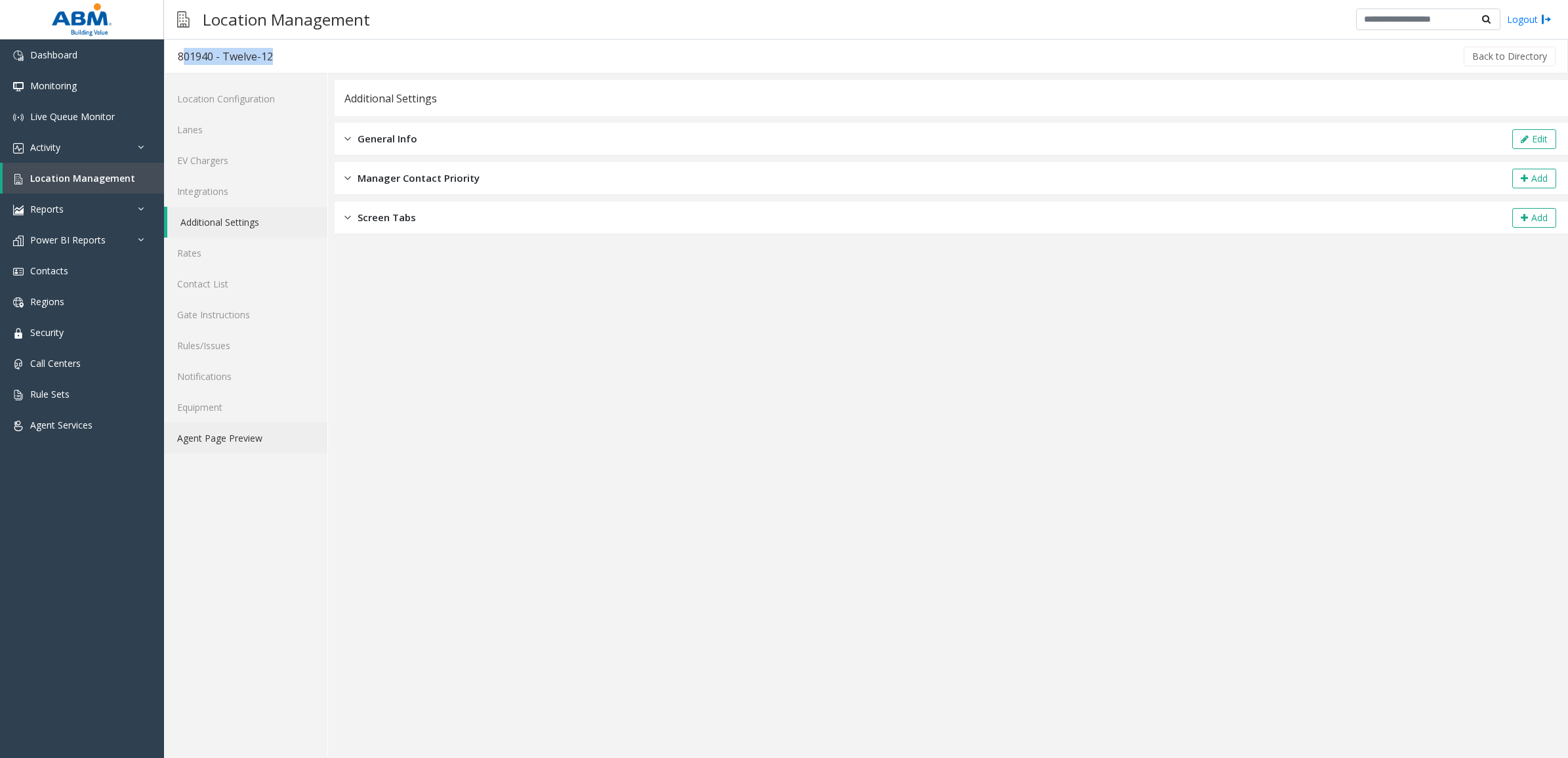
click at [221, 437] on link "Agent Page Preview" at bounding box center [246, 438] width 163 height 31
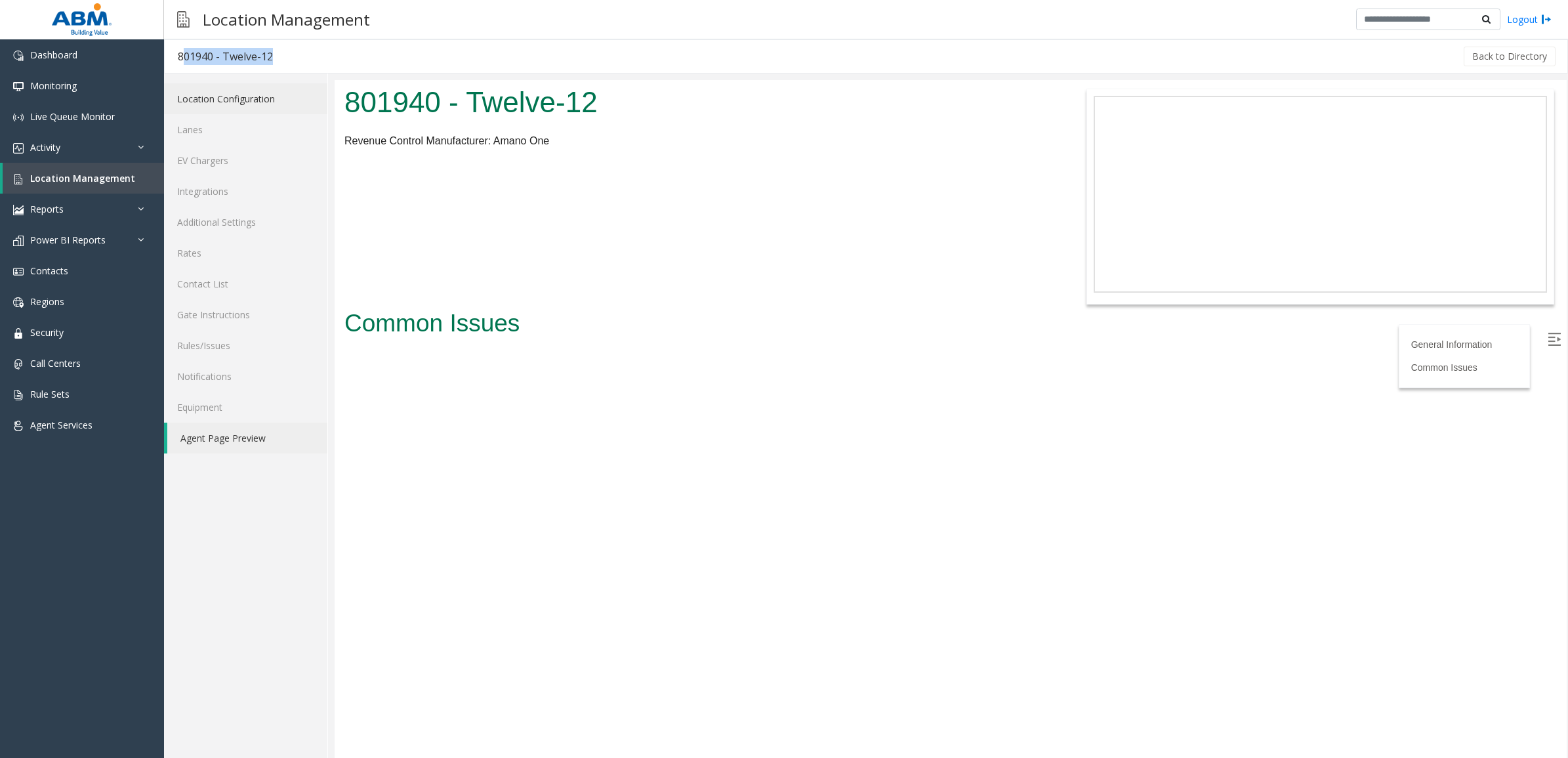
click at [227, 96] on link "Location Configuration" at bounding box center [246, 99] width 163 height 31
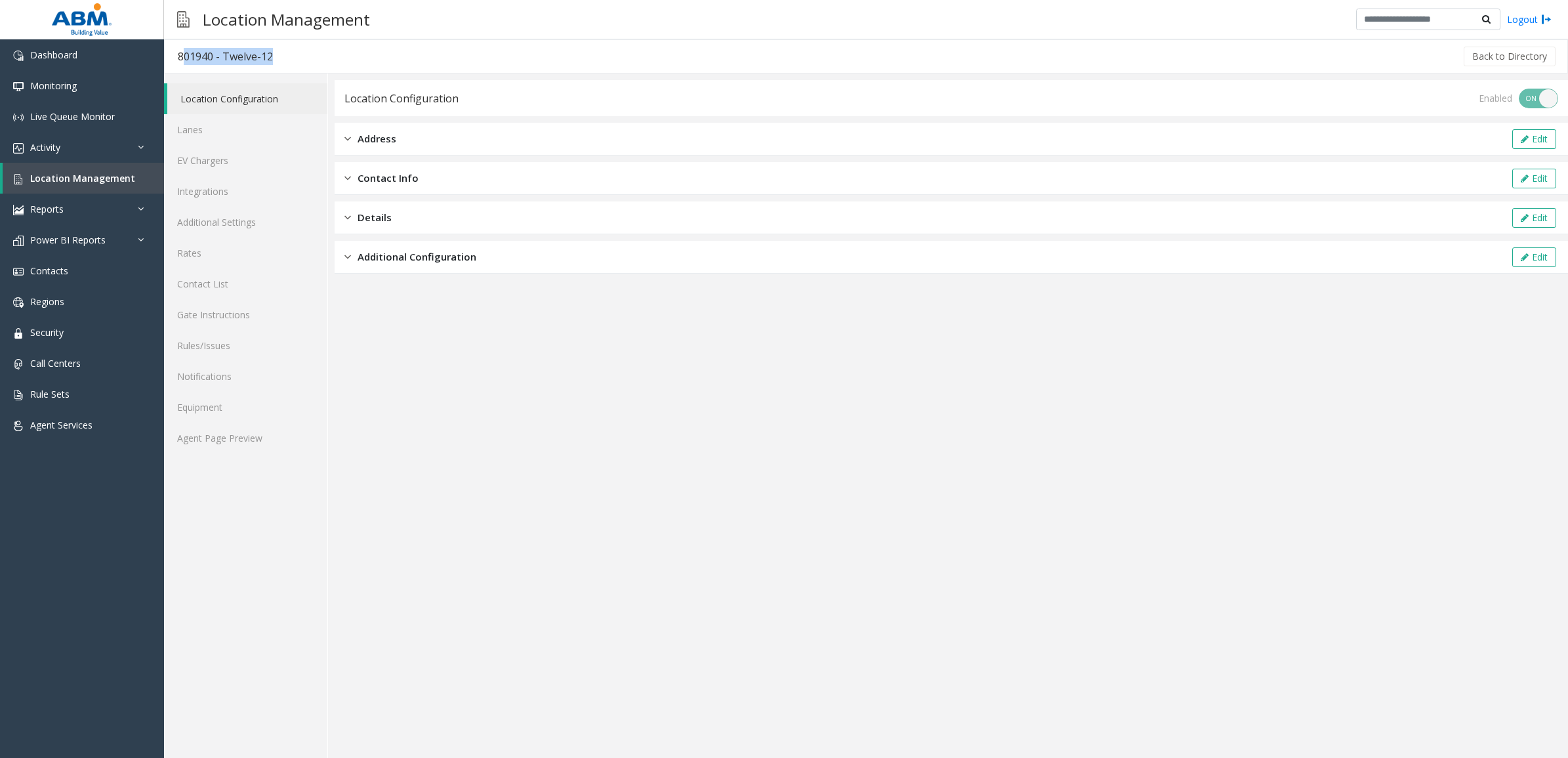
click at [245, 57] on div "801940 - Twelve-12" at bounding box center [225, 56] width 95 height 17
click at [234, 120] on link "Lanes" at bounding box center [246, 130] width 163 height 31
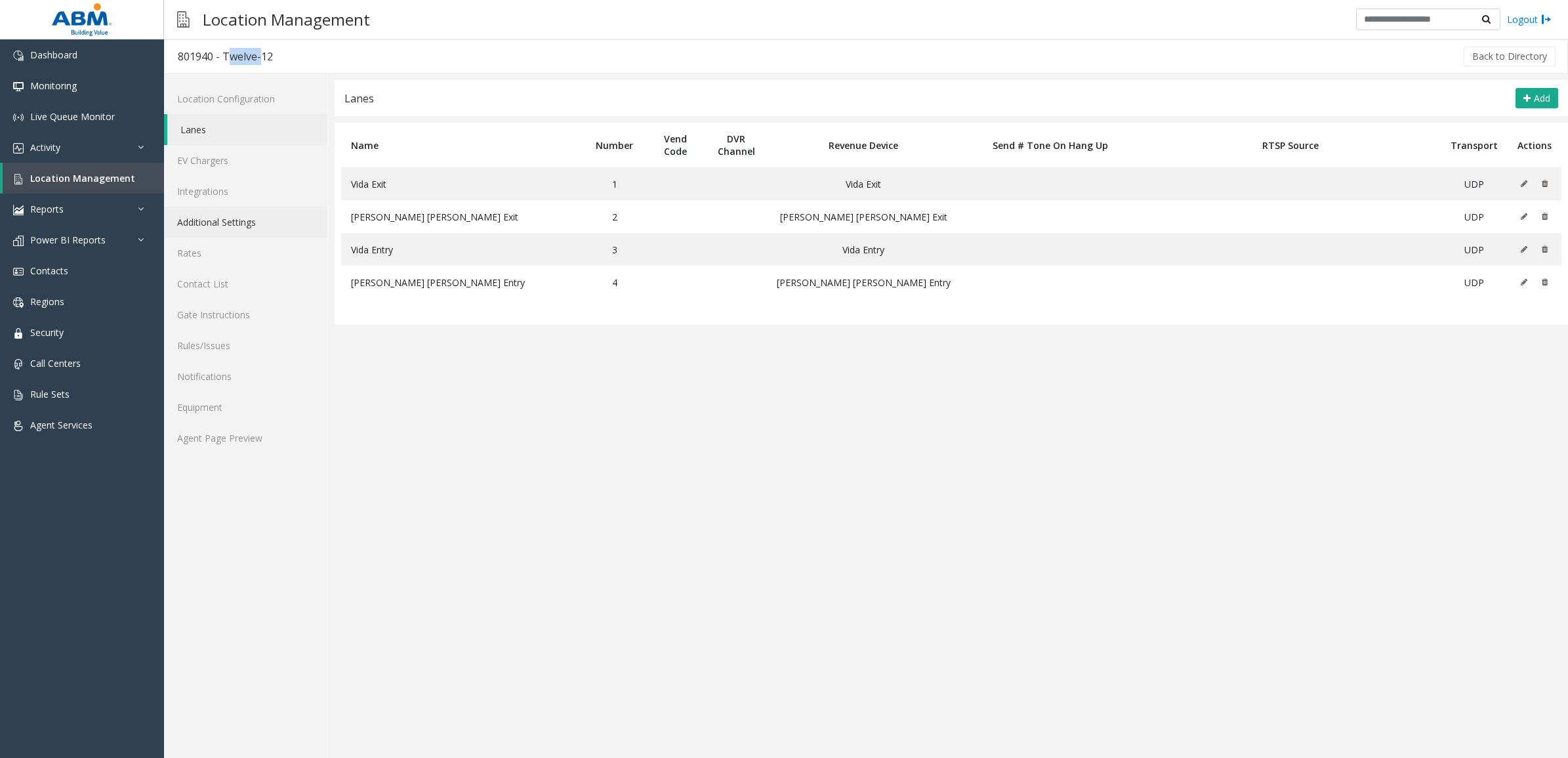
click at [240, 226] on link "Additional Settings" at bounding box center [246, 222] width 163 height 31
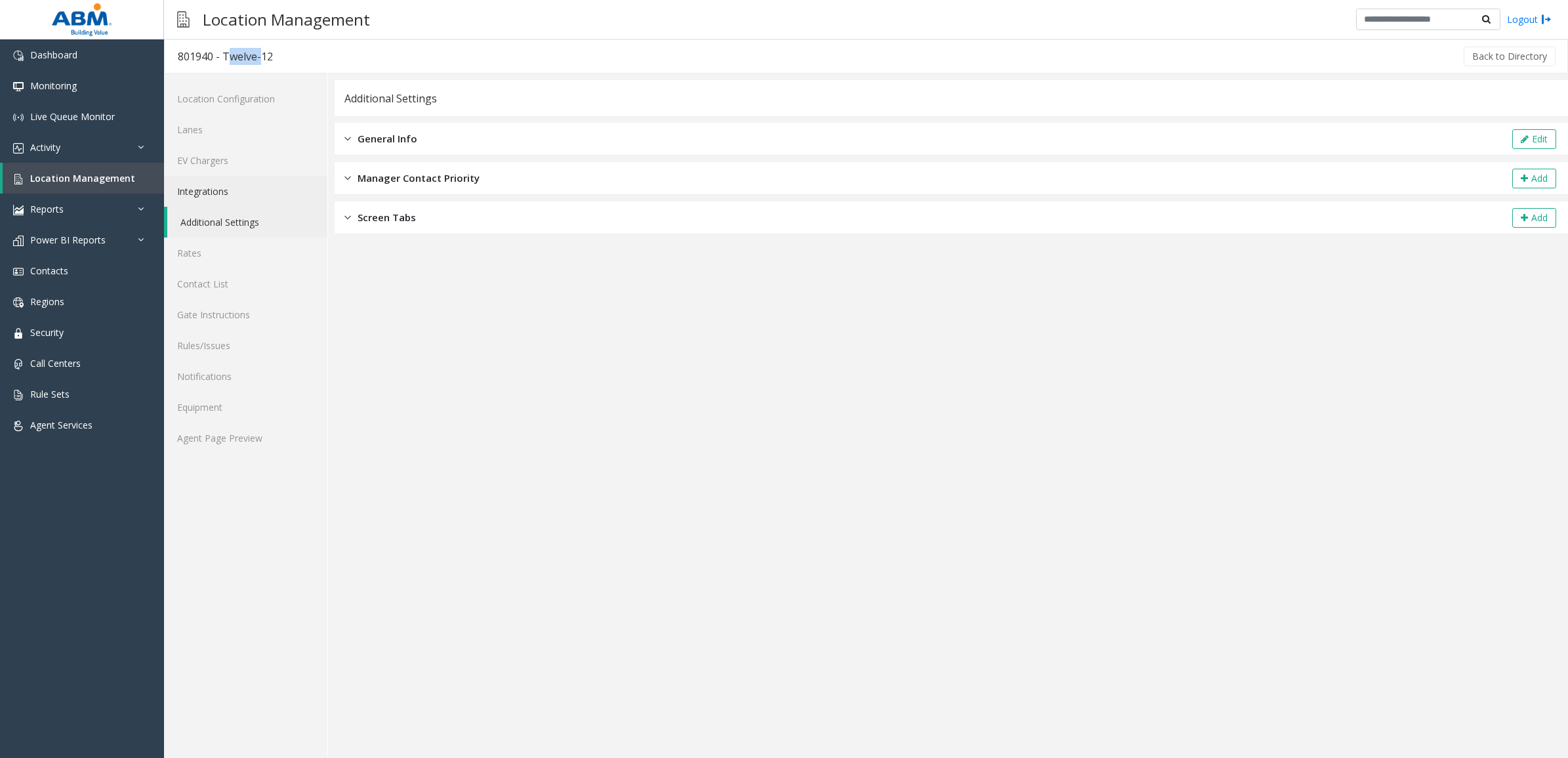
click at [240, 191] on link "Integrations" at bounding box center [246, 192] width 163 height 31
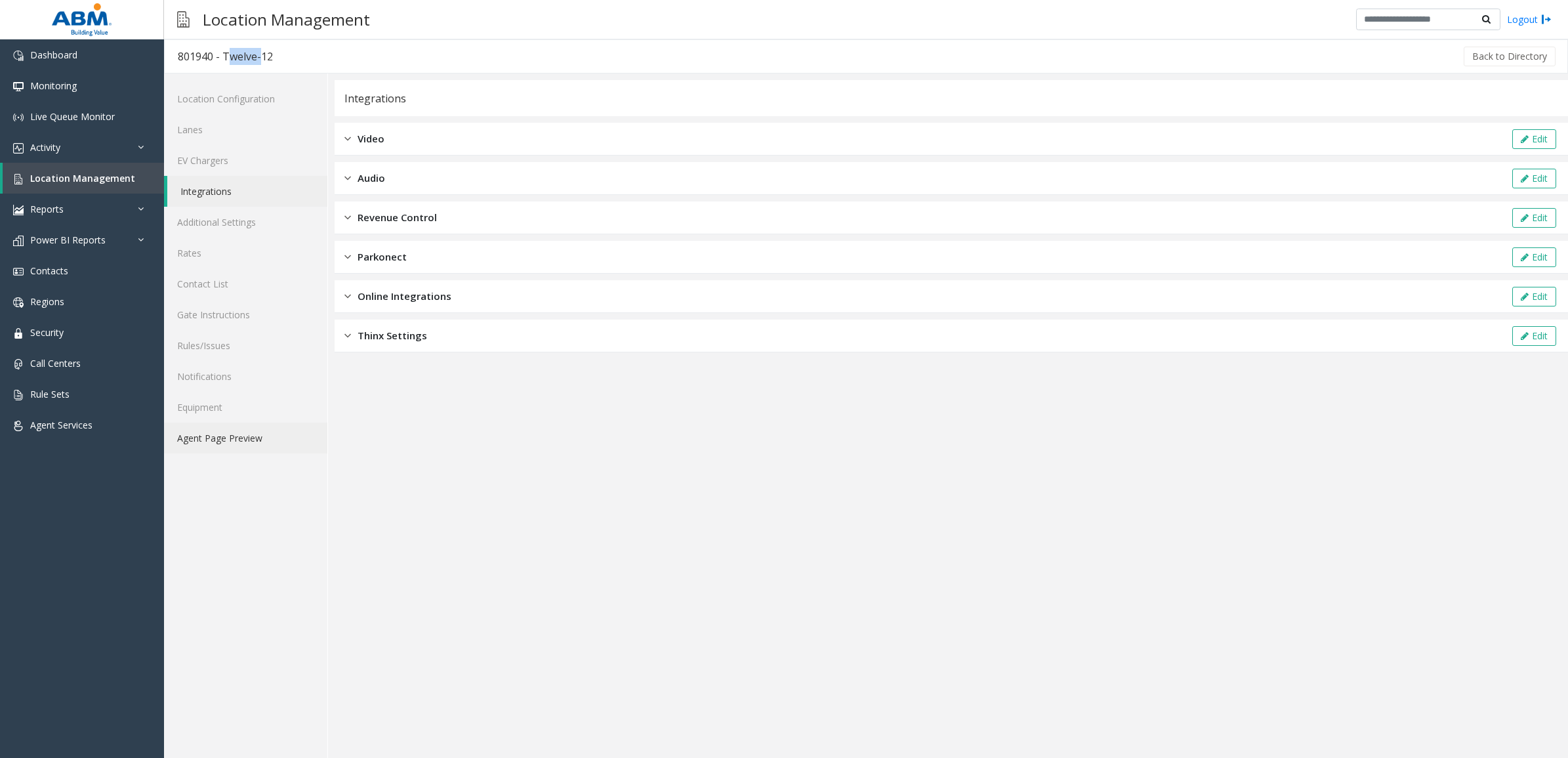
click at [201, 440] on link "Agent Page Preview" at bounding box center [246, 438] width 163 height 31
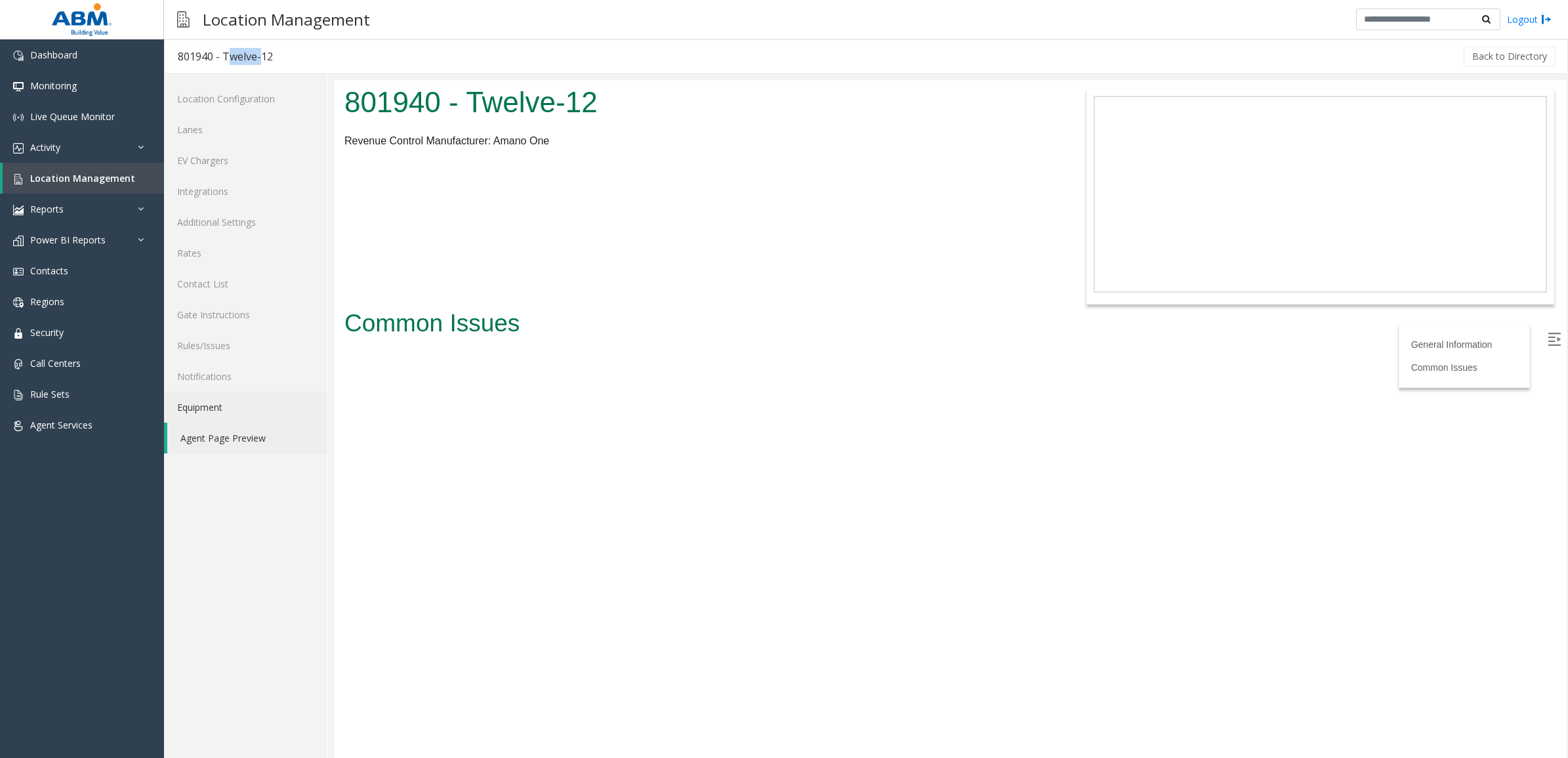
click at [246, 395] on link "Equipment" at bounding box center [246, 408] width 163 height 31
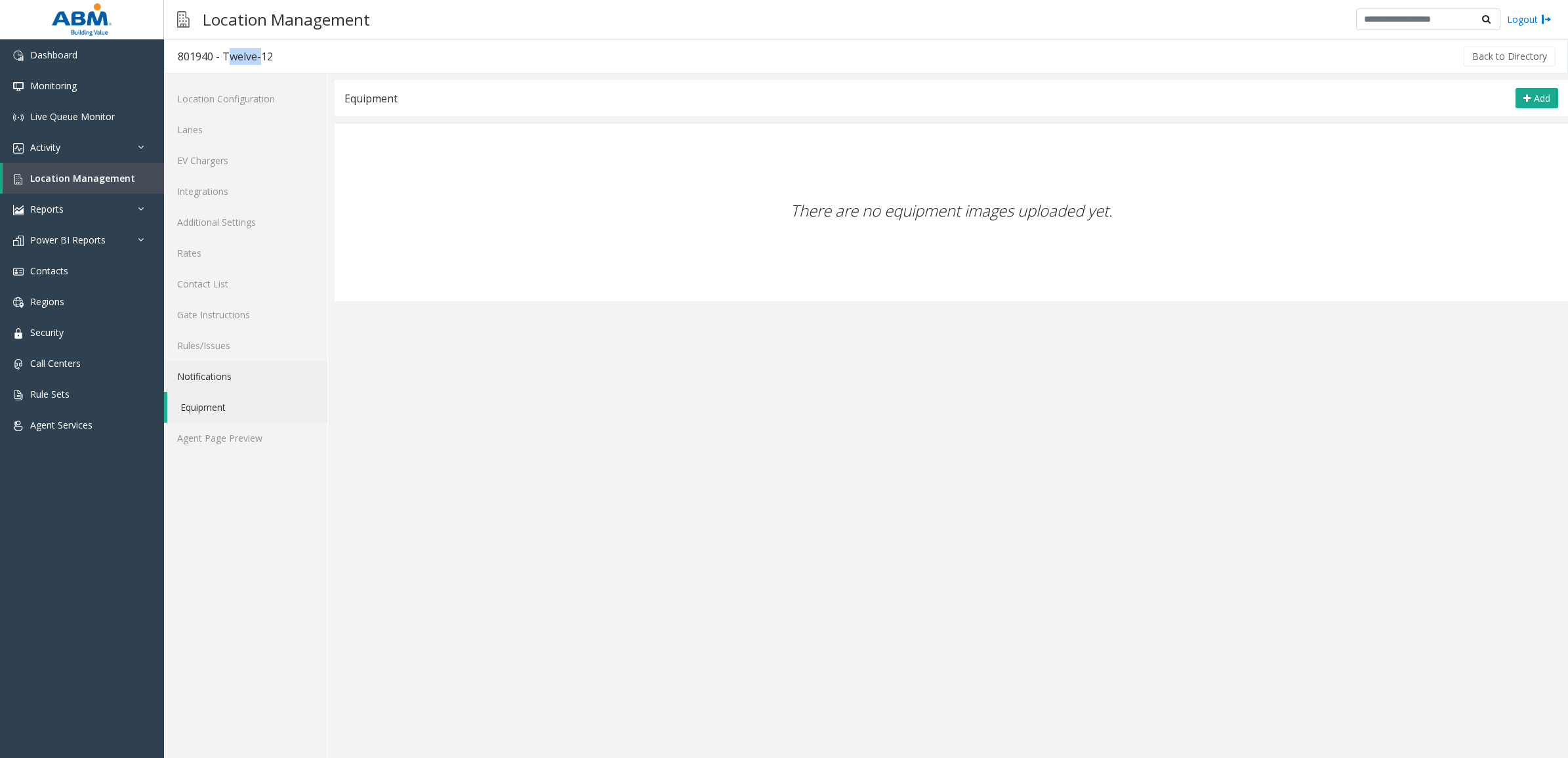
click at [247, 376] on link "Notifications" at bounding box center [246, 377] width 163 height 31
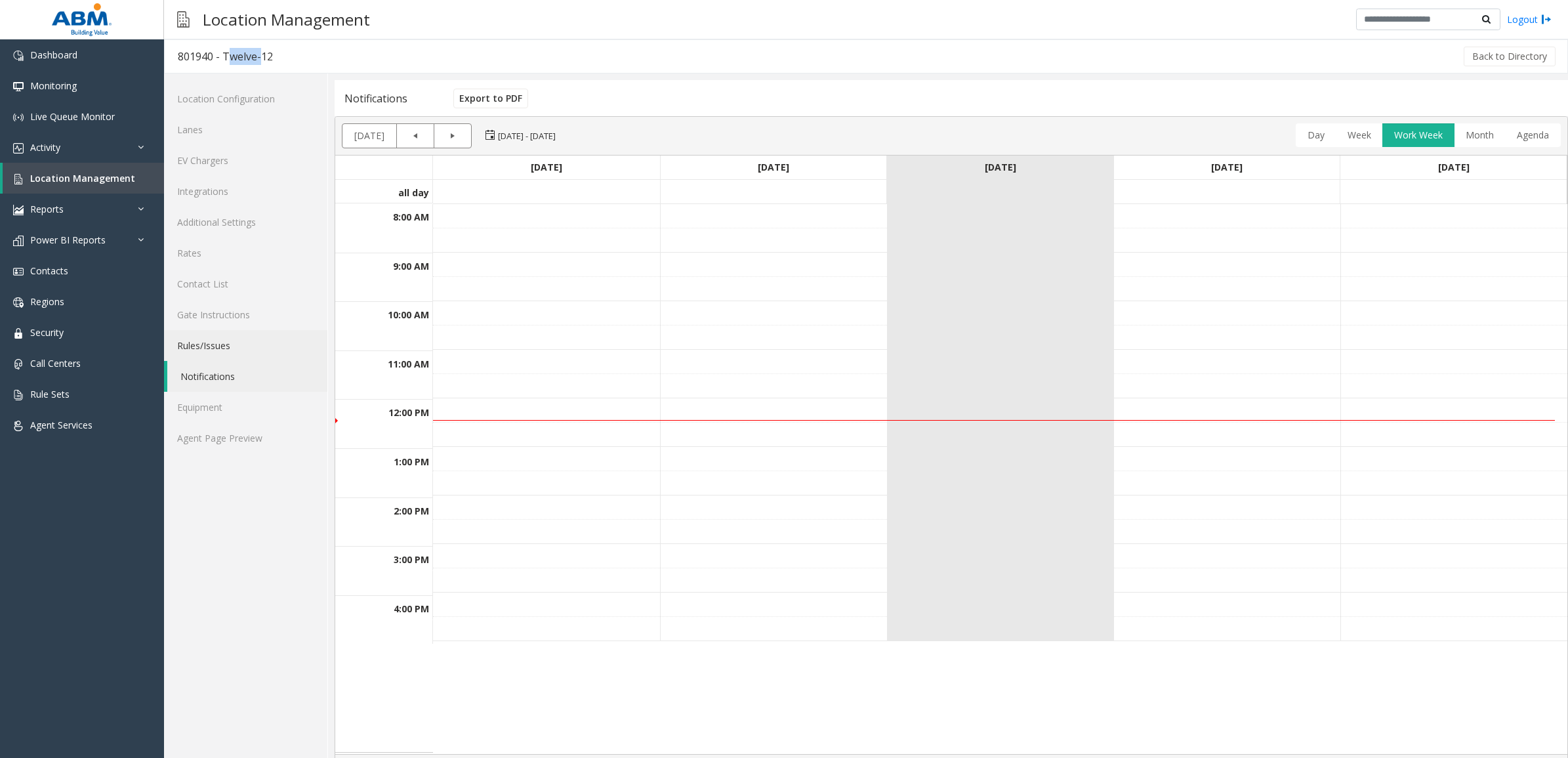
click at [260, 346] on link "Rules/Issues" at bounding box center [246, 346] width 163 height 31
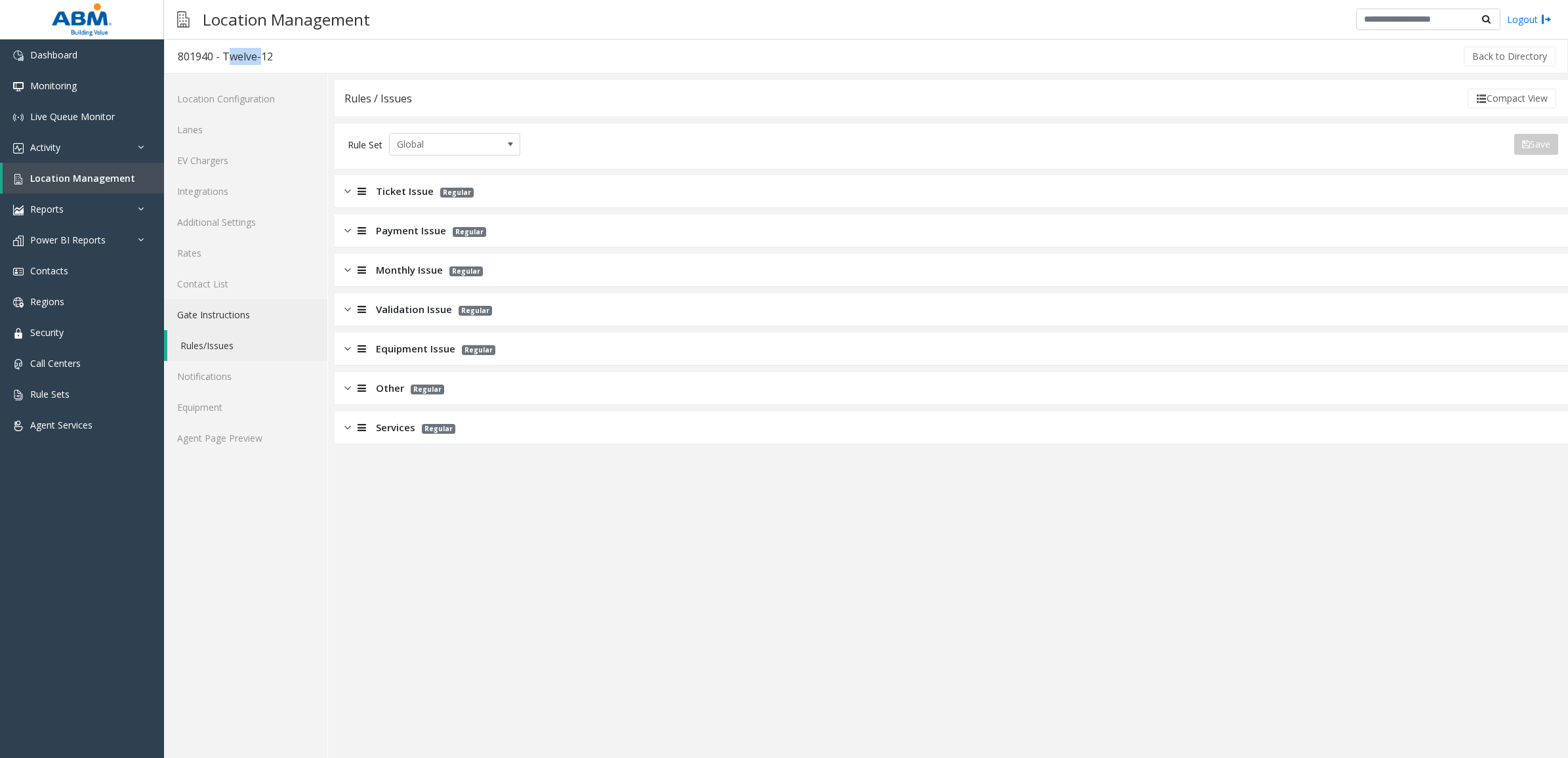
click at [250, 316] on link "Gate Instructions" at bounding box center [246, 315] width 163 height 31
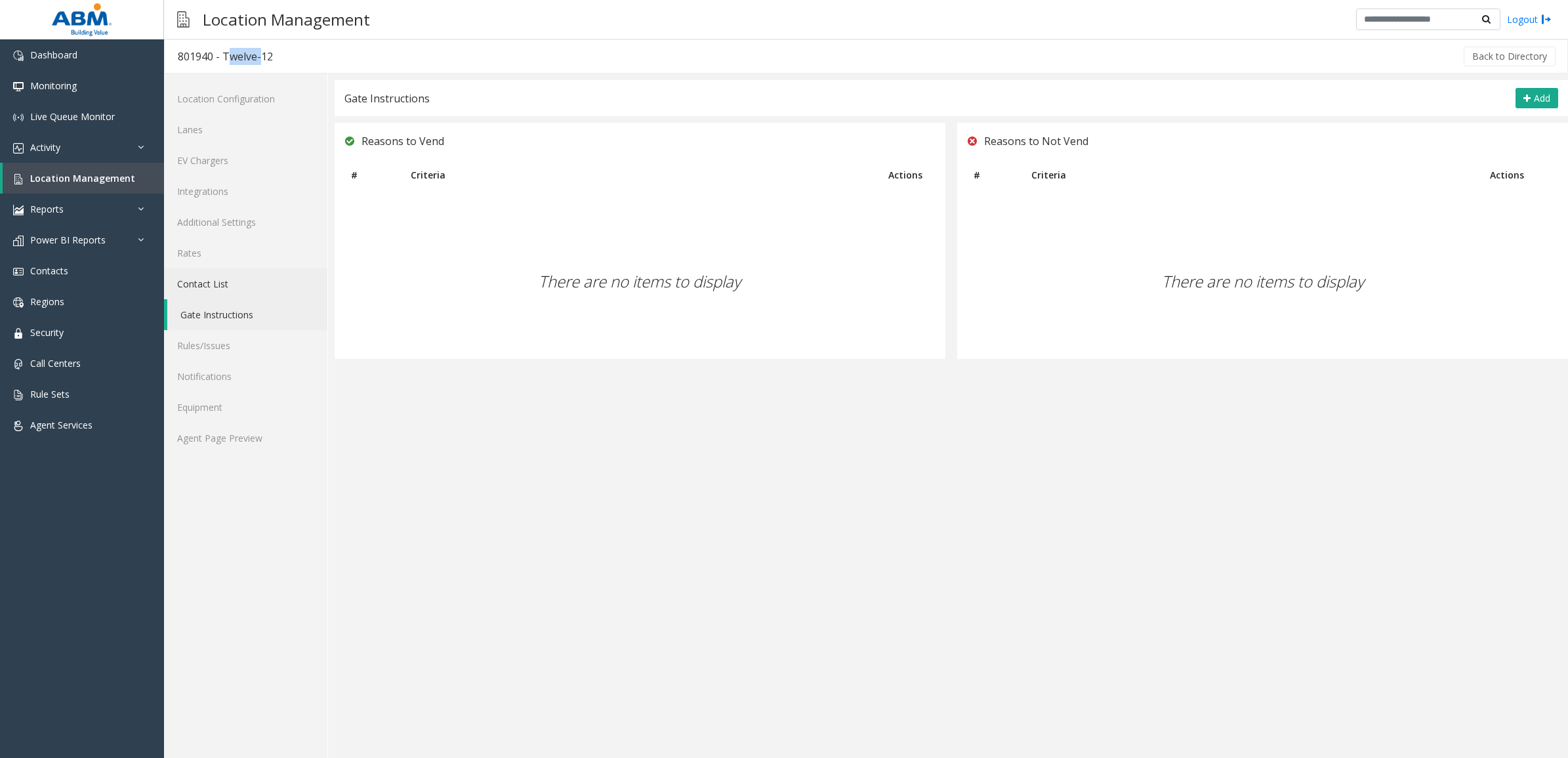
click at [237, 284] on link "Contact List" at bounding box center [246, 284] width 163 height 31
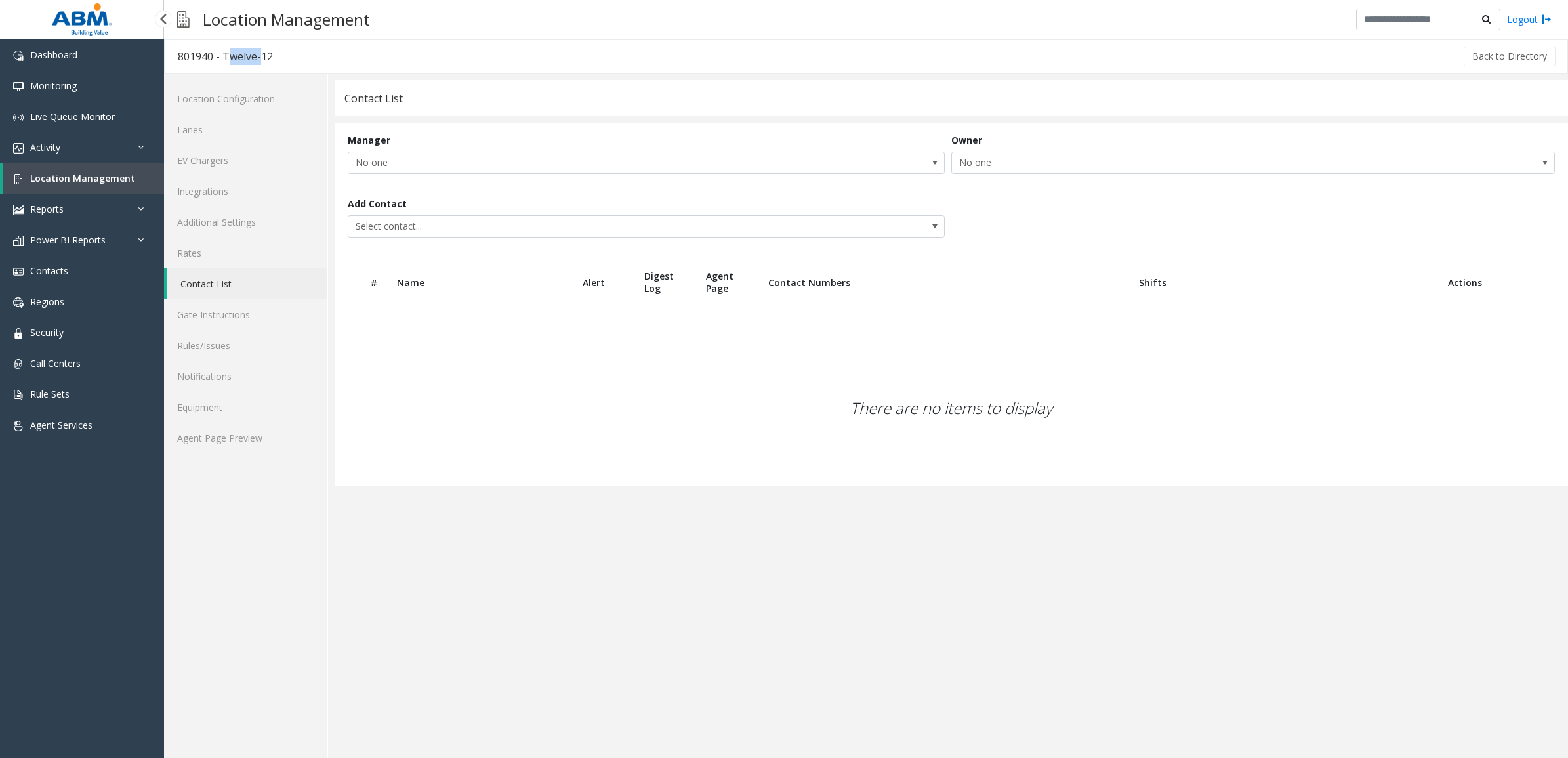
click at [103, 174] on span "Location Management" at bounding box center [83, 178] width 105 height 13
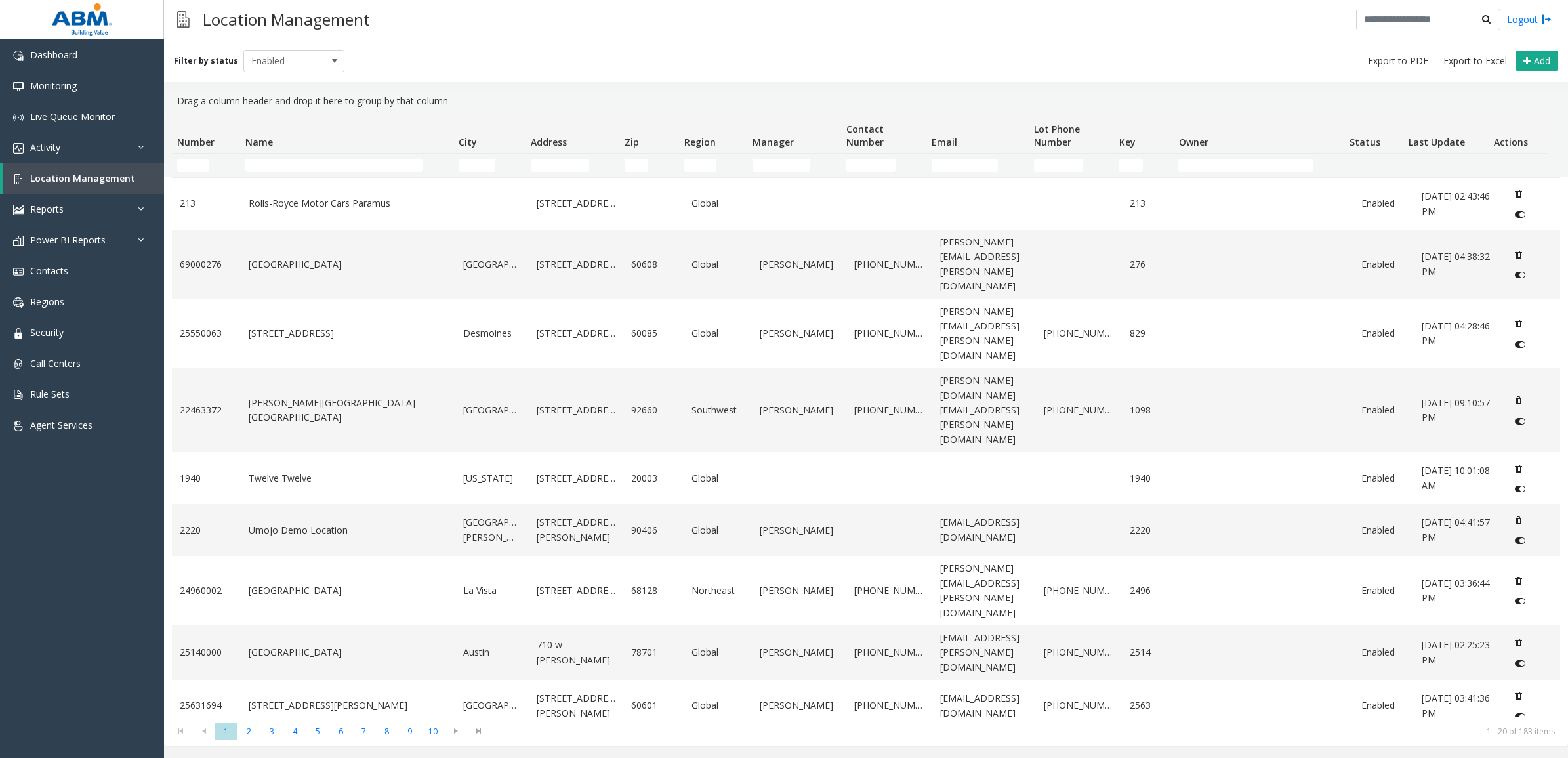
click at [356, 159] on td "Name Filter" at bounding box center [347, 165] width 213 height 24
click at [346, 165] on input "Name Filter" at bounding box center [333, 165] width 177 height 13
click at [290, 162] on input "Name Filter" at bounding box center [333, 165] width 177 height 13
click at [276, 169] on input "Name Filter" at bounding box center [333, 165] width 177 height 13
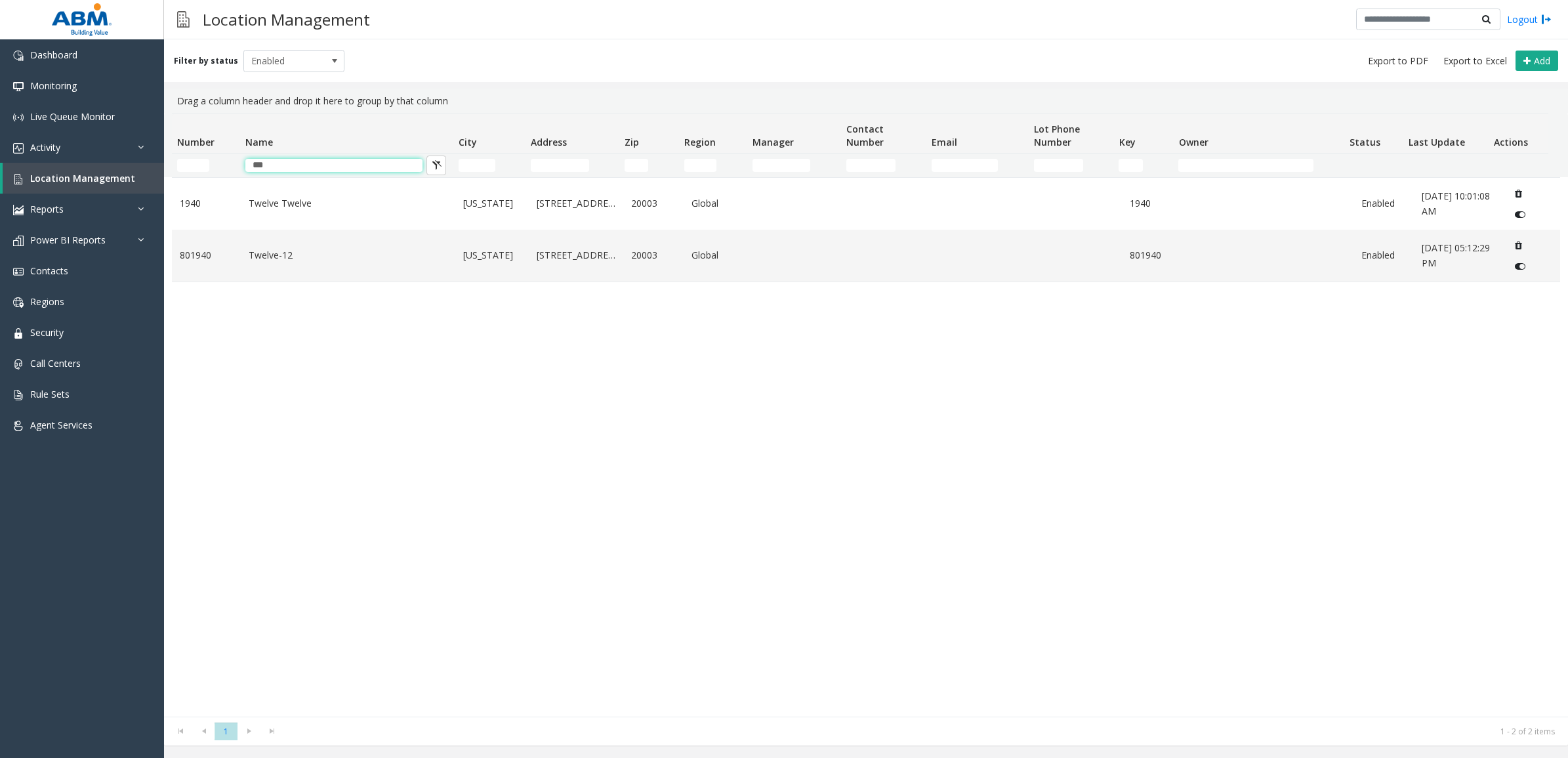
type input "***"
click at [228, 337] on div "1940 [GEOGRAPHIC_DATA][US_STATE][STREET_ADDRESS] Global 1940 Enabled [DATE] 10:…" at bounding box center [865, 447] width 1387 height 539
click at [326, 260] on link "Twelve-12" at bounding box center [348, 255] width 200 height 15
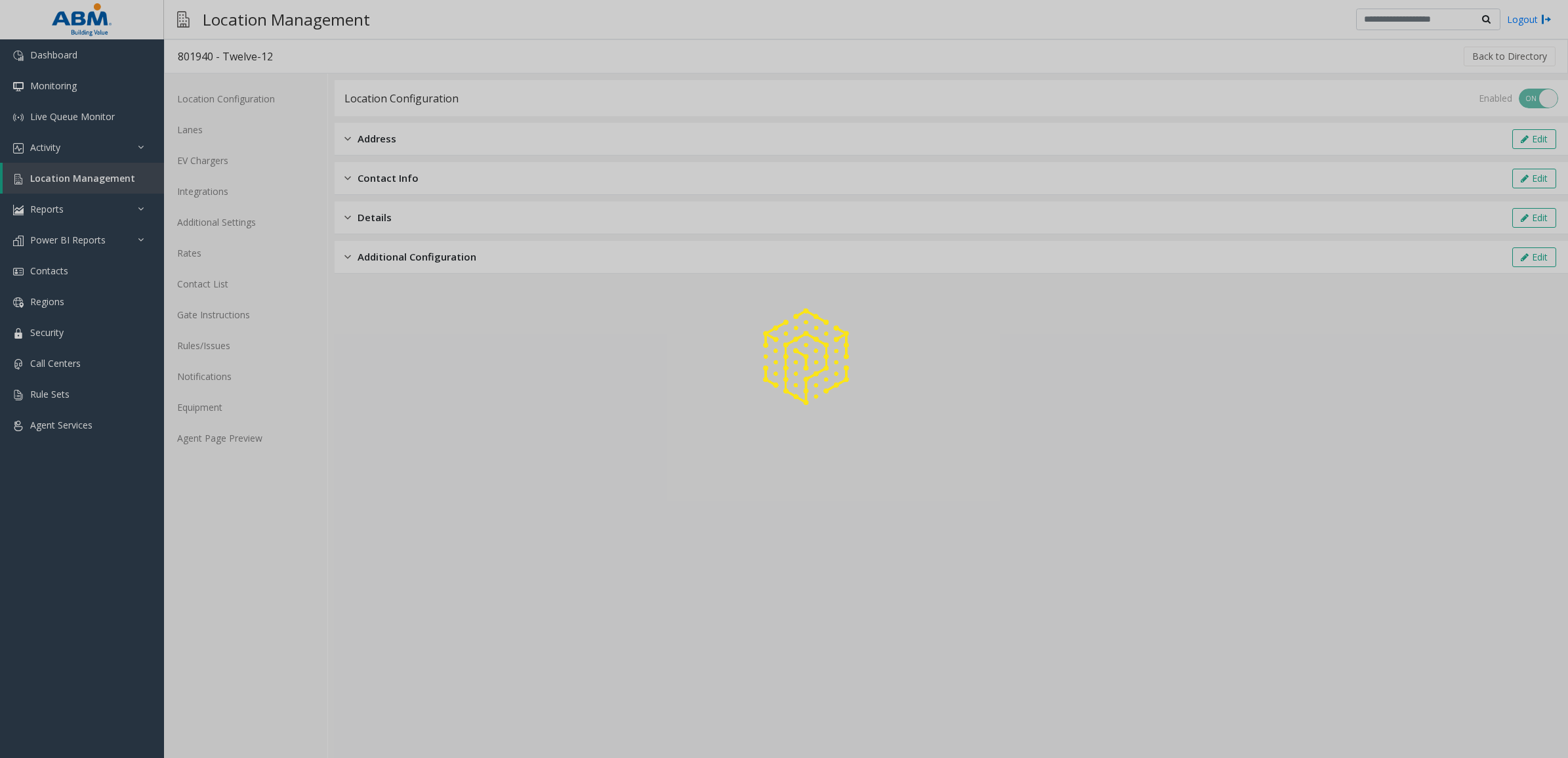
click at [215, 132] on div at bounding box center [784, 379] width 1568 height 758
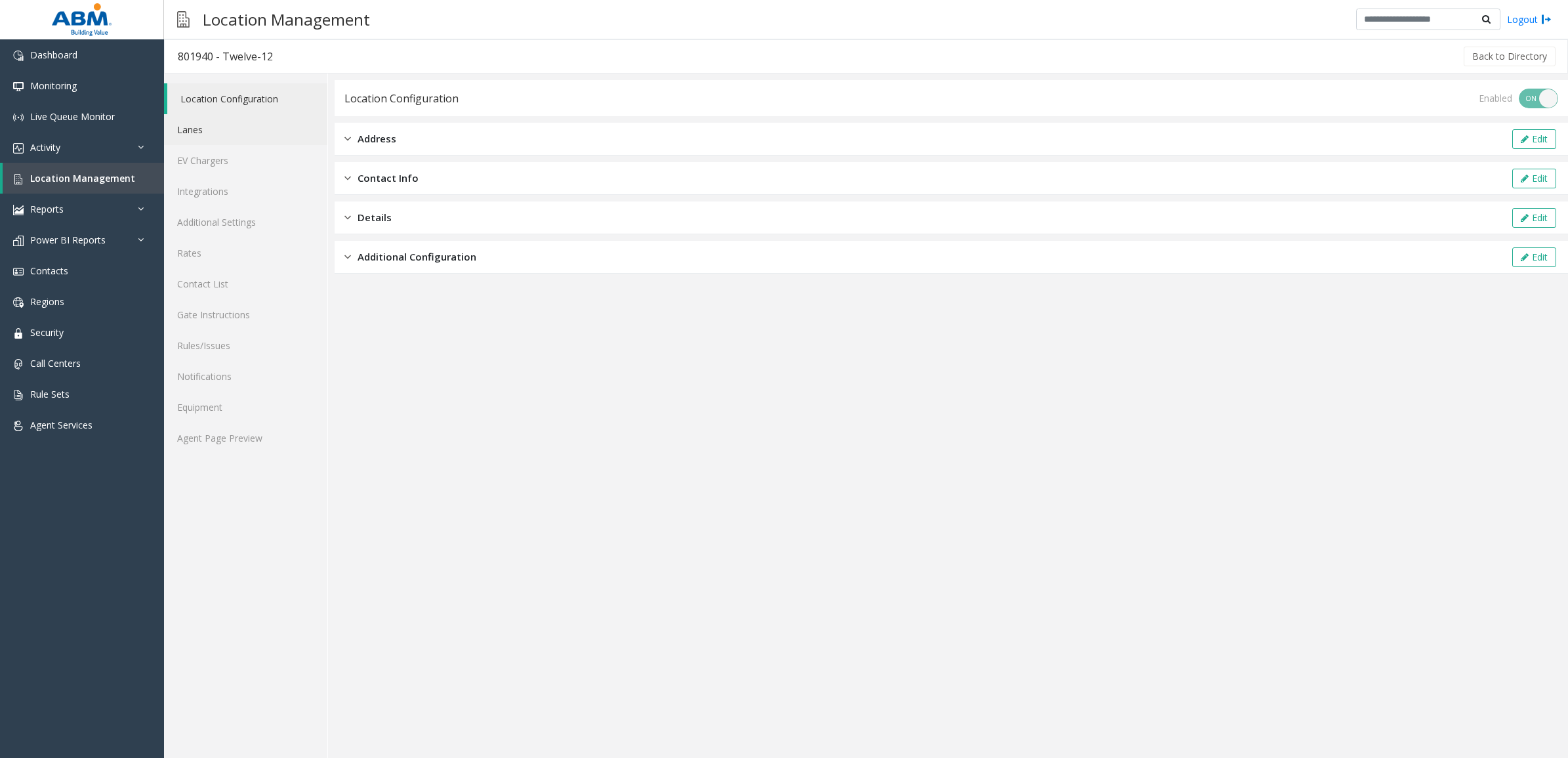
click at [215, 132] on link "Lanes" at bounding box center [246, 130] width 163 height 31
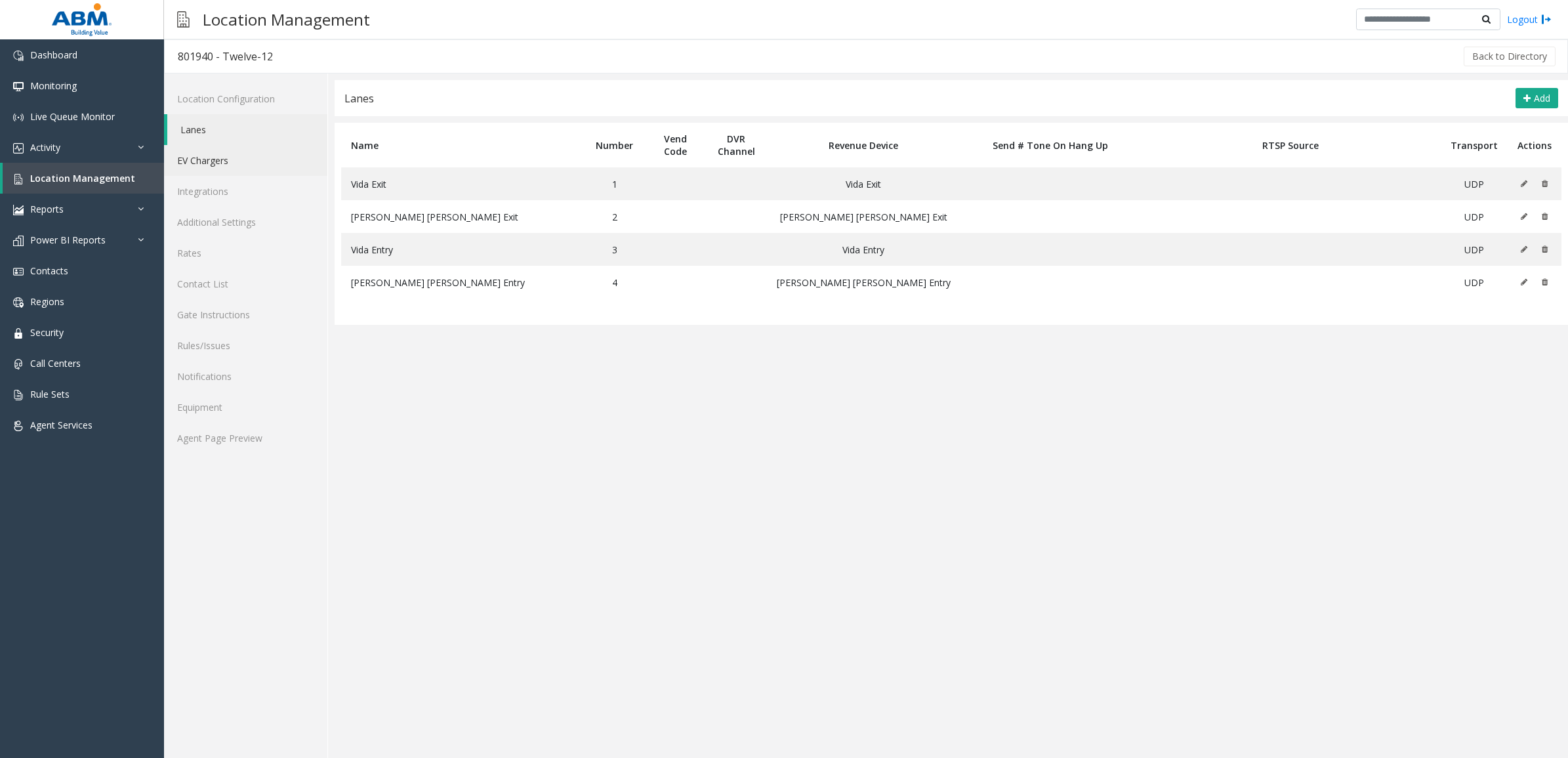
click at [220, 162] on link "EV Chargers" at bounding box center [246, 161] width 163 height 31
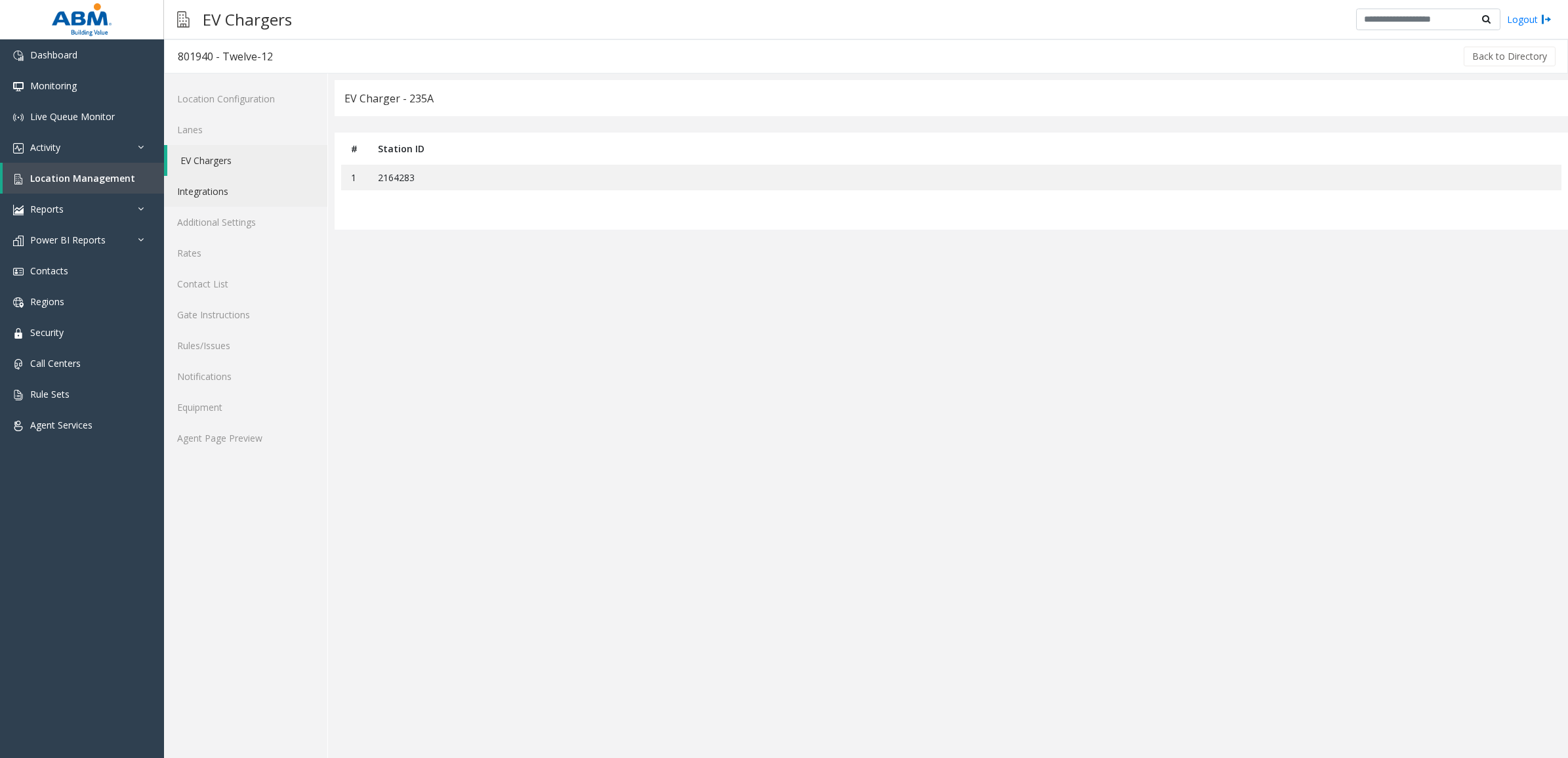
click at [221, 185] on link "Integrations" at bounding box center [246, 192] width 163 height 31
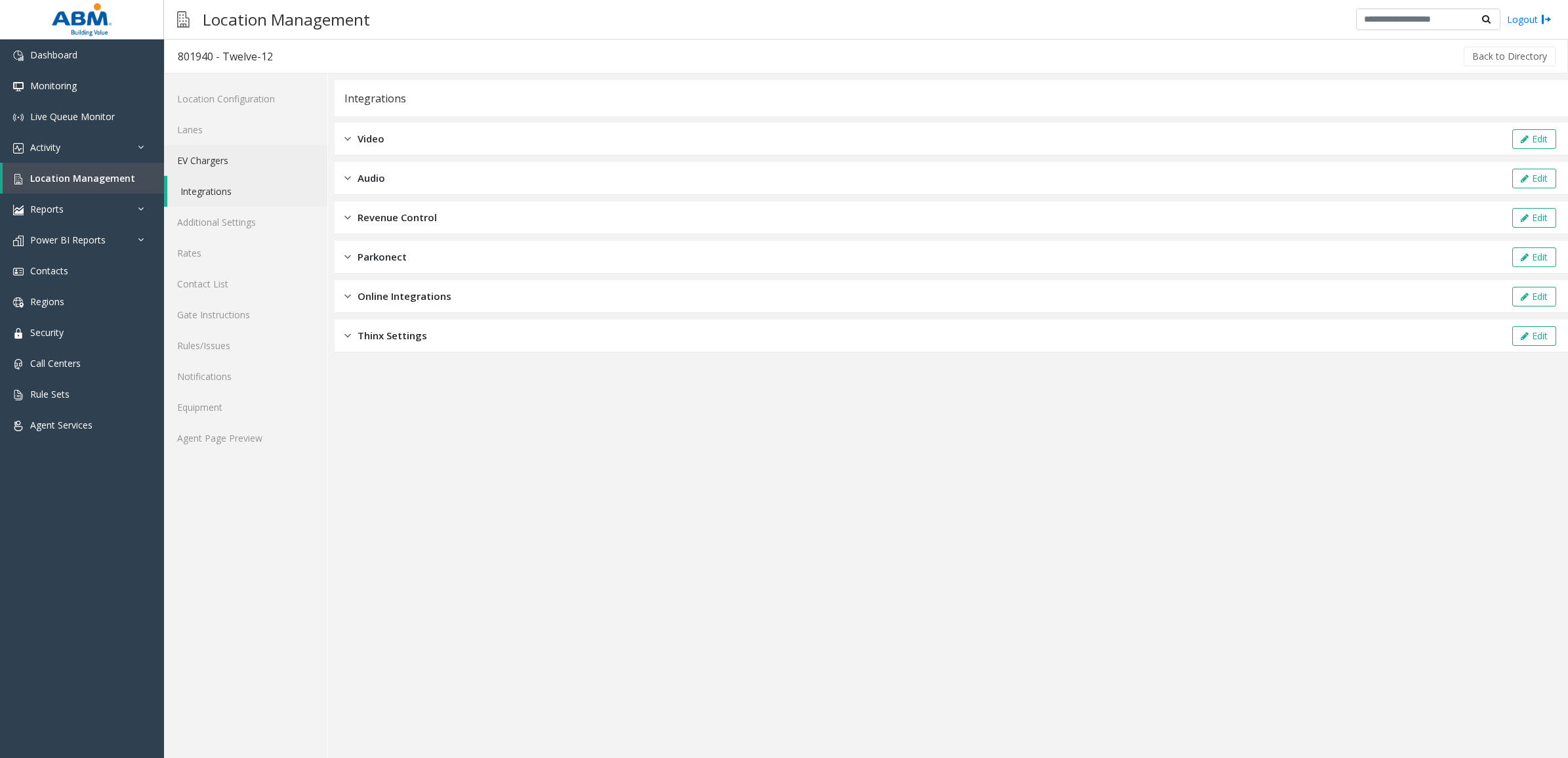
click at [224, 156] on link "EV Chargers" at bounding box center [246, 161] width 163 height 31
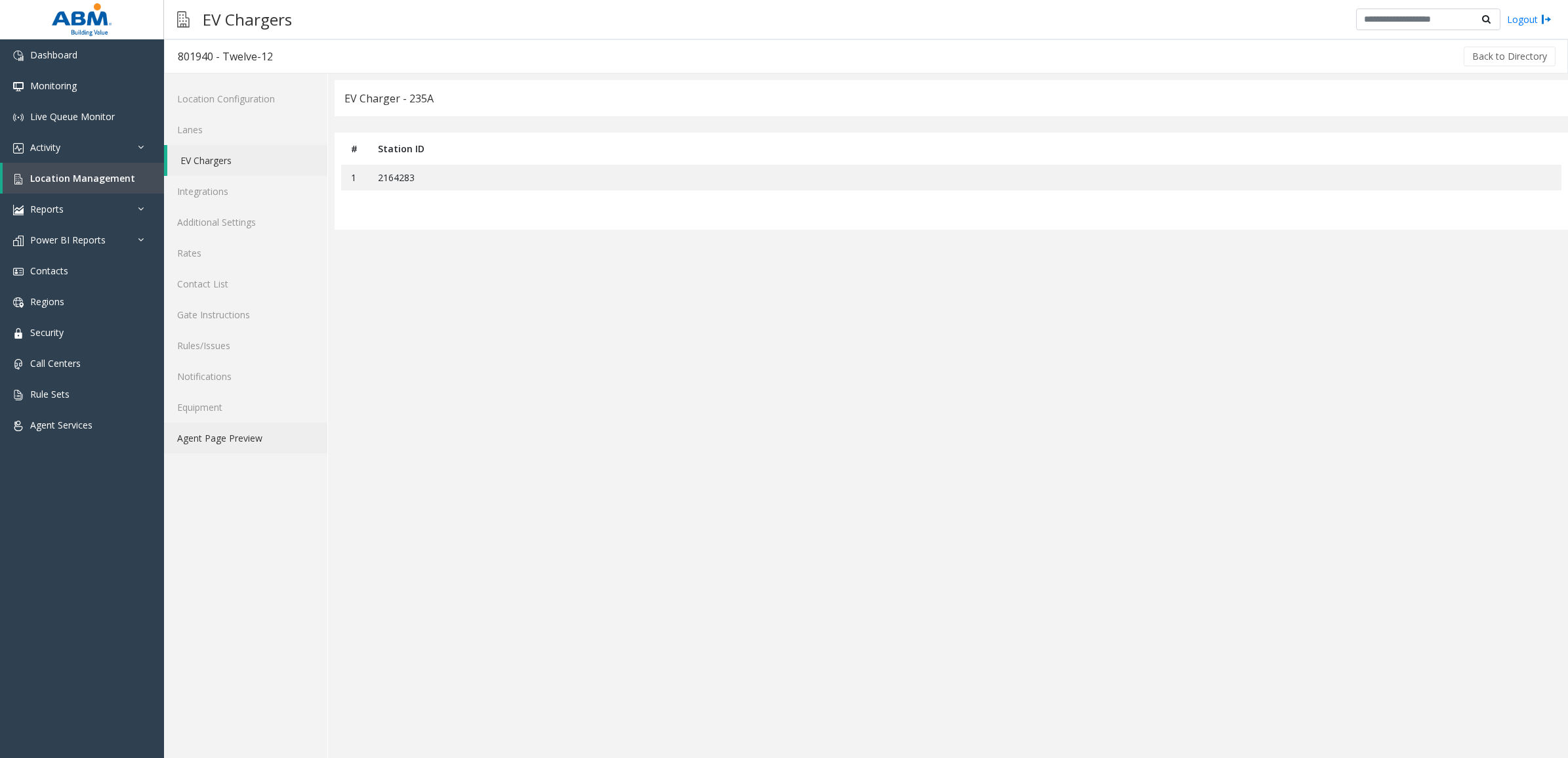
click at [220, 434] on link "Agent Page Preview" at bounding box center [246, 438] width 163 height 31
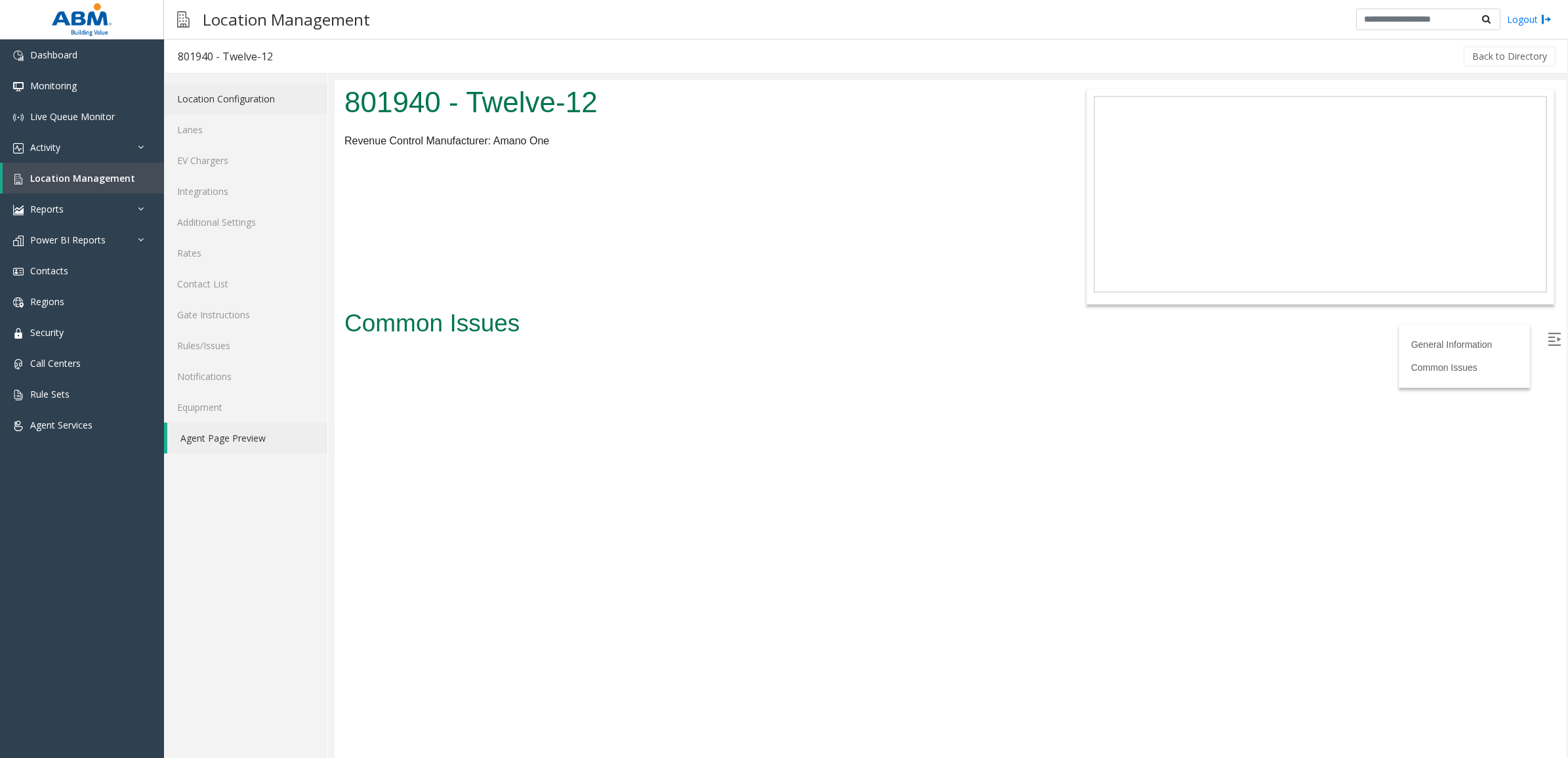
click at [240, 99] on link "Location Configuration" at bounding box center [246, 99] width 163 height 31
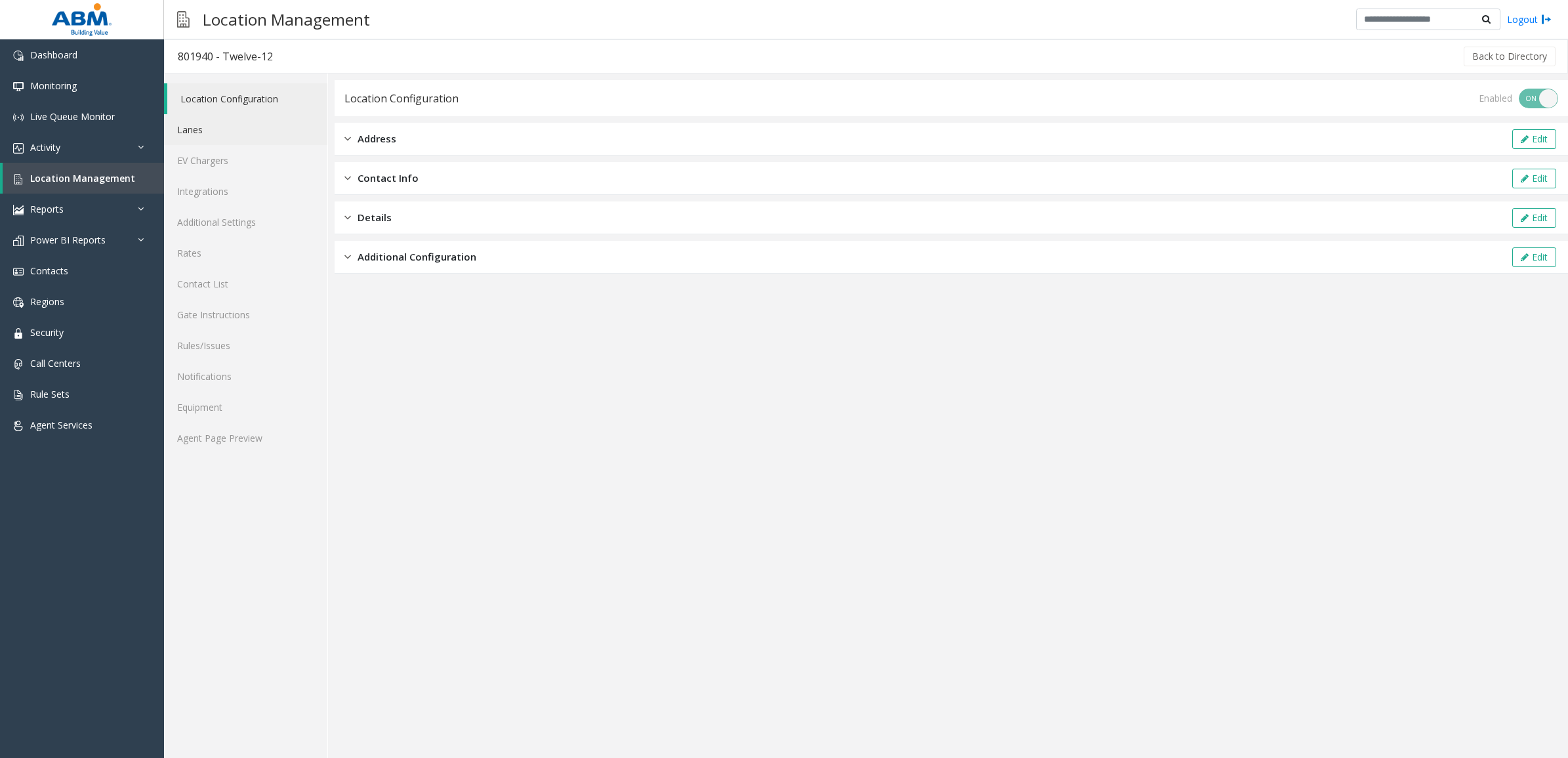
click at [233, 126] on link "Lanes" at bounding box center [246, 130] width 163 height 31
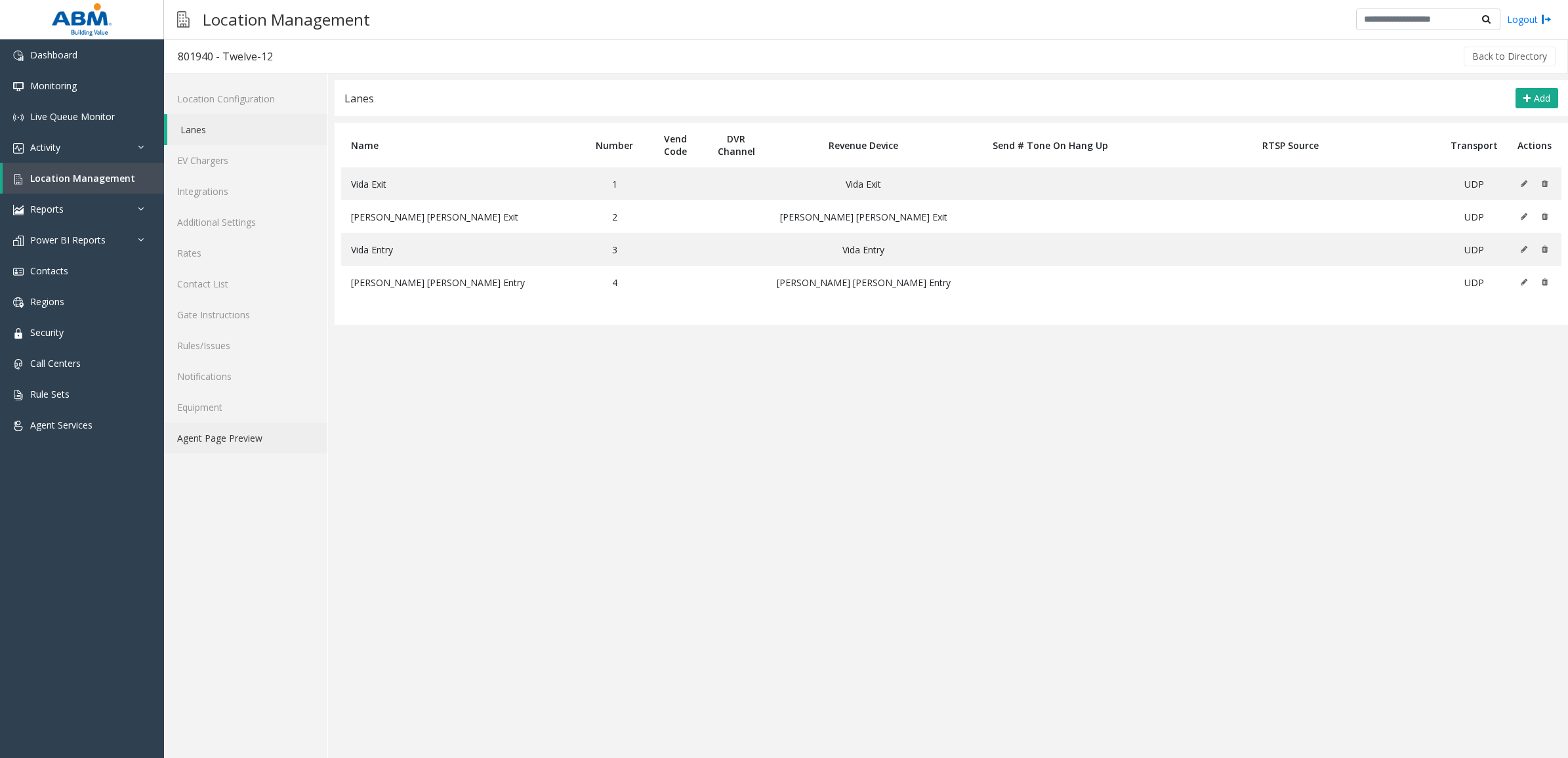
click at [243, 441] on link "Agent Page Preview" at bounding box center [246, 438] width 163 height 31
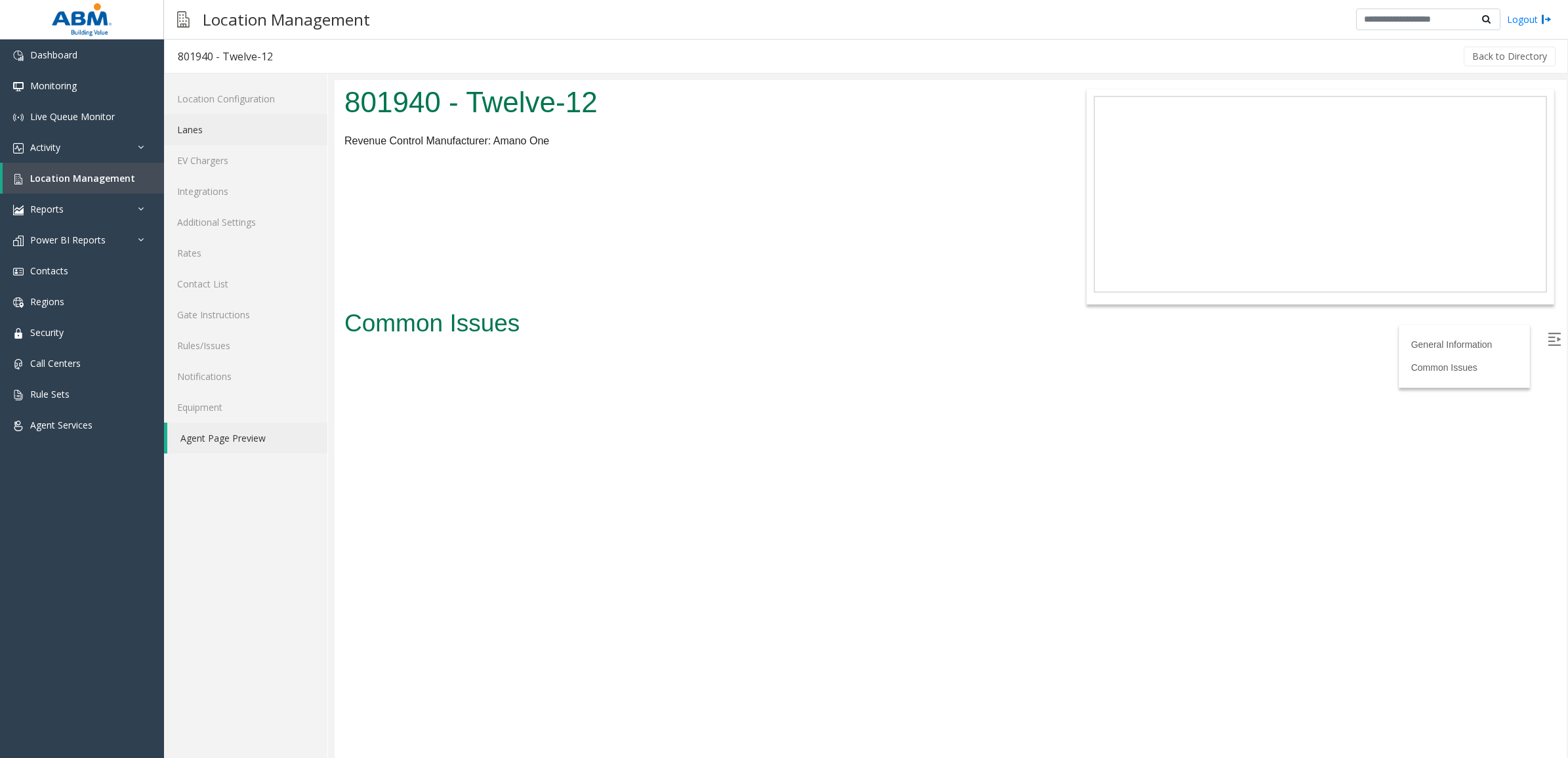
click at [224, 122] on link "Lanes" at bounding box center [246, 130] width 163 height 31
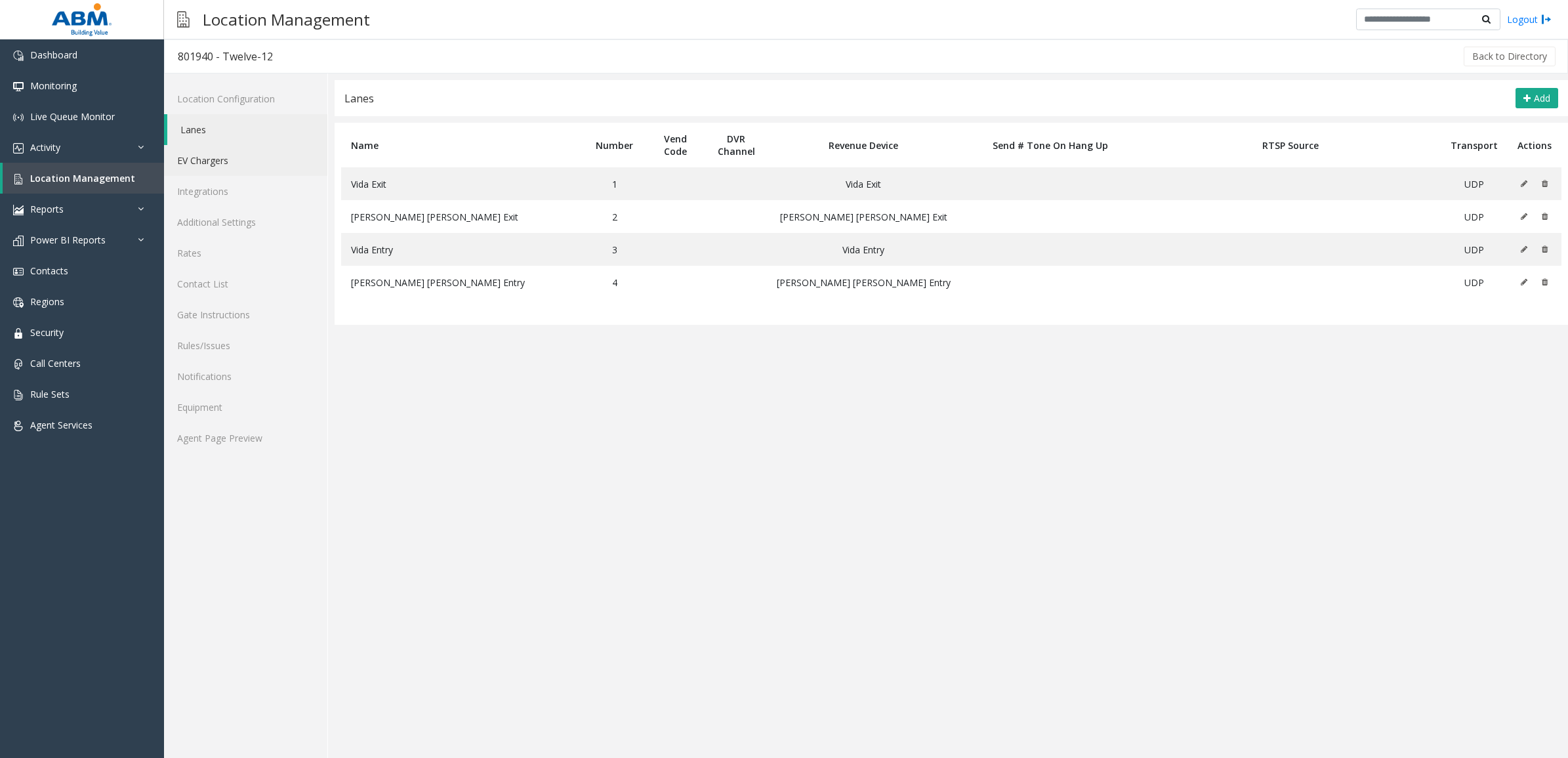
click at [250, 164] on link "EV Chargers" at bounding box center [246, 161] width 163 height 31
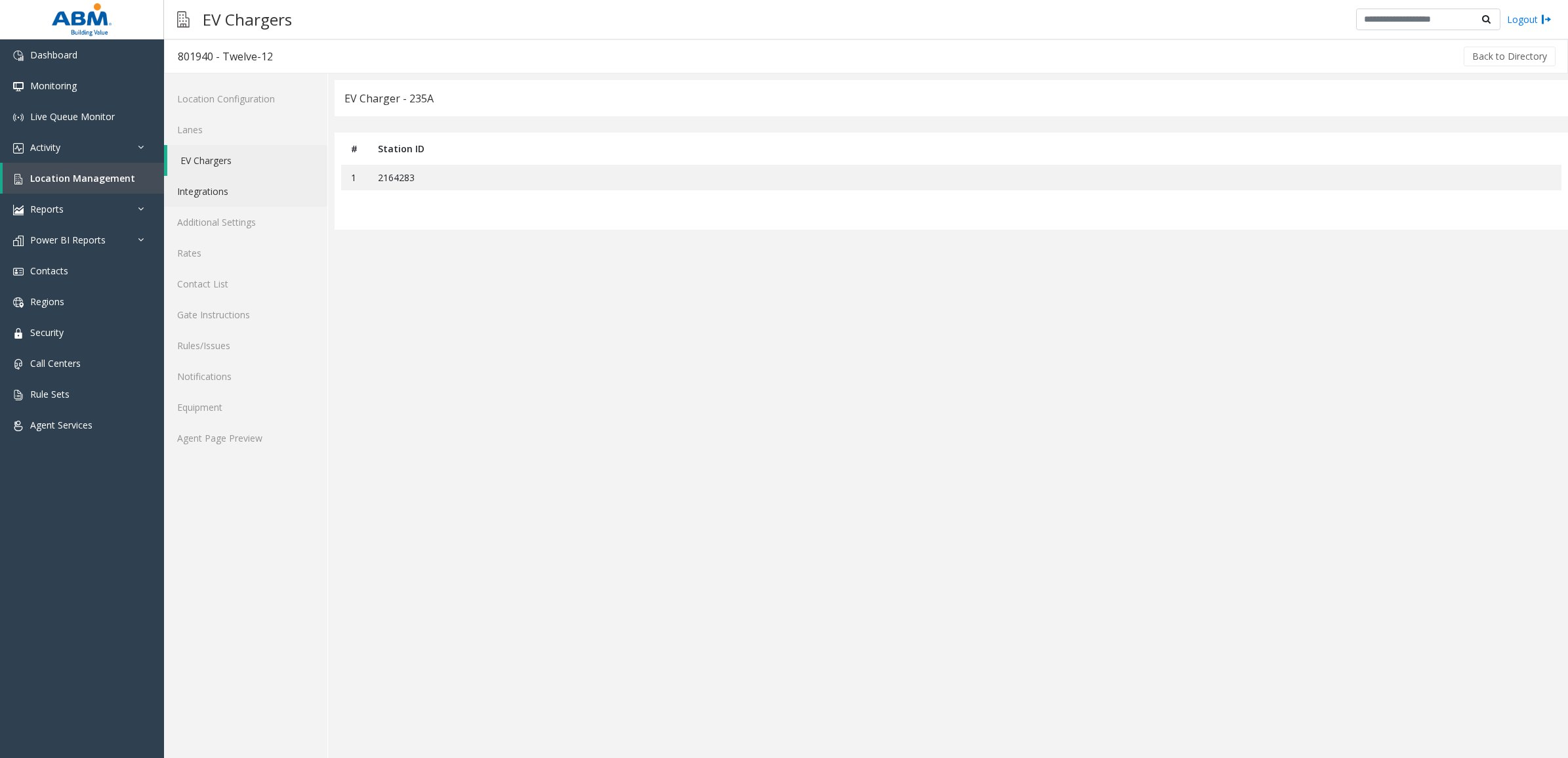
click at [250, 185] on link "Integrations" at bounding box center [246, 192] width 163 height 31
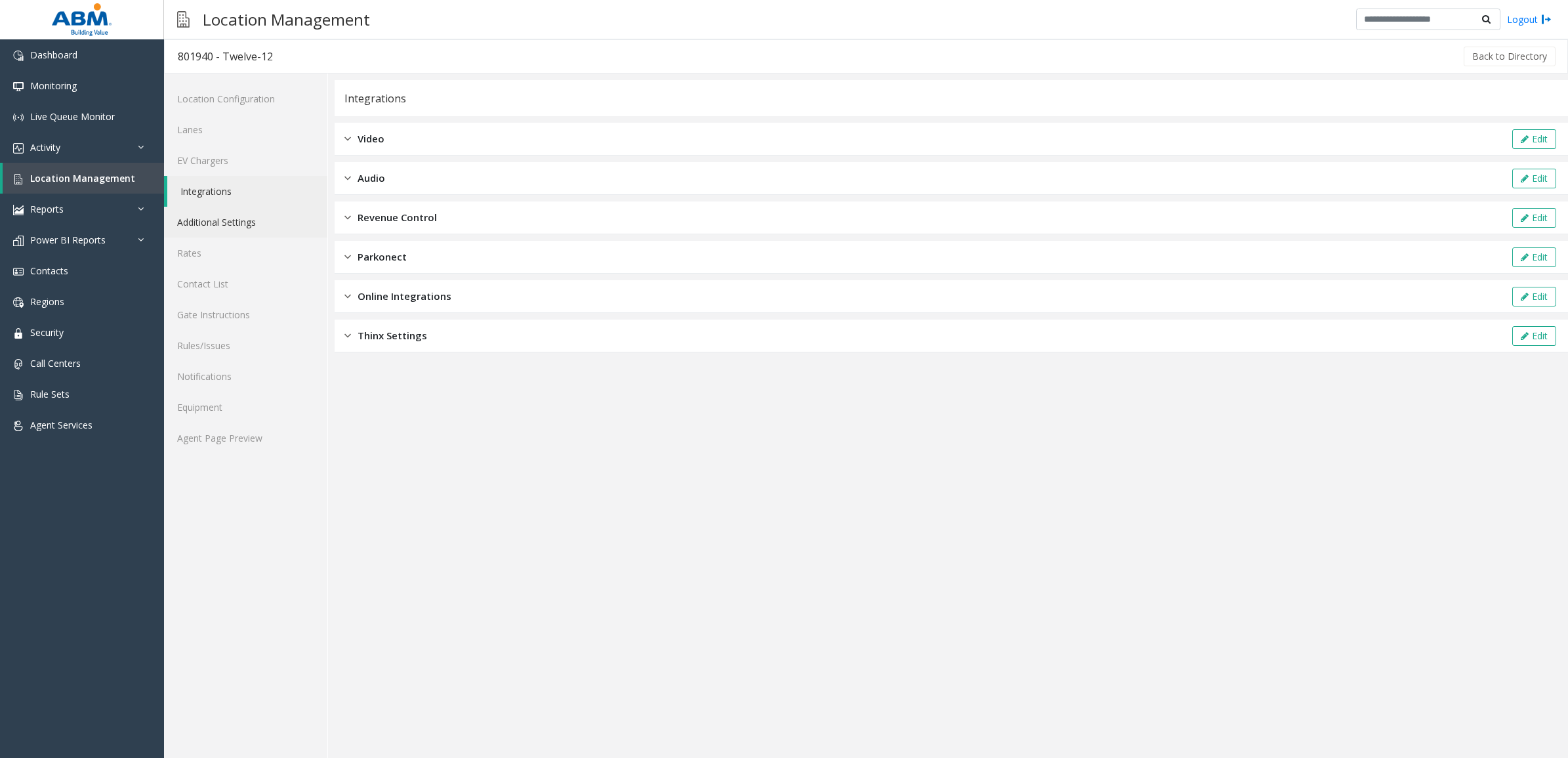
click at [248, 217] on link "Additional Settings" at bounding box center [246, 222] width 163 height 31
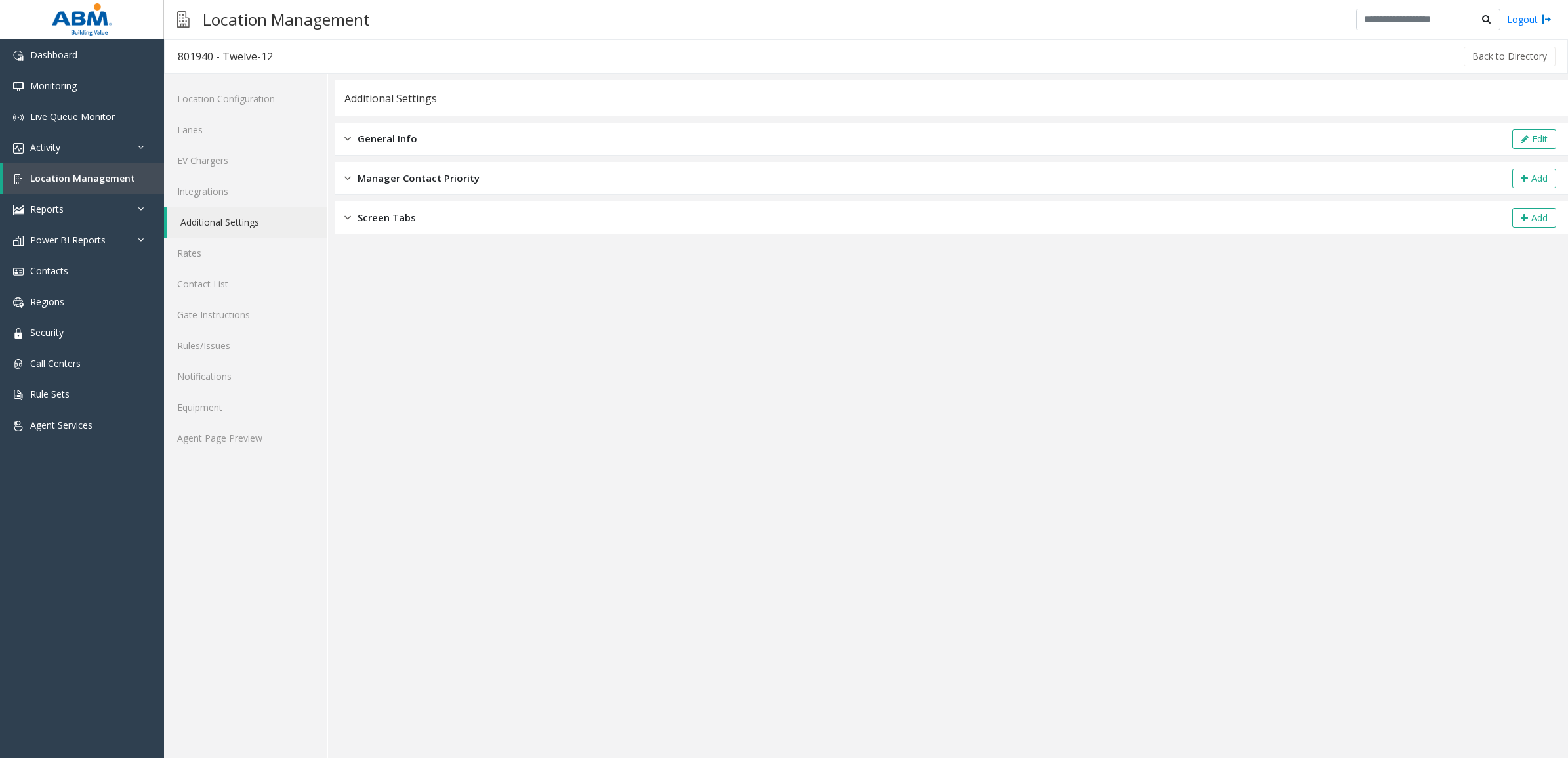
click at [283, 585] on div "Location Configuration Lanes EV Chargers Integrations Additional Settings Rates…" at bounding box center [246, 416] width 164 height 684
click at [250, 428] on link "Agent Page Preview" at bounding box center [246, 438] width 163 height 31
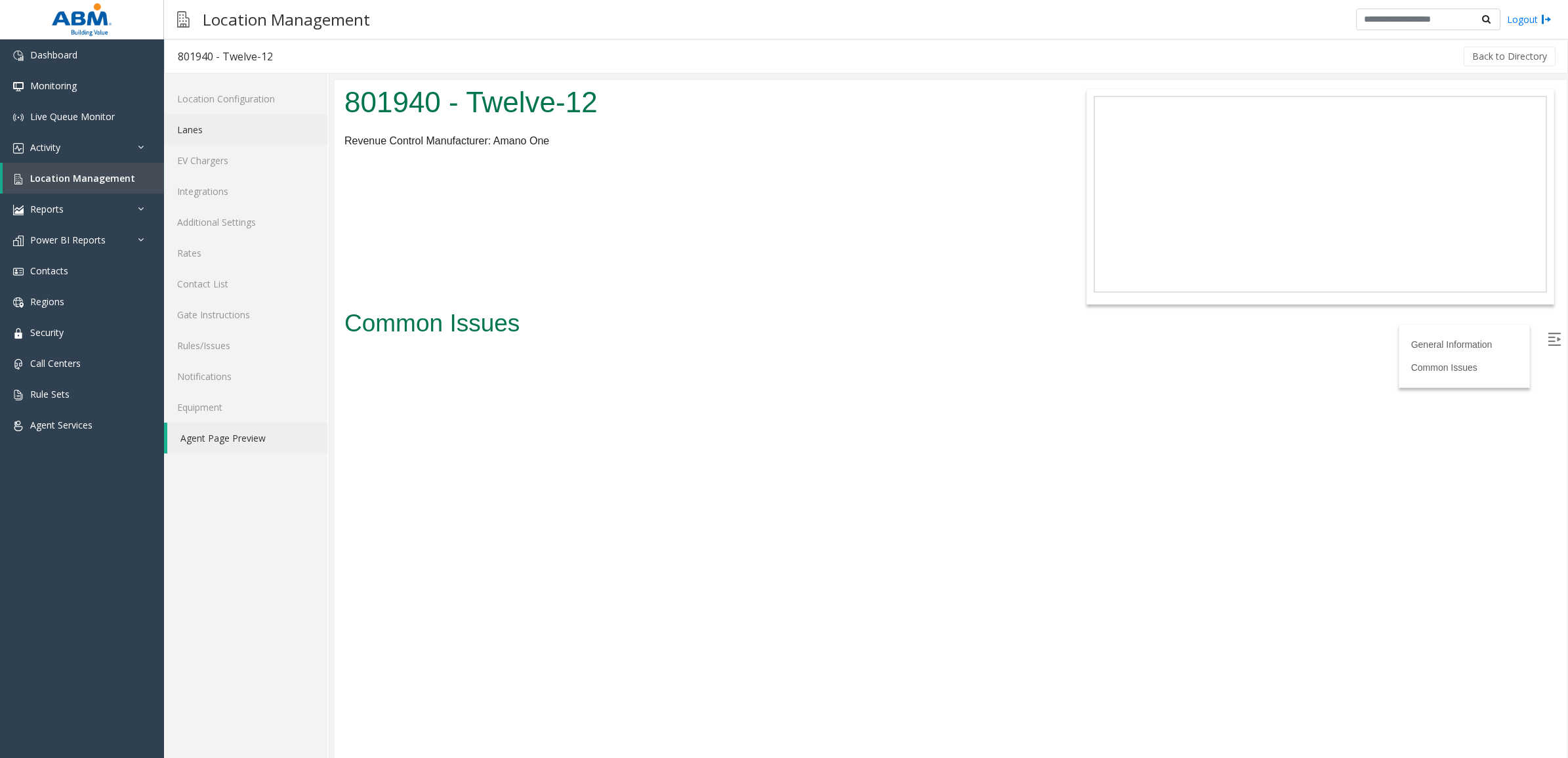
click at [240, 125] on link "Lanes" at bounding box center [246, 130] width 163 height 31
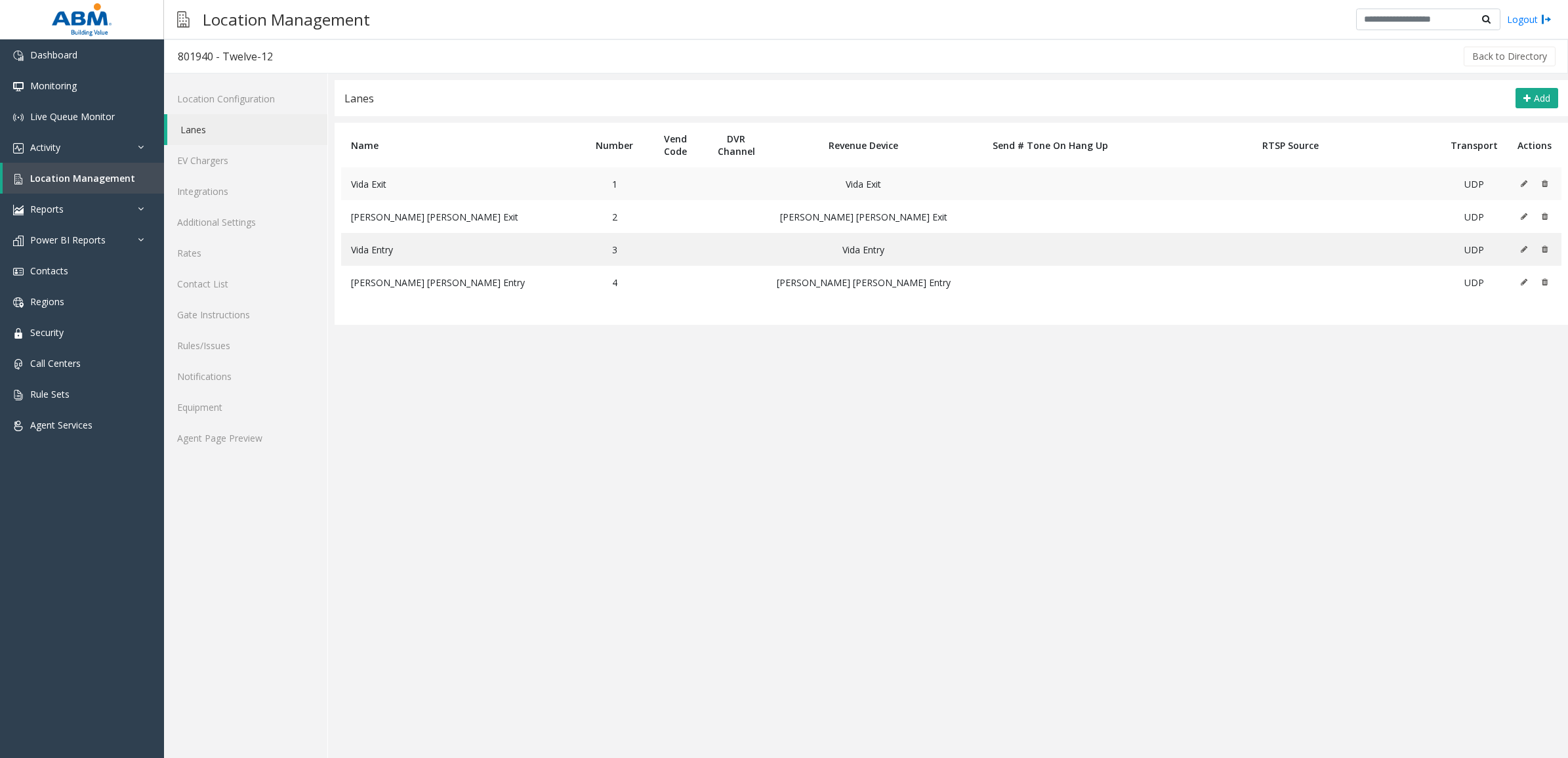
click at [1525, 182] on icon at bounding box center [1523, 183] width 6 height 8
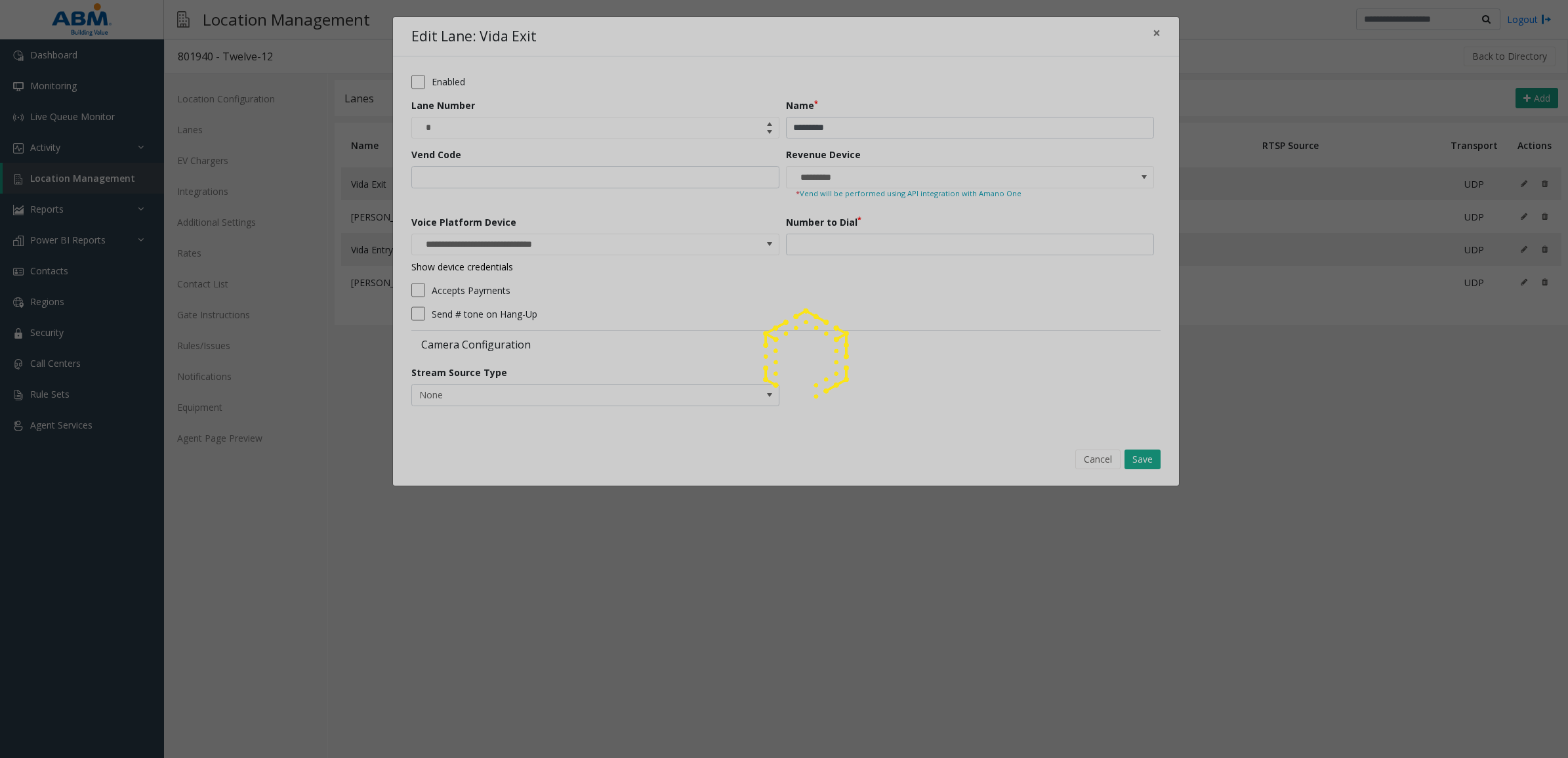
type input "**********"
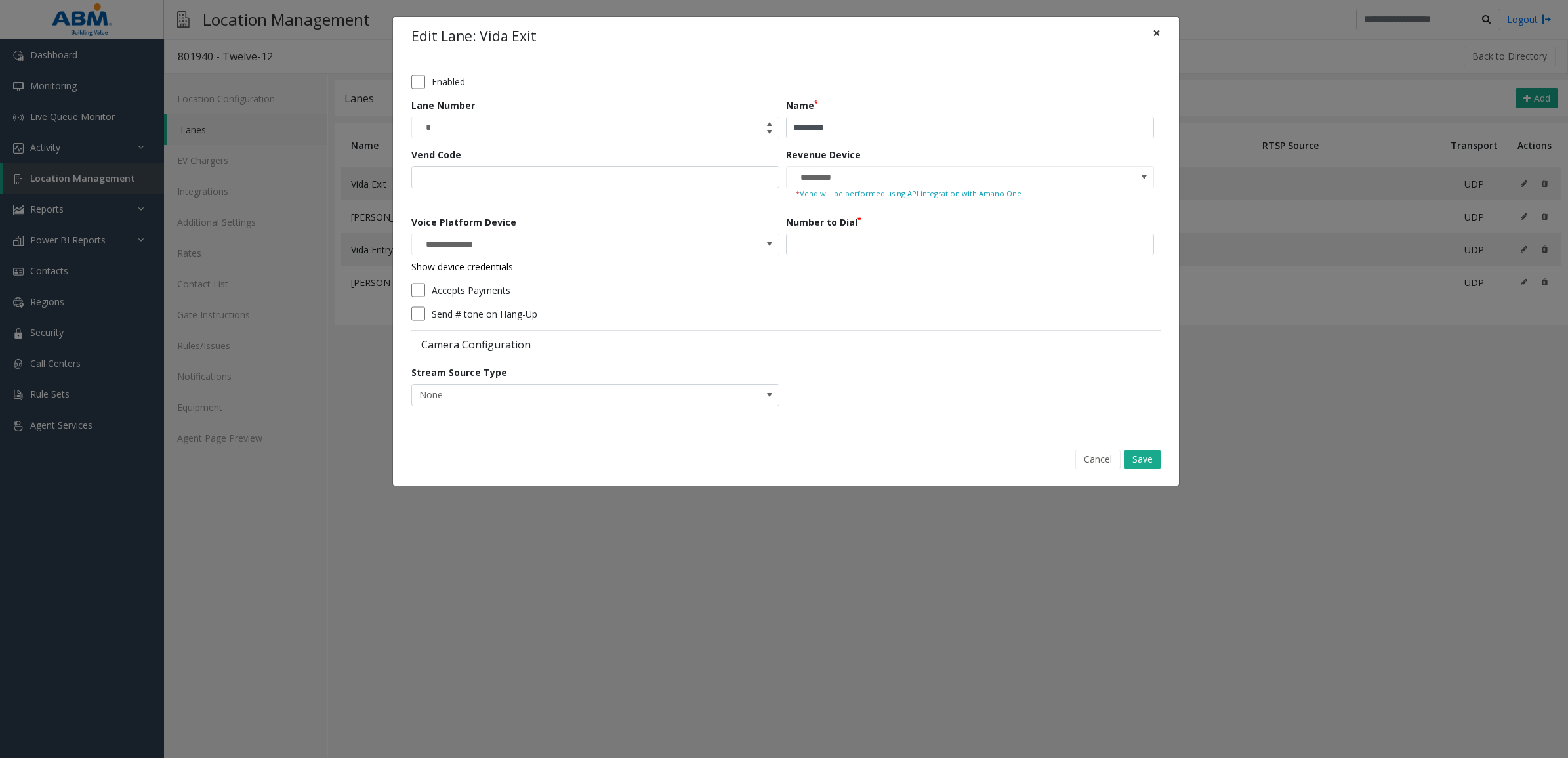
click at [1156, 32] on span "×" at bounding box center [1156, 33] width 8 height 18
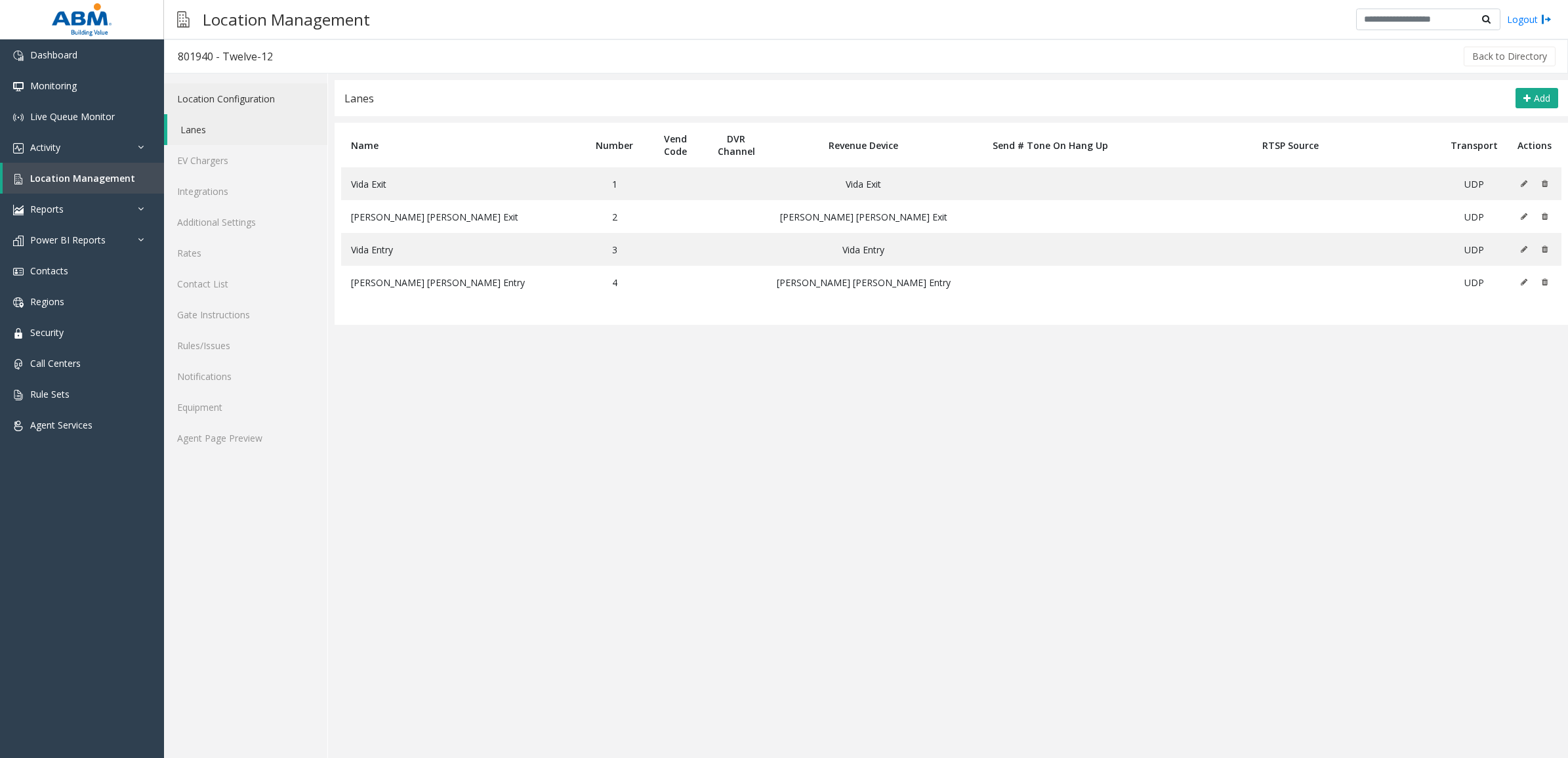
click at [221, 92] on link "Location Configuration" at bounding box center [246, 99] width 163 height 31
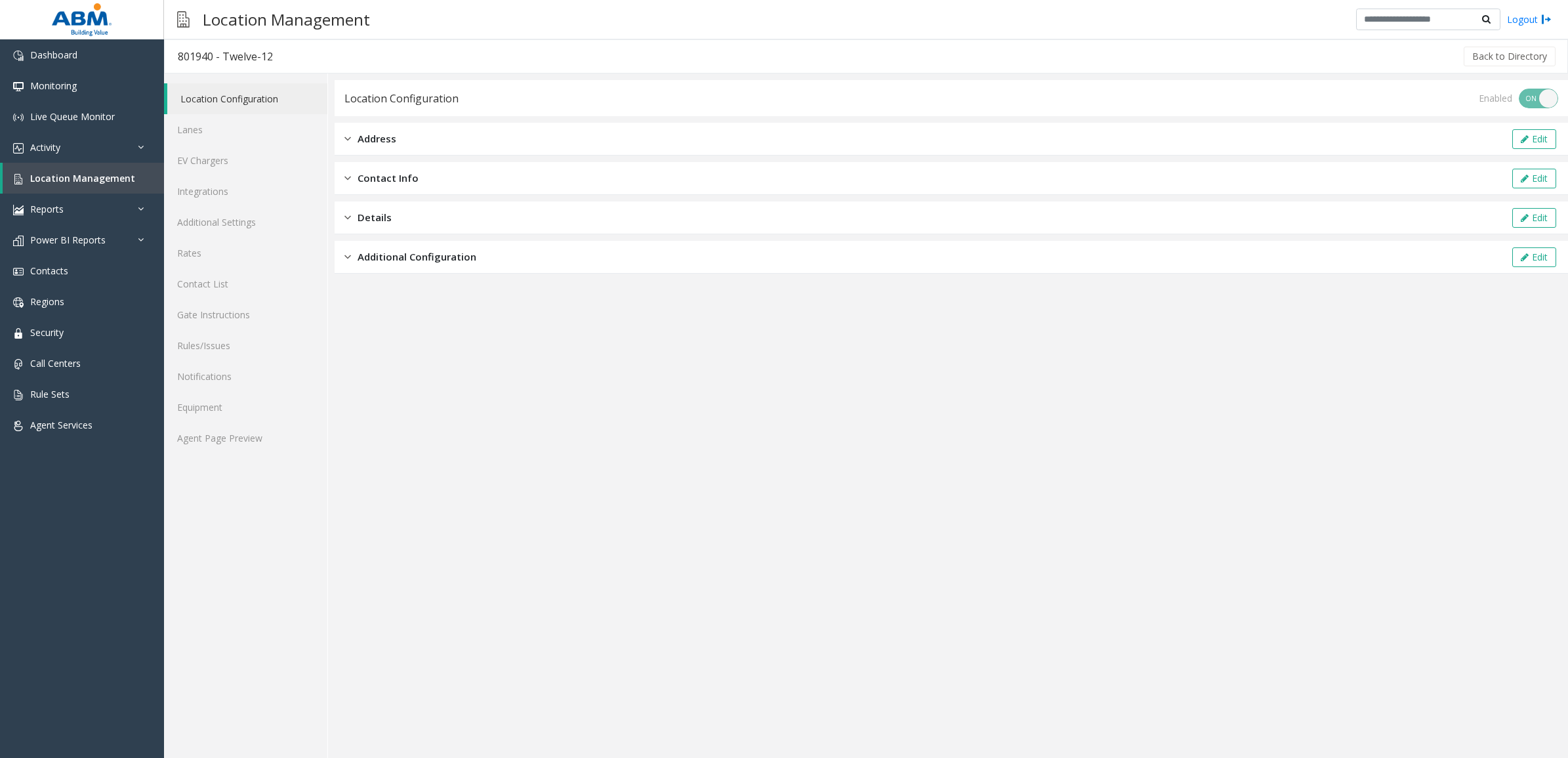
click at [466, 245] on div "Additional Configuration Edit" at bounding box center [951, 257] width 1233 height 33
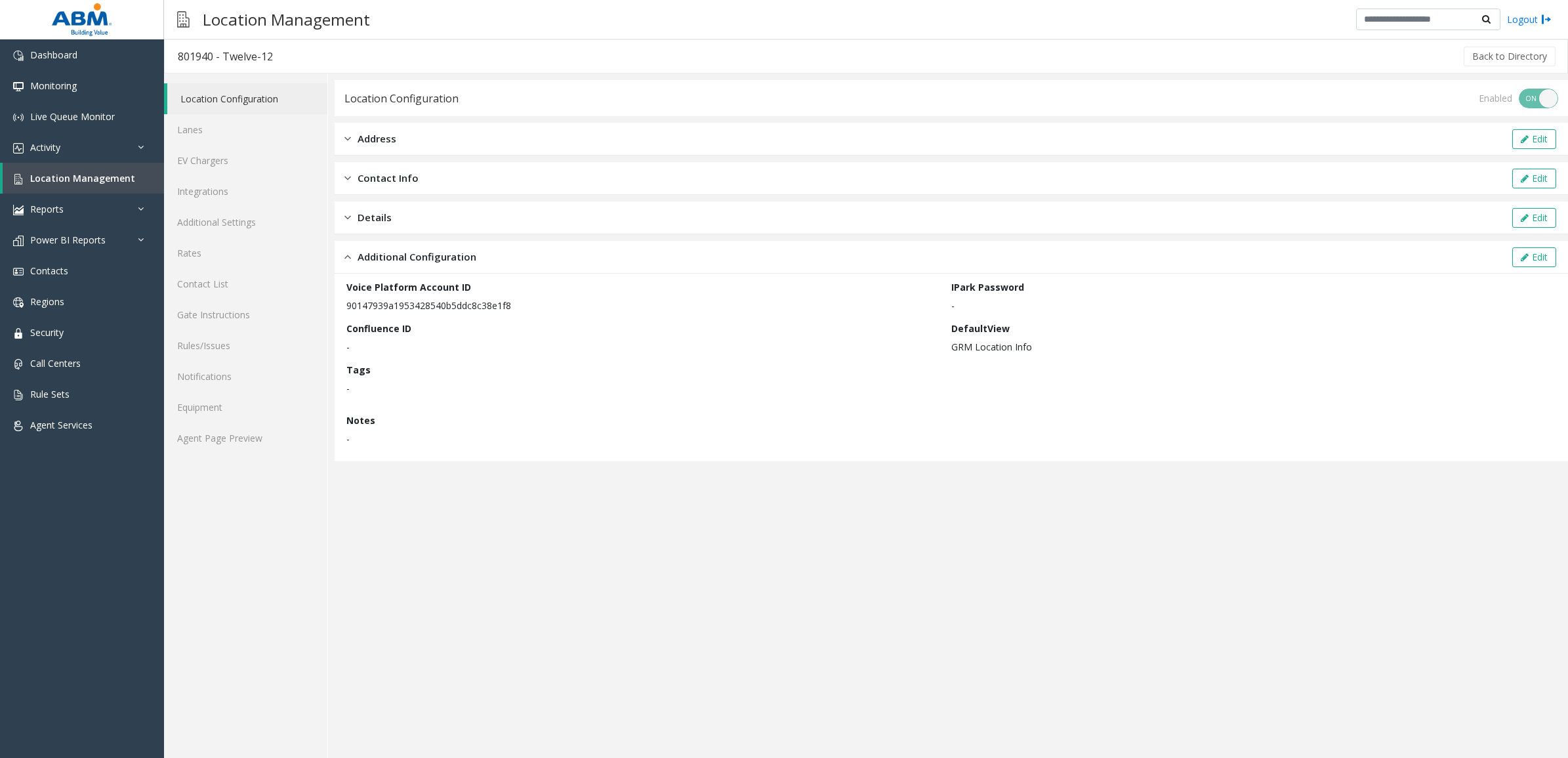
drag, startPoint x: 476, startPoint y: 300, endPoint x: 339, endPoint y: 309, distance: 137.3
click at [339, 309] on div "Voice Platform Account ID 90147939a1953428540b5ddc8c38e1f8 IPark Password - Con…" at bounding box center [951, 367] width 1233 height 188
copy p "90147939a1953428540b5ddc8c38e1f8"
